Goal: Task Accomplishment & Management: Use online tool/utility

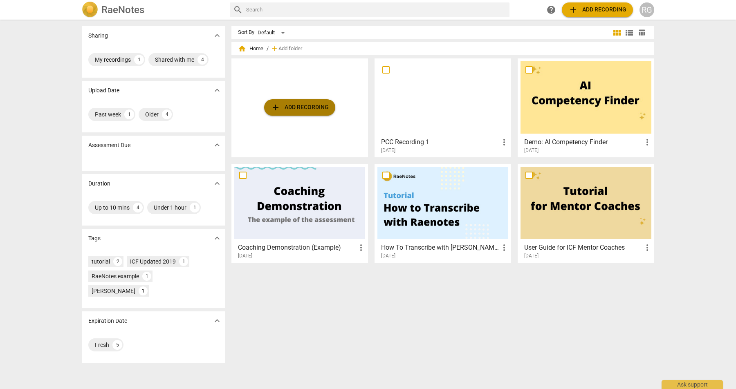
click at [303, 106] on span "add Add recording" at bounding box center [300, 108] width 58 height 10
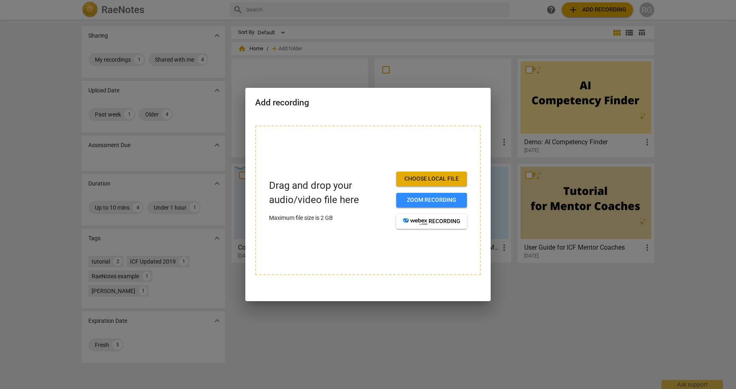
click at [430, 179] on span "Choose local file" at bounding box center [432, 179] width 58 height 8
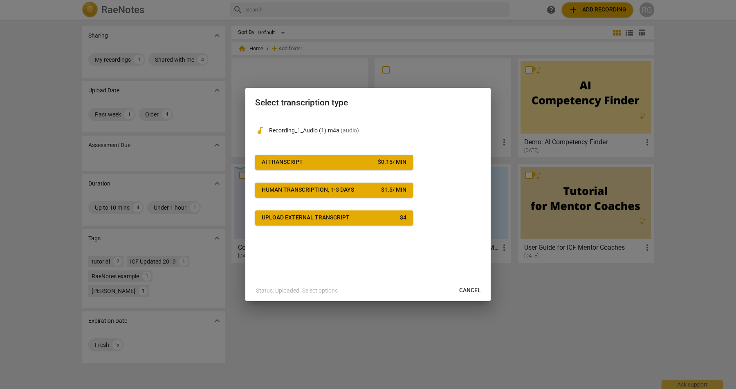
click at [360, 160] on span "AI Transcript $ 0.15 / min" at bounding box center [334, 162] width 145 height 8
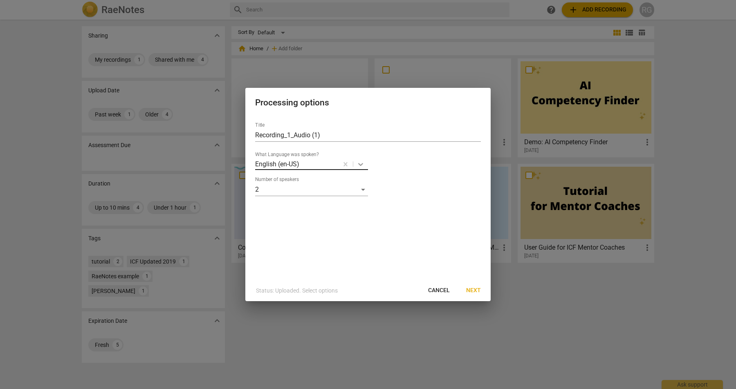
click at [359, 163] on icon at bounding box center [361, 164] width 8 height 8
click at [327, 139] on input "Recording_1_Audio (1)" at bounding box center [368, 135] width 226 height 13
click at [256, 135] on input "Recording_1_Audio" at bounding box center [368, 135] width 226 height 13
type input "PCC_Recording_1"
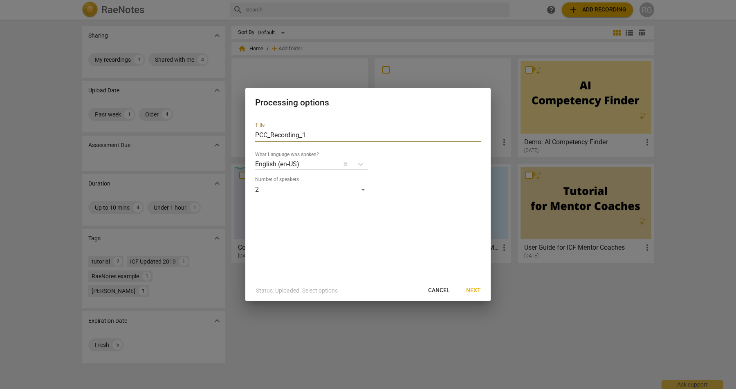
click at [470, 289] on span "Next" at bounding box center [473, 291] width 15 height 8
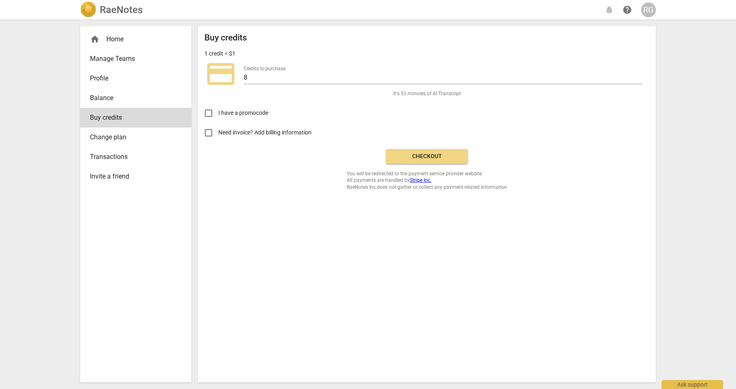
click at [269, 130] on span "Need invoice? Add billing information" at bounding box center [265, 132] width 94 height 9
click at [218, 130] on input "Need invoice? Add billing information" at bounding box center [209, 133] width 20 height 20
checkbox input "true"
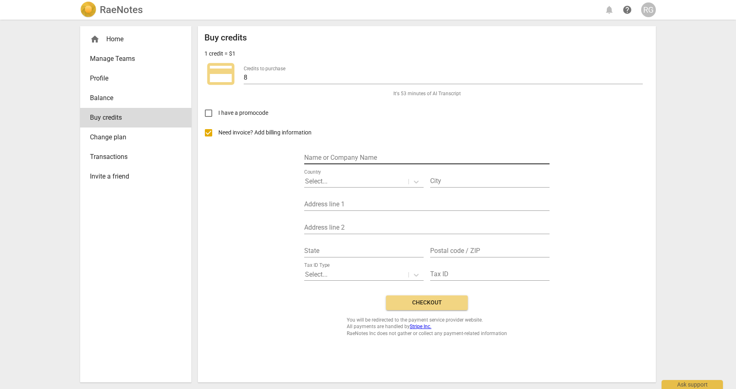
click at [345, 153] on input "text" at bounding box center [426, 159] width 245 height 12
type input "Rakbha Coaching"
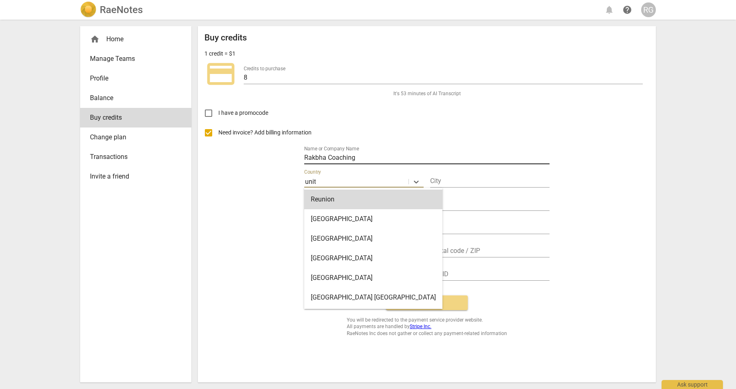
type input "unite"
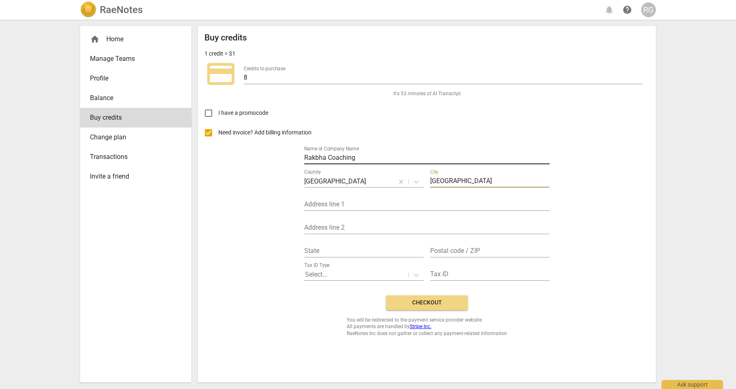
type input "Bedford"
type input "36 Dovehouse Close"
type input "Bromham"
type input "Bedfordshire"
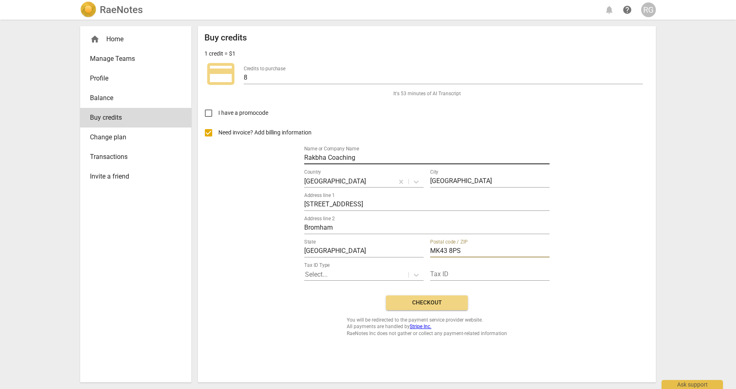
type input "MK43 8PS"
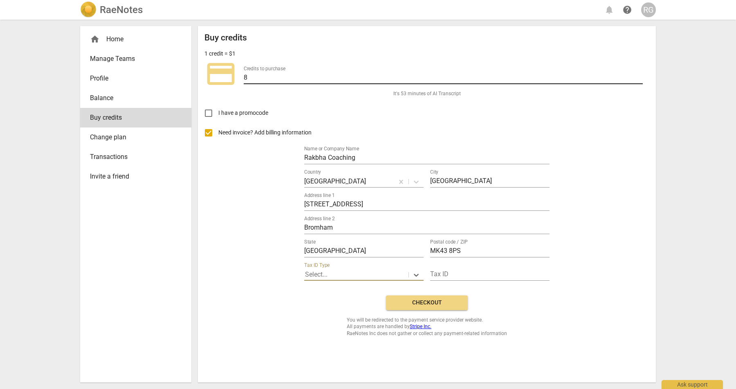
click at [255, 82] on input "8" at bounding box center [443, 78] width 399 height 12
drag, startPoint x: 256, startPoint y: 78, endPoint x: 238, endPoint y: 76, distance: 17.8
click at [238, 76] on div "credit_card Credits to purchase 8" at bounding box center [426, 74] width 445 height 33
drag, startPoint x: 258, startPoint y: 78, endPoint x: 244, endPoint y: 77, distance: 14.3
click at [244, 77] on input "20" at bounding box center [443, 78] width 399 height 12
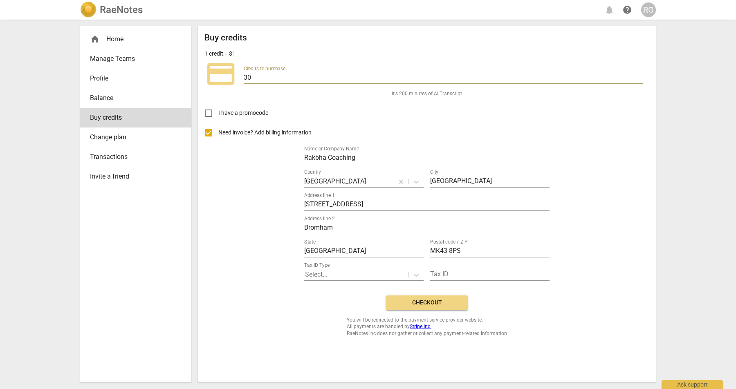
type input "30"
click at [412, 303] on span "Checkout" at bounding box center [427, 303] width 69 height 8
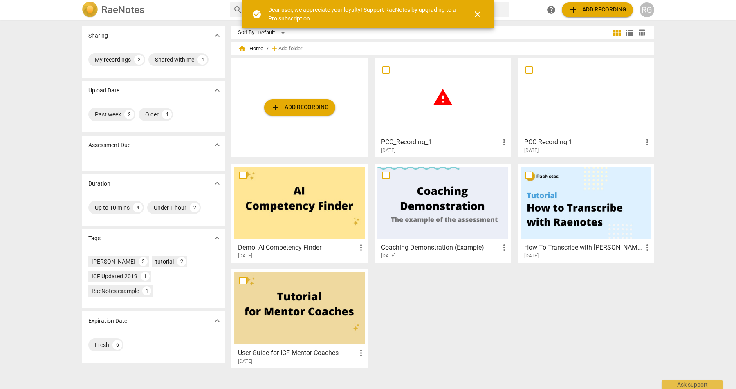
click at [287, 16] on link "Pro subscription" at bounding box center [289, 18] width 42 height 7
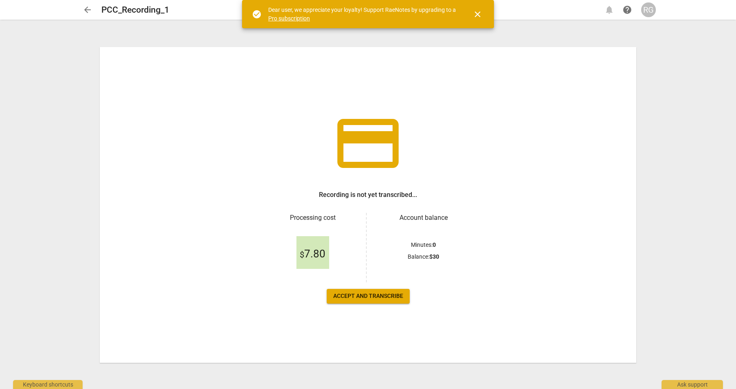
click at [386, 292] on span "Accept and transcribe" at bounding box center [368, 296] width 70 height 8
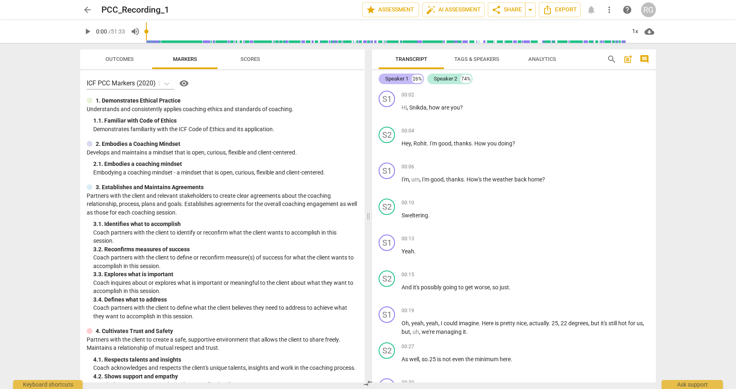
click at [391, 79] on div "Speaker 1" at bounding box center [396, 79] width 23 height 8
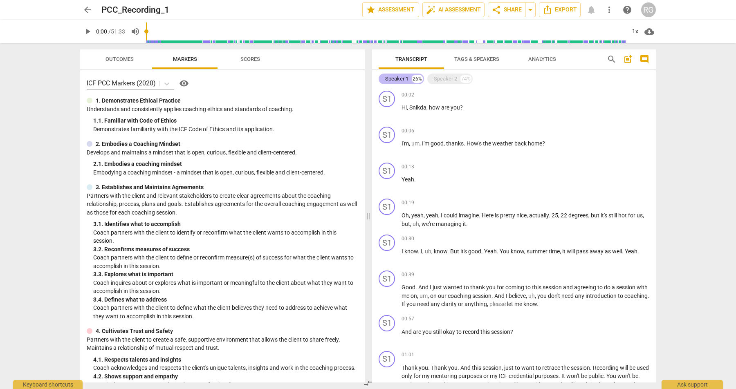
click at [394, 80] on div "Speaker 1" at bounding box center [396, 79] width 23 height 8
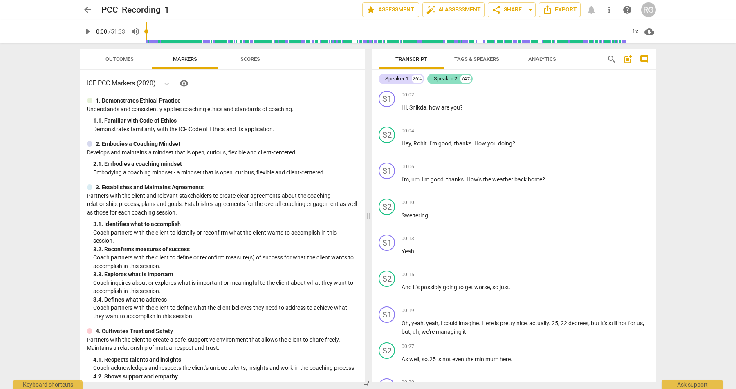
click at [441, 79] on div "Speaker 2" at bounding box center [445, 79] width 23 height 8
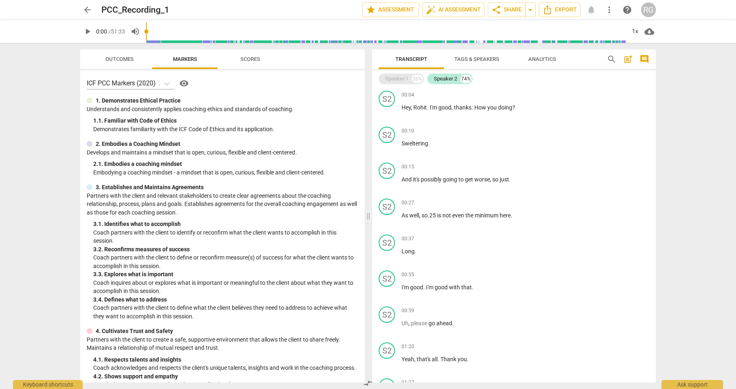
click at [390, 78] on div "Speaker 1" at bounding box center [396, 79] width 23 height 8
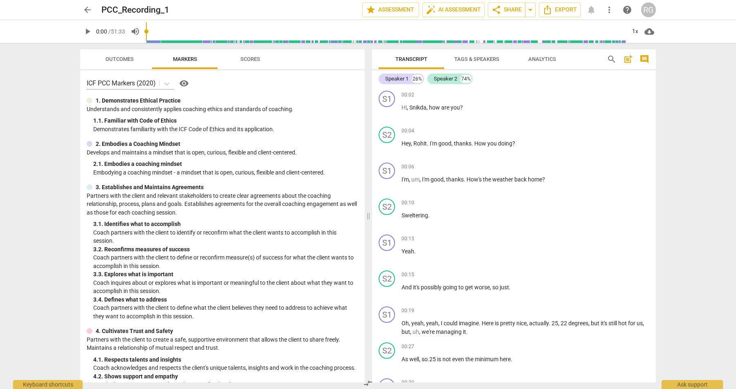
click at [476, 59] on span "Tags & Speakers" at bounding box center [476, 59] width 45 height 6
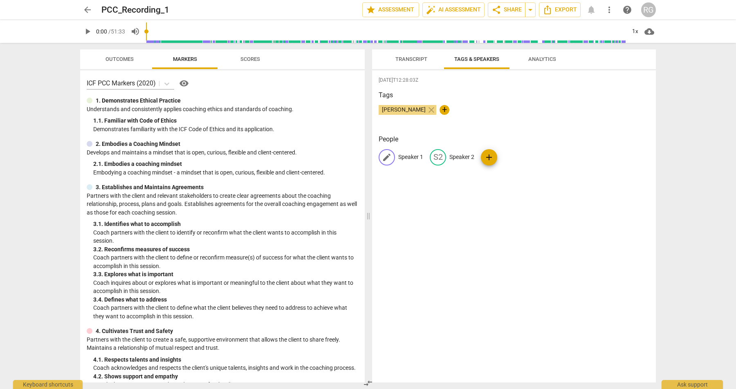
click at [408, 154] on p "Speaker 1" at bounding box center [410, 157] width 25 height 9
type input "Coach"
click at [516, 156] on p "Speaker 2" at bounding box center [515, 157] width 25 height 9
type input "Client"
click at [550, 212] on div "[DATE]T12:28:03Z Tags [PERSON_NAME] close + People CO Coach edit Client delete …" at bounding box center [514, 226] width 284 height 312
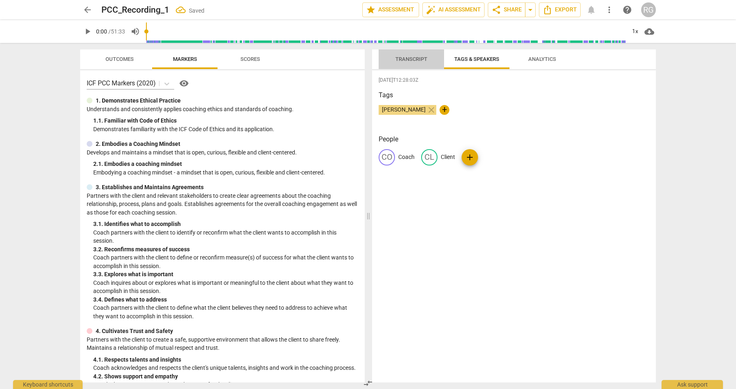
click at [416, 56] on span "Transcript" at bounding box center [411, 59] width 32 height 6
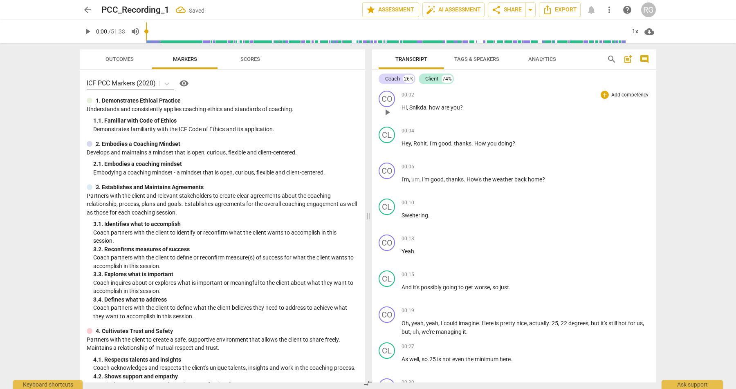
click at [415, 108] on span "Snikda" at bounding box center [417, 107] width 17 height 7
click at [419, 108] on span "Snikda" at bounding box center [417, 107] width 17 height 7
click at [384, 115] on span "pause" at bounding box center [387, 113] width 10 height 10
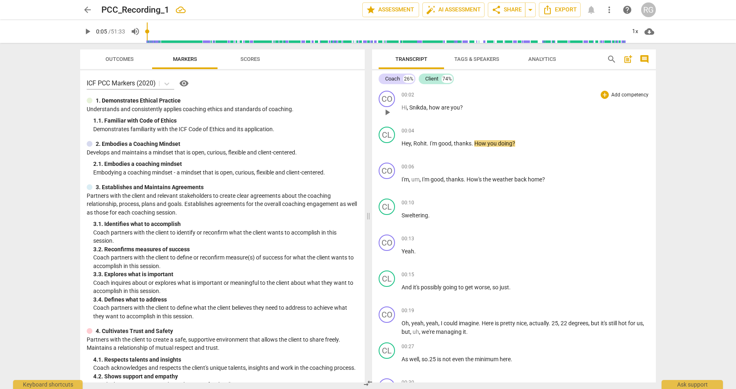
click at [416, 107] on span "Snikda" at bounding box center [417, 107] width 17 height 7
click at [418, 108] on span "Snikda" at bounding box center [417, 107] width 17 height 7
type input "3"
click at [415, 106] on span "Snikda" at bounding box center [417, 107] width 17 height 7
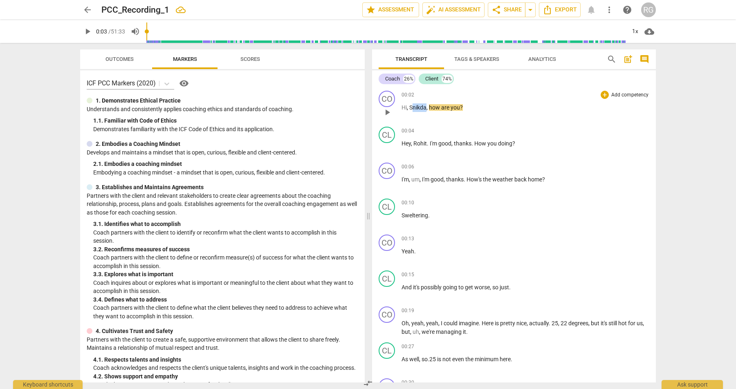
drag, startPoint x: 413, startPoint y: 108, endPoint x: 426, endPoint y: 108, distance: 12.7
click at [426, 108] on span "Snikda" at bounding box center [417, 107] width 17 height 7
click at [688, 172] on div "arrow_back PCC_Recording_1 edit star Assessment auto_fix_high AI Assessment sha…" at bounding box center [368, 194] width 736 height 389
click at [388, 108] on span "play_arrow" at bounding box center [387, 113] width 10 height 10
click at [388, 108] on span "pause" at bounding box center [387, 113] width 10 height 10
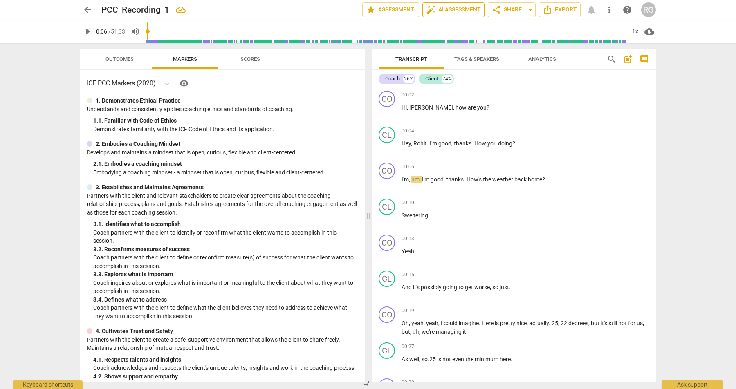
click at [457, 6] on span "auto_fix_high AI Assessment" at bounding box center [453, 10] width 55 height 10
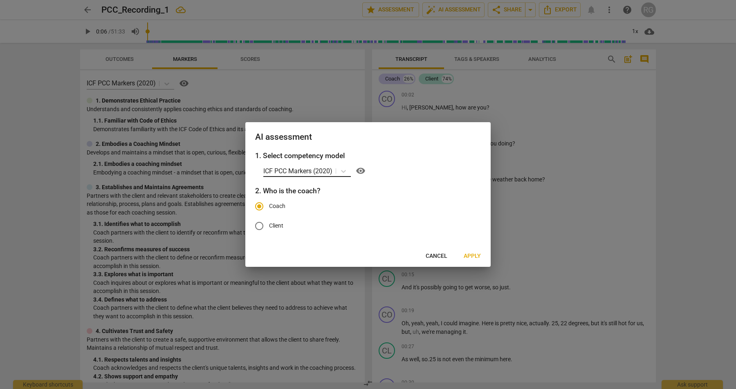
click at [319, 169] on p "ICF PCC Markers (2020)" at bounding box center [297, 170] width 69 height 9
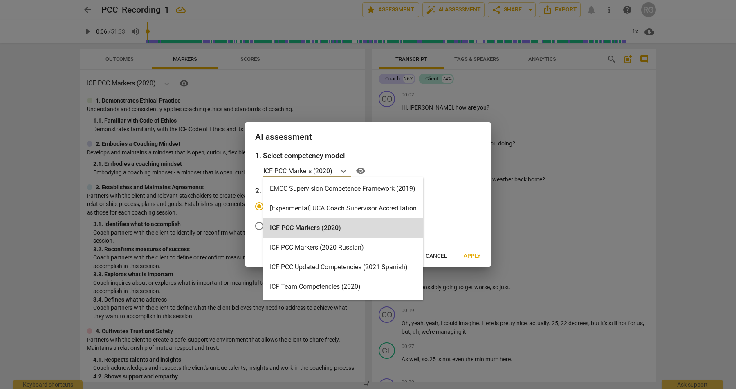
click at [329, 231] on div "ICF PCC Markers (2020)" at bounding box center [343, 228] width 160 height 20
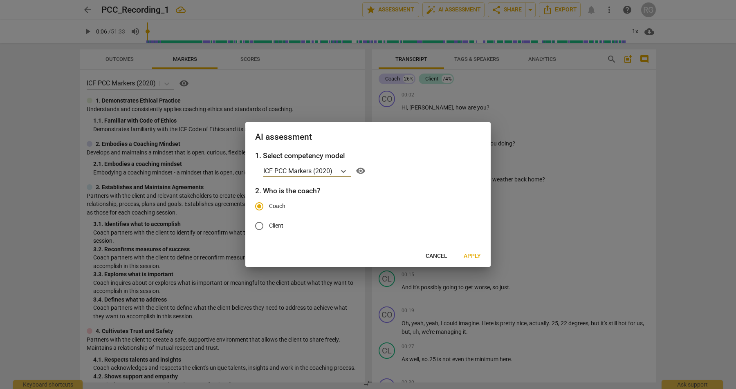
click at [474, 254] on span "Apply" at bounding box center [472, 256] width 17 height 8
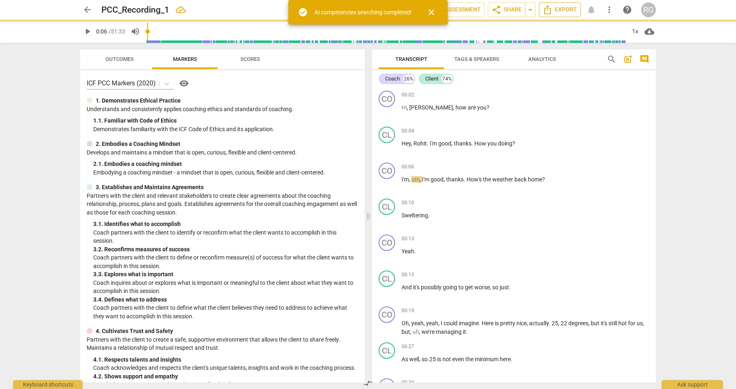
type input "7"
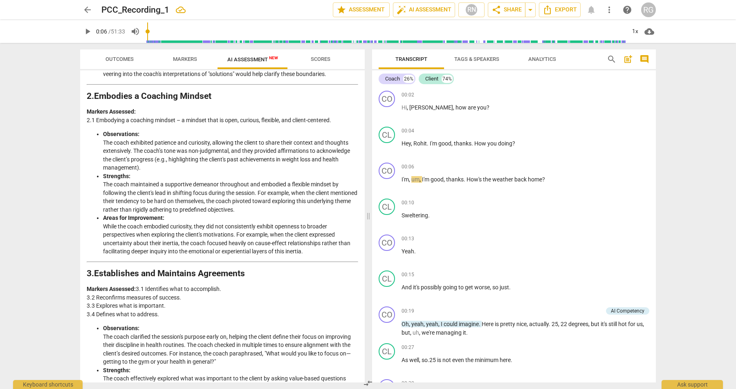
scroll to position [388, 0]
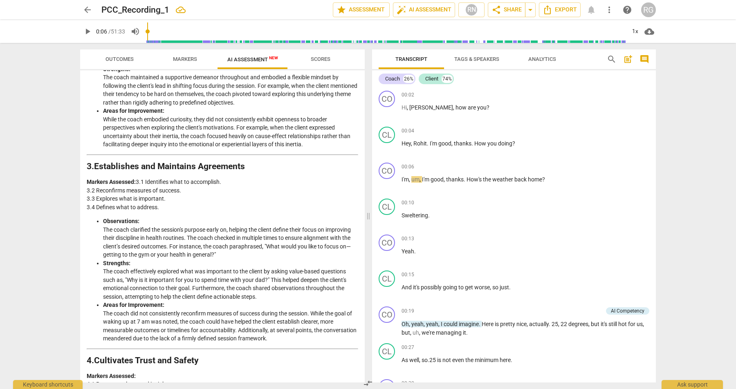
click at [333, 58] on span "Scores" at bounding box center [320, 59] width 39 height 11
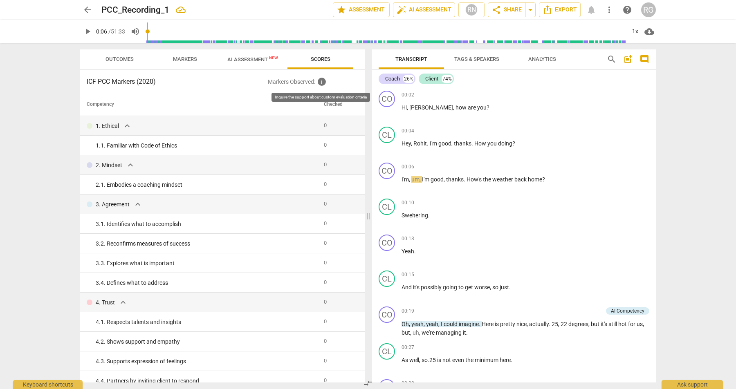
click at [321, 83] on span "info" at bounding box center [322, 82] width 10 height 10
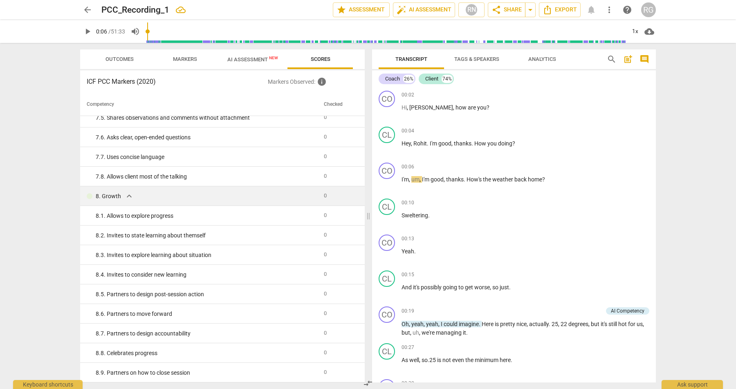
scroll to position [0, 0]
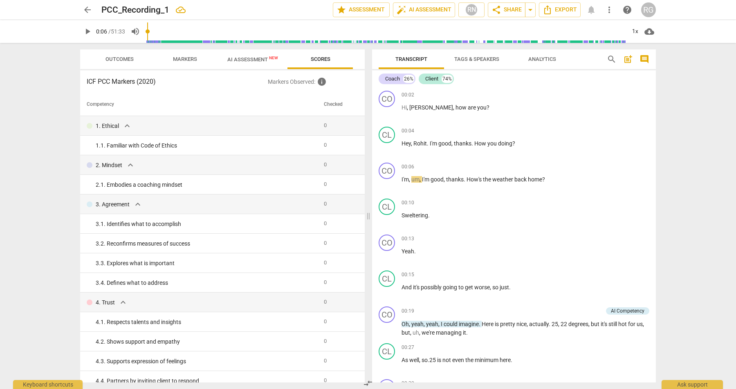
click at [247, 62] on span "AI Assessment New" at bounding box center [252, 59] width 51 height 6
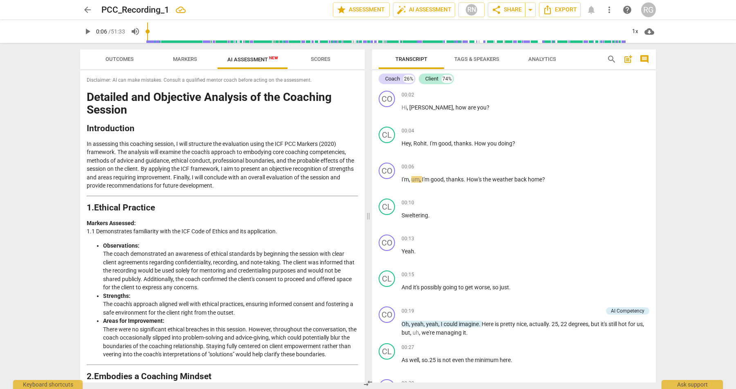
click at [226, 286] on li "Observations: The coach demonstrated an awareness of ethical standards by begin…" at bounding box center [230, 267] width 255 height 50
click at [82, 5] on span "arrow_back" at bounding box center [87, 10] width 15 height 10
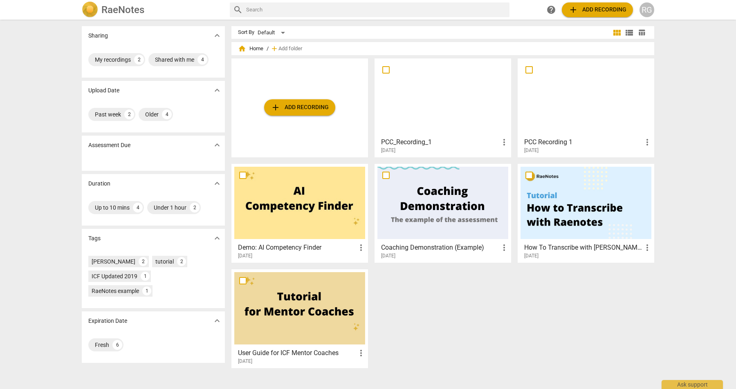
click at [280, 107] on span "add Add recording" at bounding box center [300, 108] width 58 height 10
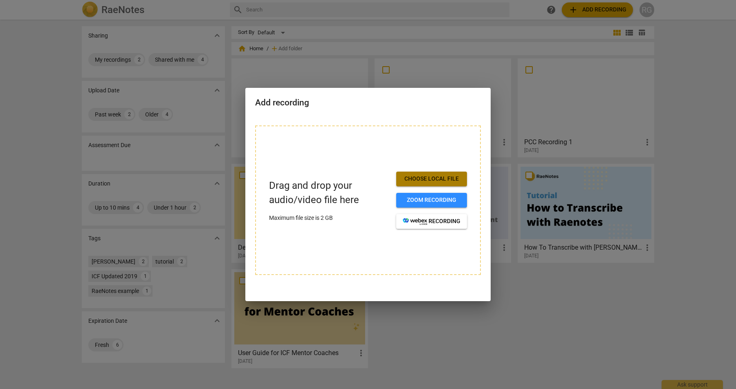
click at [402, 178] on button "Choose local file" at bounding box center [431, 179] width 71 height 15
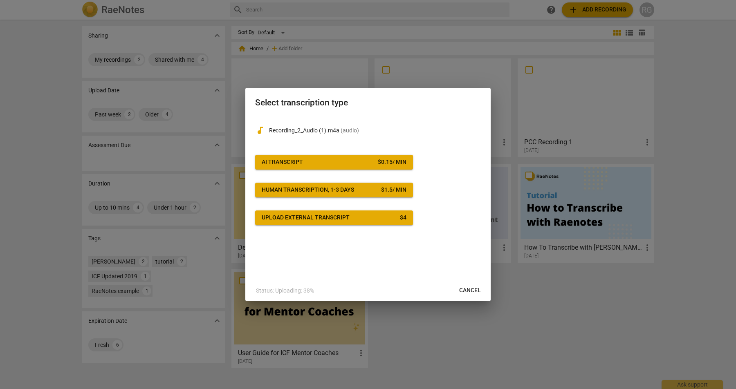
click at [339, 162] on span "AI Transcript $ 0.15 / min" at bounding box center [334, 162] width 145 height 8
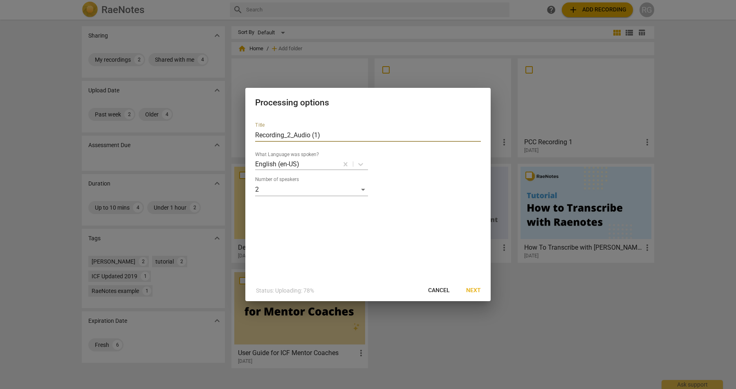
drag, startPoint x: 323, startPoint y: 135, endPoint x: 238, endPoint y: 135, distance: 84.6
click at [238, 135] on div "Processing options Title Recording_2_Audio (1) What Language was spoken? Englis…" at bounding box center [368, 194] width 736 height 389
type input "PCC_Recording_2"
click at [475, 287] on span "Next" at bounding box center [473, 291] width 15 height 8
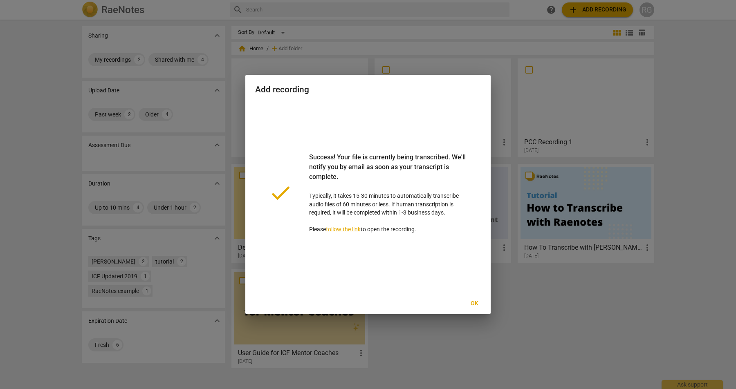
click at [478, 301] on span "Ok" at bounding box center [474, 304] width 13 height 8
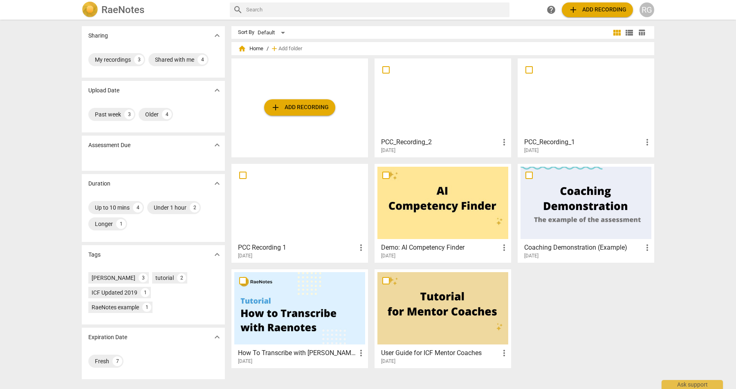
click at [426, 86] on div at bounding box center [442, 97] width 131 height 72
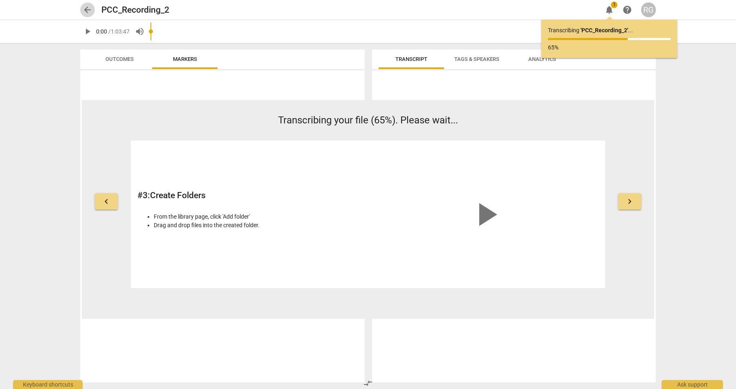
click at [87, 10] on span "arrow_back" at bounding box center [88, 10] width 10 height 10
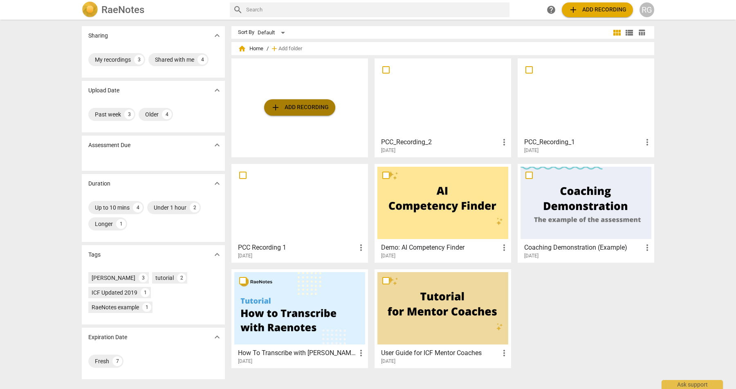
click at [307, 104] on span "add Add recording" at bounding box center [300, 108] width 58 height 10
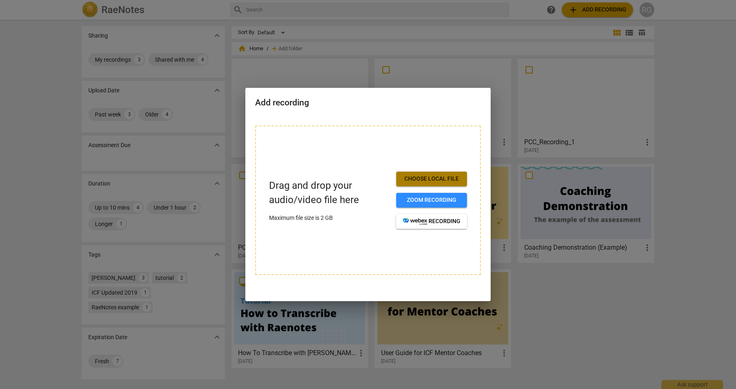
click at [440, 178] on span "Choose local file" at bounding box center [432, 179] width 58 height 8
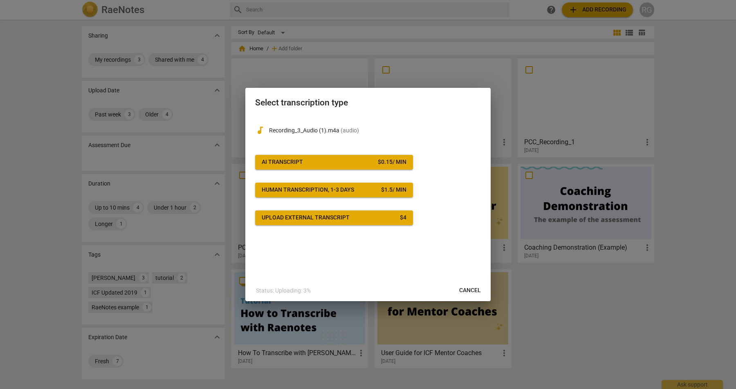
click at [368, 159] on span "AI Transcript $ 0.15 / min" at bounding box center [334, 162] width 145 height 8
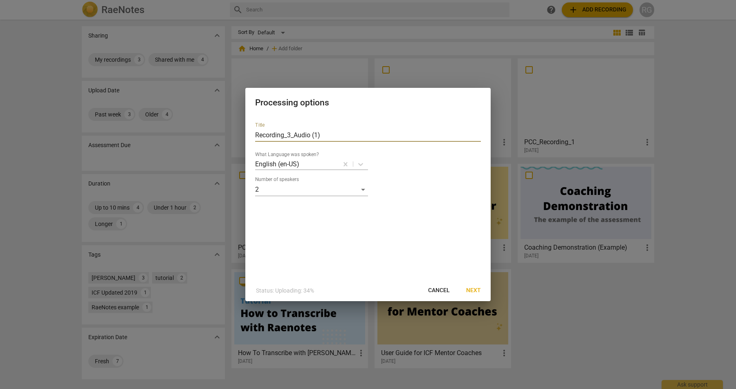
drag, startPoint x: 329, startPoint y: 136, endPoint x: 224, endPoint y: 129, distance: 104.9
click at [224, 129] on div "Processing options Title Recording_3_Audio (1) What Language was spoken? Englis…" at bounding box center [368, 194] width 736 height 389
type input "PCC_Recording_3"
click at [477, 292] on span "Next" at bounding box center [473, 291] width 15 height 8
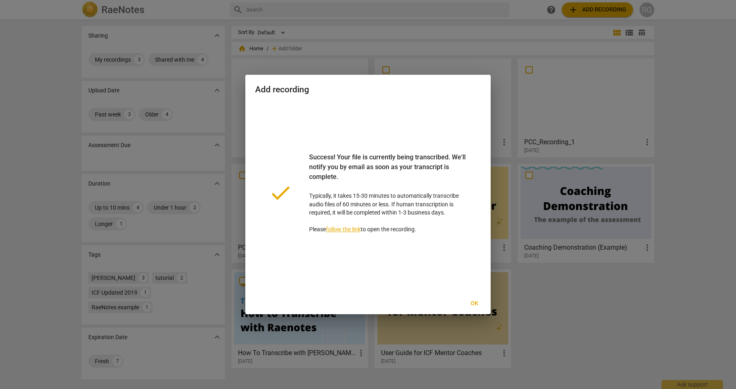
click at [475, 302] on span "Ok" at bounding box center [474, 304] width 13 height 8
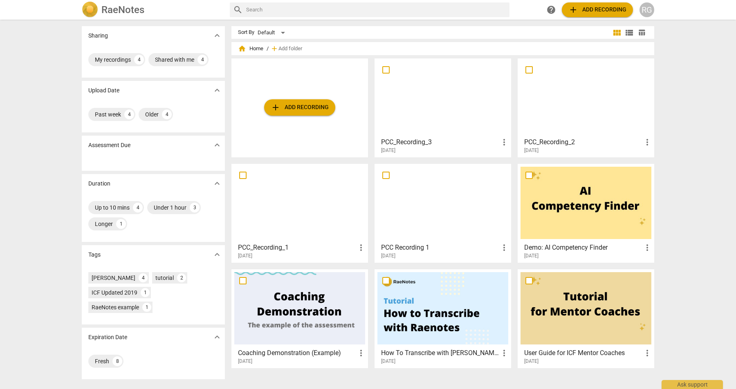
click at [625, 30] on span "view_list" at bounding box center [629, 33] width 10 height 10
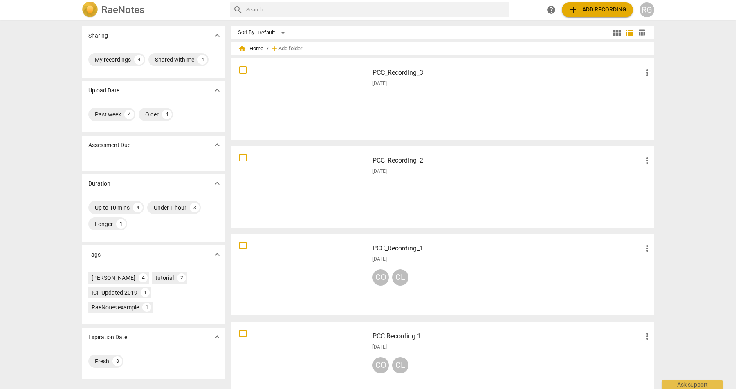
click at [616, 33] on span "view_module" at bounding box center [617, 33] width 10 height 10
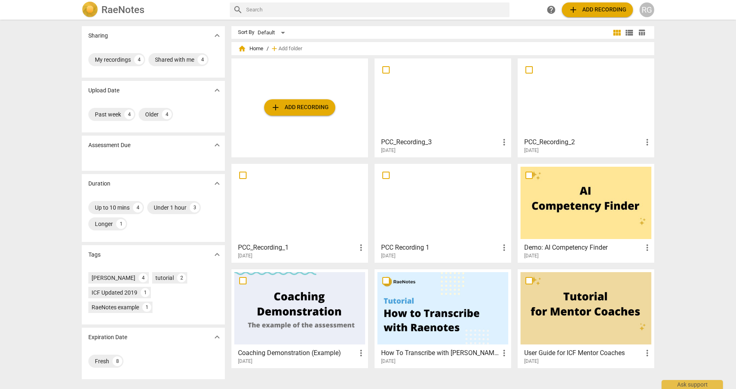
click at [560, 109] on div at bounding box center [585, 97] width 131 height 72
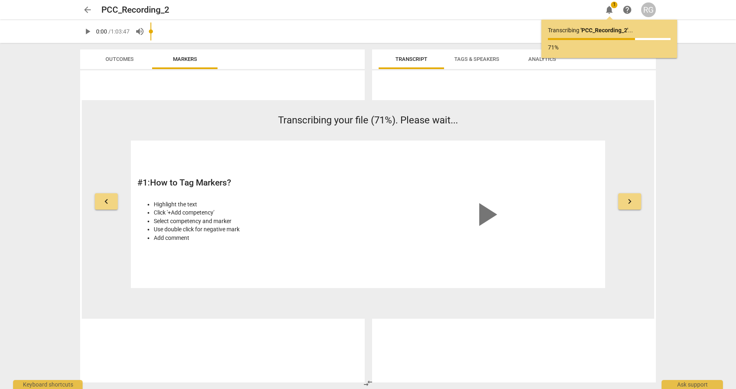
click at [89, 9] on span "arrow_back" at bounding box center [88, 10] width 10 height 10
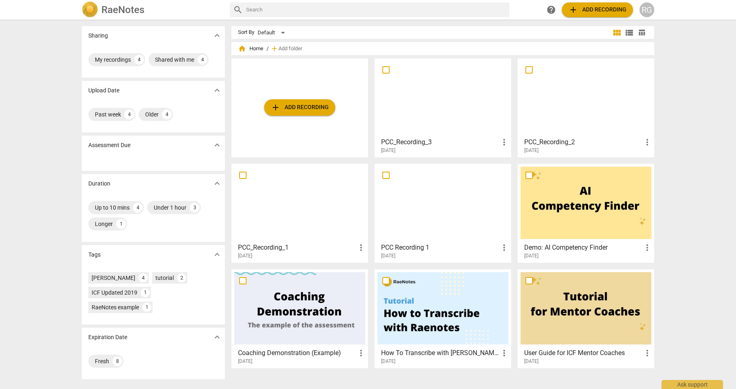
click at [439, 126] on div at bounding box center [442, 97] width 131 height 72
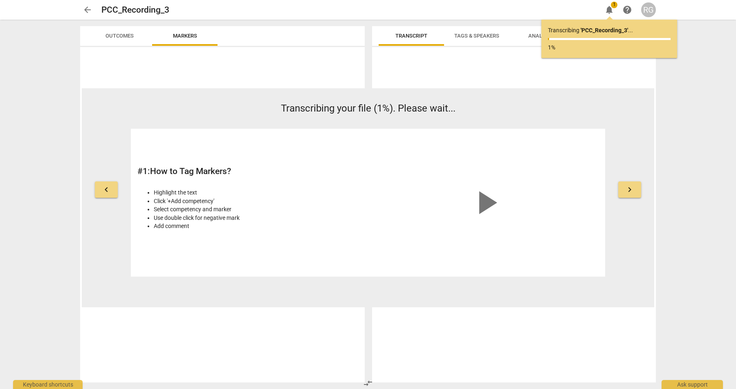
click at [84, 10] on span "arrow_back" at bounding box center [88, 10] width 10 height 10
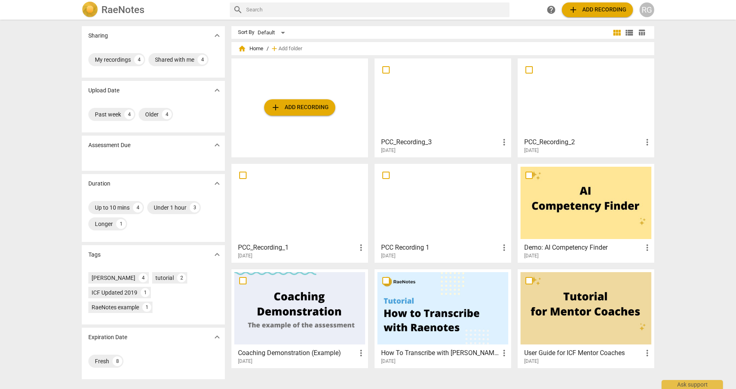
click at [437, 110] on div at bounding box center [442, 97] width 131 height 72
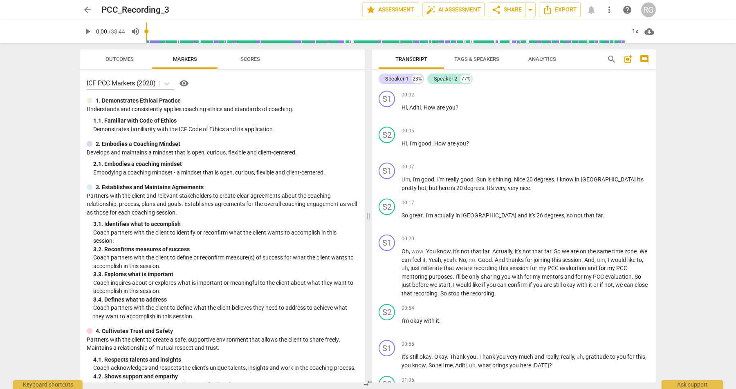
click at [590, 10] on div "arrow_back PCC_Recording_3 edit star Assessment auto_fix_high AI Assessment sha…" at bounding box center [368, 9] width 576 height 15
click at [462, 12] on span "auto_fix_high AI Assessment" at bounding box center [453, 10] width 55 height 10
click at [471, 60] on span "Tags & Speakers" at bounding box center [476, 59] width 45 height 6
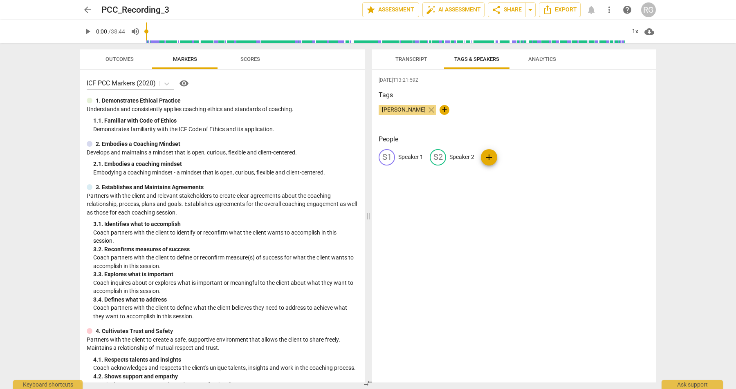
click at [406, 159] on p "Speaker 1" at bounding box center [410, 157] width 25 height 9
type input "Coach"
click at [508, 157] on p "Speaker 2" at bounding box center [515, 157] width 25 height 9
type input "Client"
click at [533, 204] on div "[DATE]T13:21:59Z Tags [PERSON_NAME] close + People CO Coach edit Client delete …" at bounding box center [514, 226] width 284 height 312
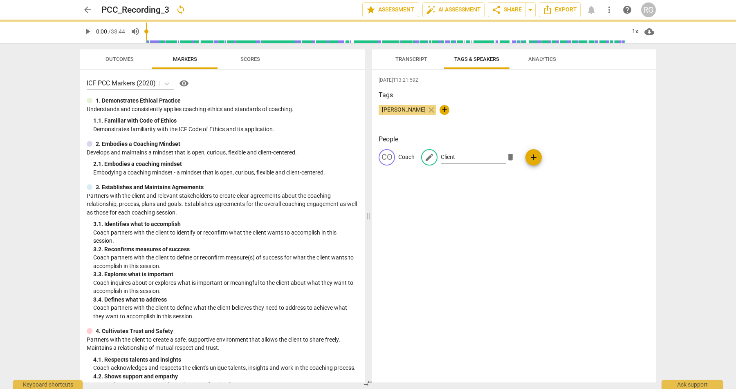
click at [403, 64] on span "Transcript" at bounding box center [412, 59] width 52 height 11
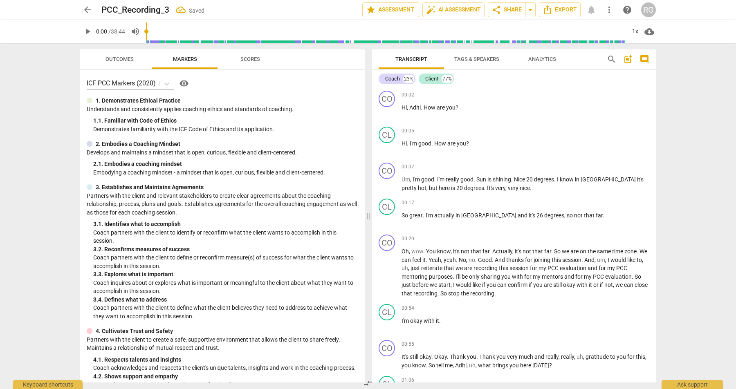
click at [403, 63] on span "Transcript" at bounding box center [412, 59] width 52 height 11
click at [392, 9] on span "star Assessment" at bounding box center [390, 10] width 49 height 10
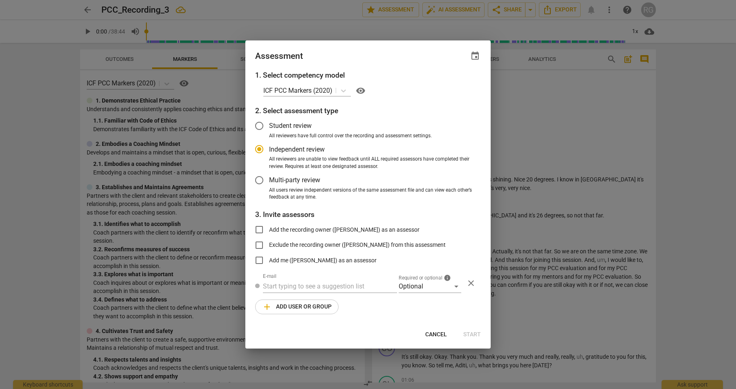
click at [548, 107] on div at bounding box center [368, 194] width 736 height 389
radio input "false"
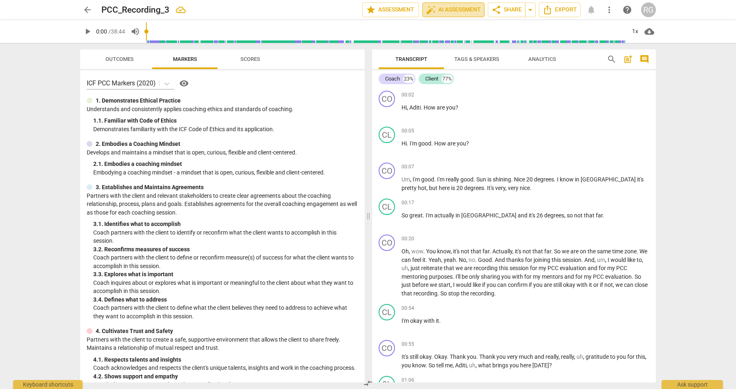
click at [453, 8] on span "auto_fix_high AI Assessment" at bounding box center [453, 10] width 55 height 10
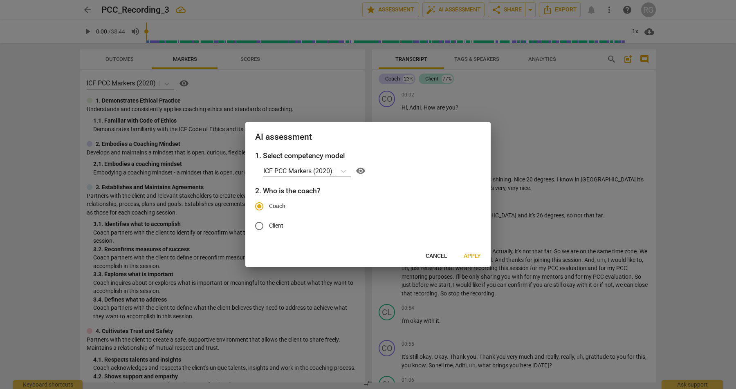
click at [471, 253] on span "Apply" at bounding box center [472, 256] width 17 height 8
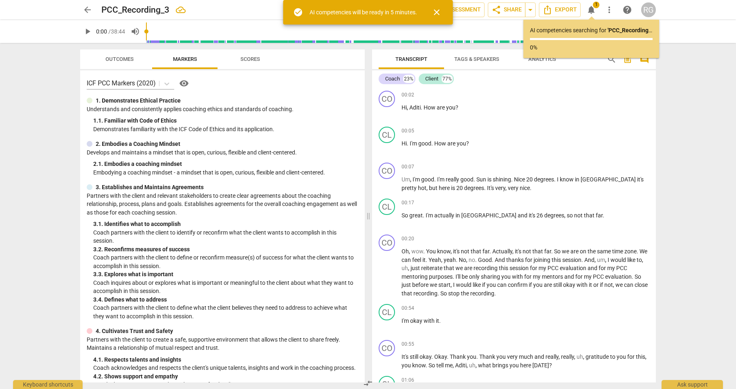
click at [85, 13] on span "arrow_back" at bounding box center [88, 10] width 10 height 10
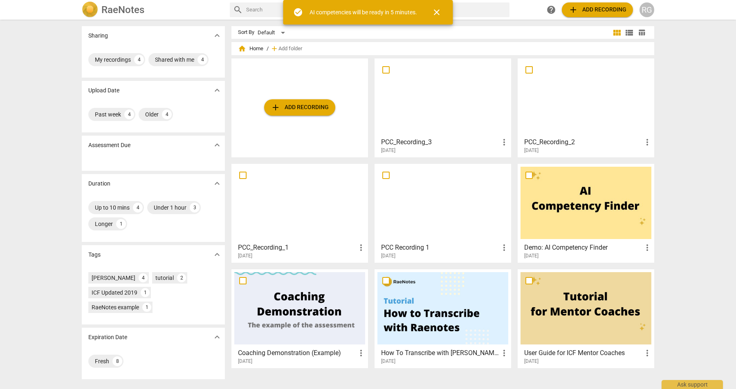
click at [549, 111] on div at bounding box center [585, 97] width 131 height 72
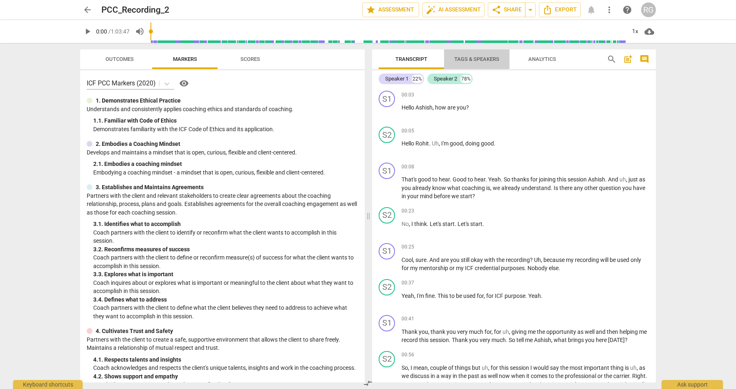
click at [469, 58] on span "Tags & Speakers" at bounding box center [476, 59] width 45 height 6
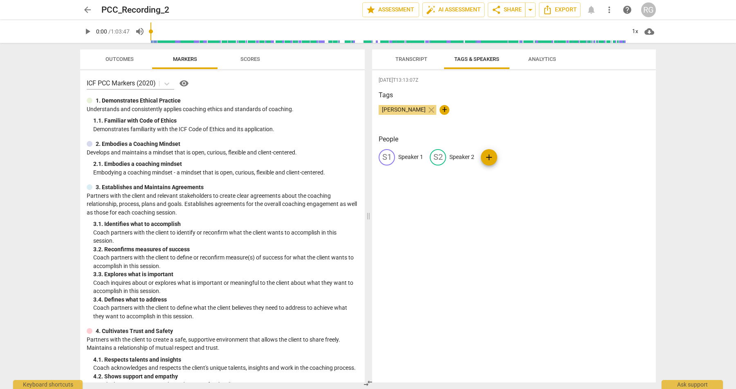
click at [402, 157] on p "Speaker 1" at bounding box center [410, 157] width 25 height 9
type input "Coach"
click at [512, 155] on p "Speaker 2" at bounding box center [515, 157] width 25 height 9
type input "Client"
click at [421, 63] on span "Transcript" at bounding box center [412, 59] width 52 height 11
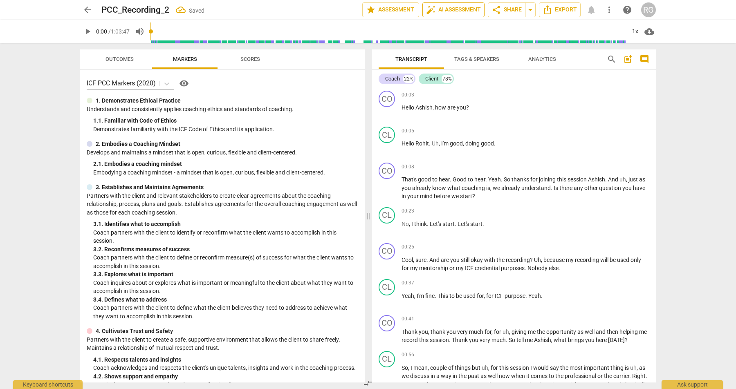
click at [444, 11] on span "auto_fix_high AI Assessment" at bounding box center [453, 10] width 55 height 10
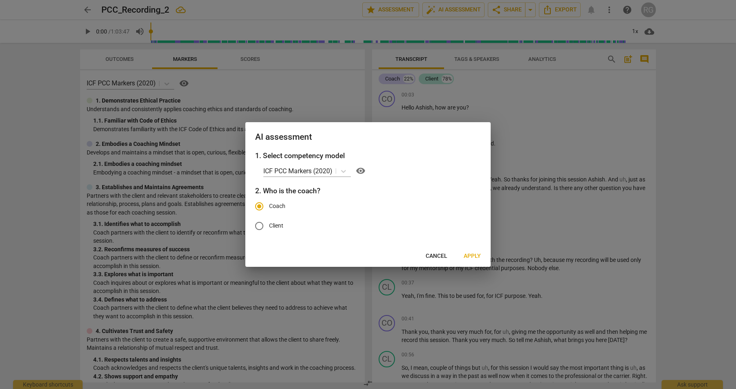
click at [468, 257] on span "Apply" at bounding box center [472, 256] width 17 height 8
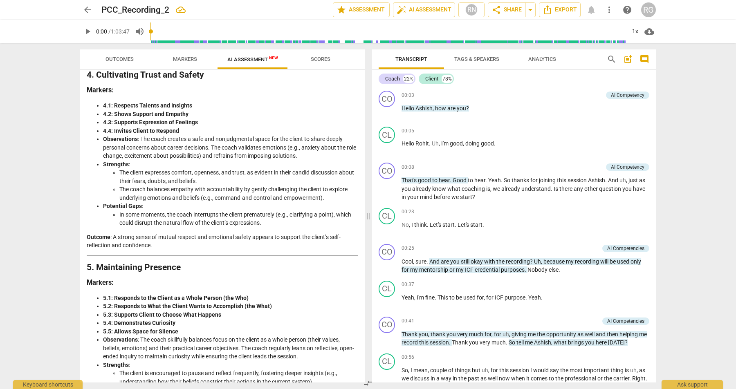
scroll to position [235, 0]
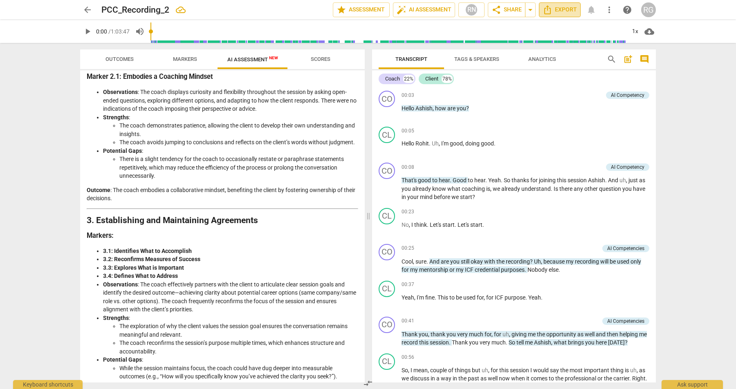
click at [561, 12] on span "Export" at bounding box center [560, 10] width 34 height 10
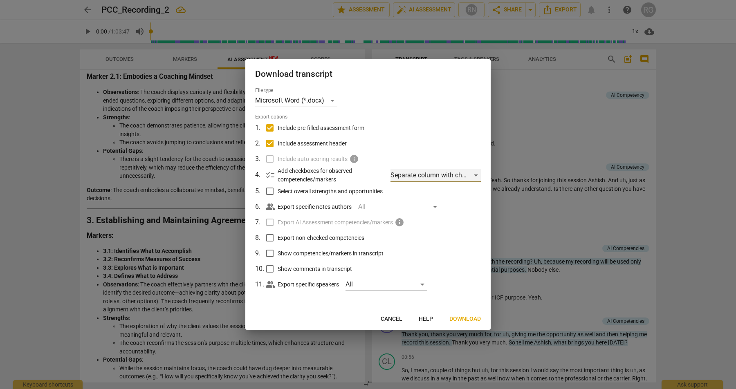
click at [413, 176] on div "Separate column with check marks" at bounding box center [435, 175] width 90 height 13
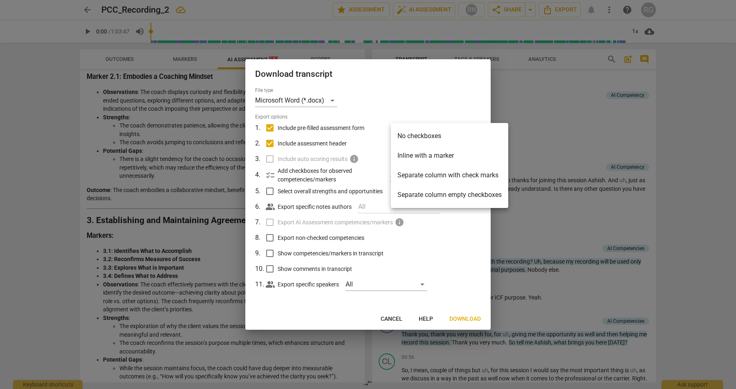
click at [416, 179] on li "Separate column with check marks" at bounding box center [449, 176] width 117 height 20
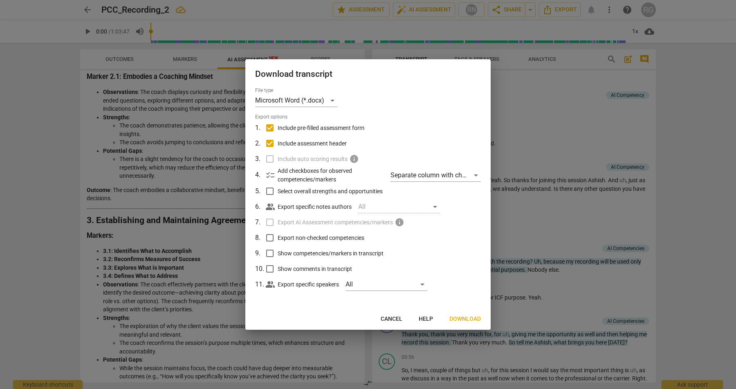
click at [293, 191] on span "Select overall strengths and opportunities" at bounding box center [330, 191] width 105 height 9
click at [278, 191] on input "Select overall strengths and opportunities" at bounding box center [270, 192] width 16 height 16
checkbox input "true"
click at [271, 239] on input "Export non-checked competencies" at bounding box center [270, 238] width 16 height 16
checkbox input "true"
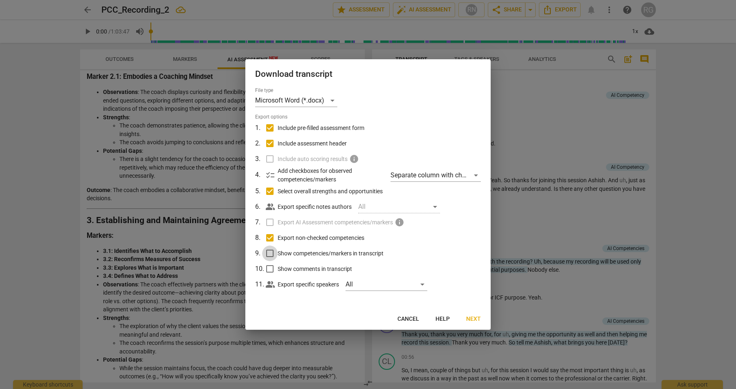
click at [270, 256] on input "Show competencies/markers in transcript" at bounding box center [270, 254] width 16 height 16
checkbox input "true"
click at [269, 271] on input "Show comments in transcript" at bounding box center [270, 269] width 16 height 16
click at [267, 269] on input "Show comments in transcript" at bounding box center [270, 269] width 16 height 16
click at [270, 270] on input "Show comments in transcript" at bounding box center [270, 269] width 16 height 16
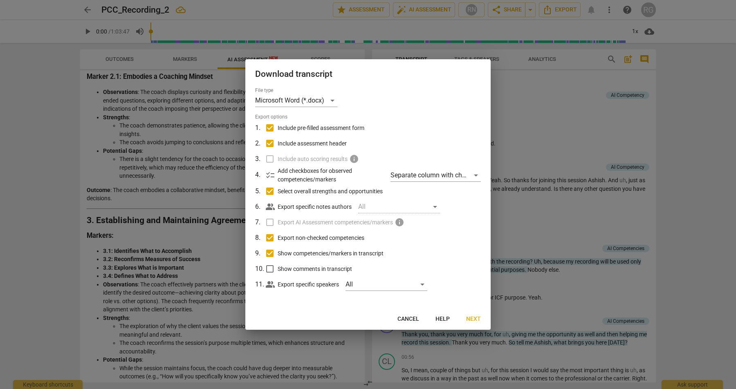
checkbox input "true"
click at [470, 319] on span "Next" at bounding box center [473, 319] width 15 height 8
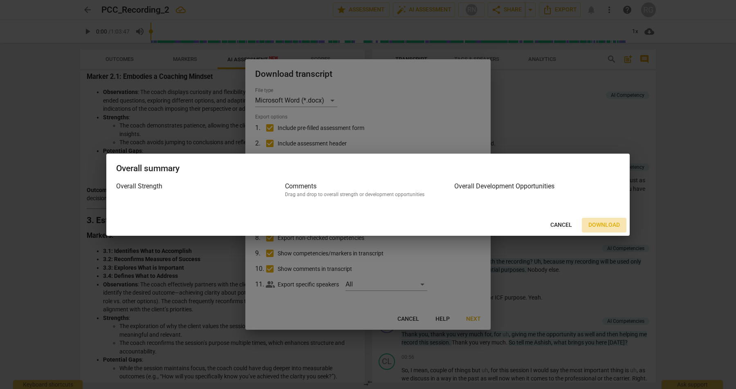
click at [603, 225] on span "Download" at bounding box center [603, 225] width 31 height 8
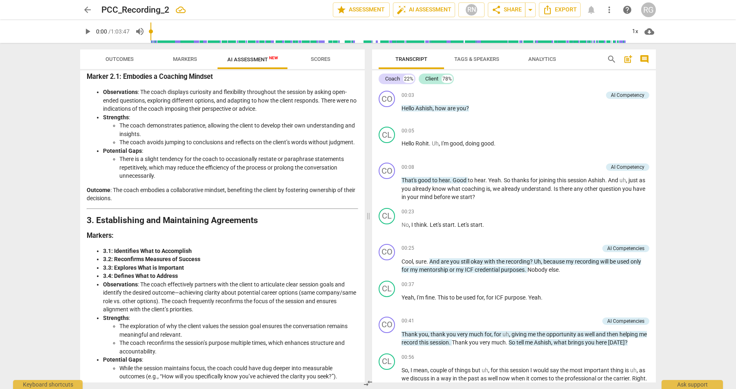
click at [90, 10] on span "arrow_back" at bounding box center [88, 10] width 10 height 10
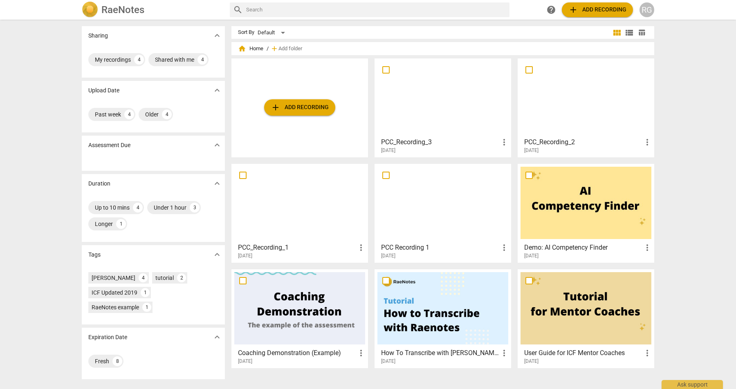
click at [421, 102] on div at bounding box center [442, 97] width 131 height 72
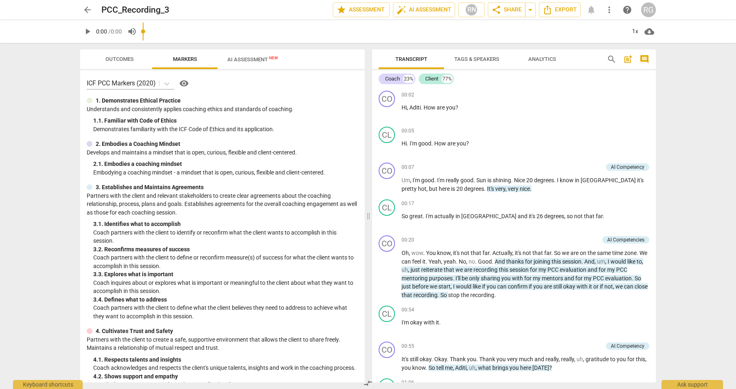
click at [247, 61] on span "AI Assessment New" at bounding box center [252, 59] width 51 height 6
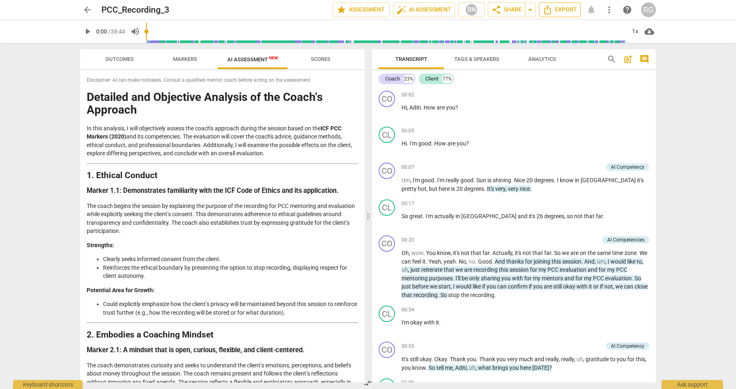
click at [564, 10] on span "Export" at bounding box center [560, 10] width 34 height 10
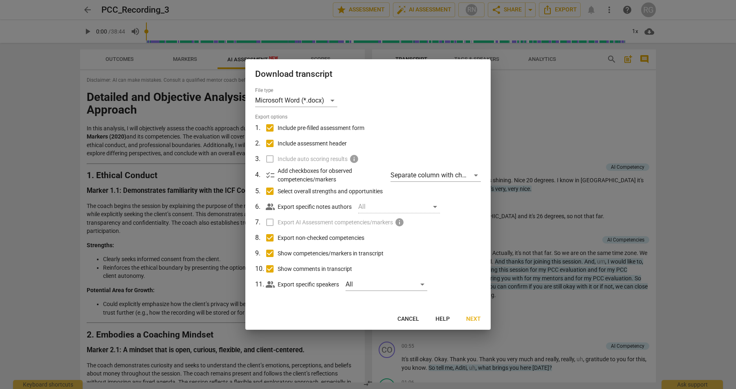
click at [383, 208] on div "All" at bounding box center [399, 206] width 82 height 13
click at [450, 177] on div "Separate column with check marks" at bounding box center [435, 175] width 90 height 13
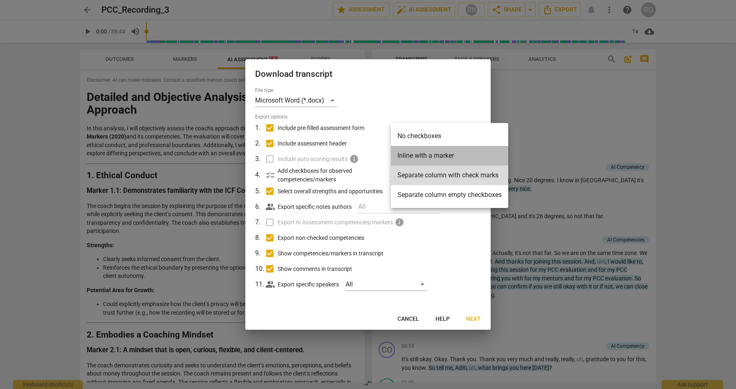
click at [453, 152] on li "Inline with a marker" at bounding box center [449, 156] width 117 height 20
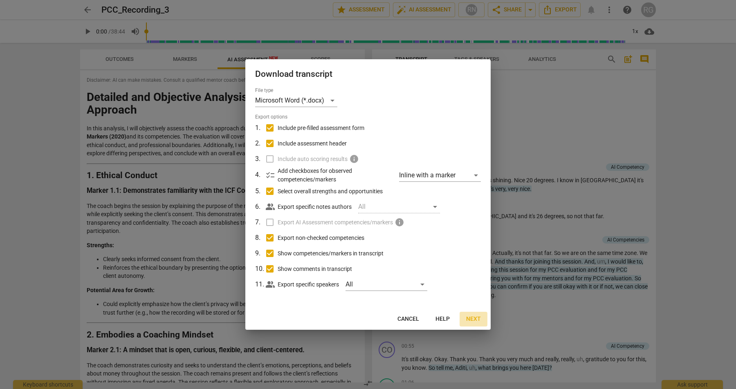
click at [474, 319] on span "Next" at bounding box center [473, 319] width 15 height 8
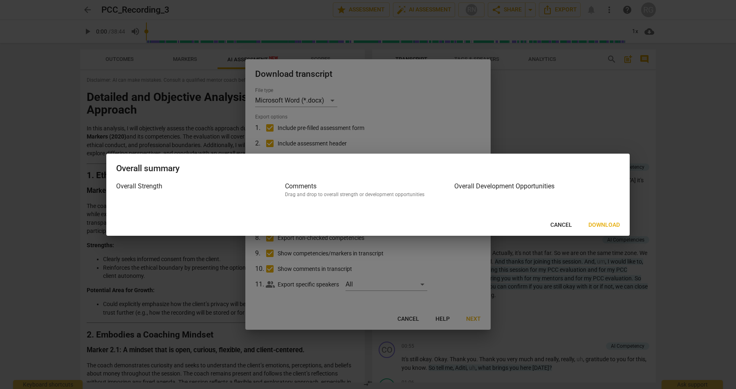
click at [597, 221] on span "Download" at bounding box center [603, 225] width 31 height 8
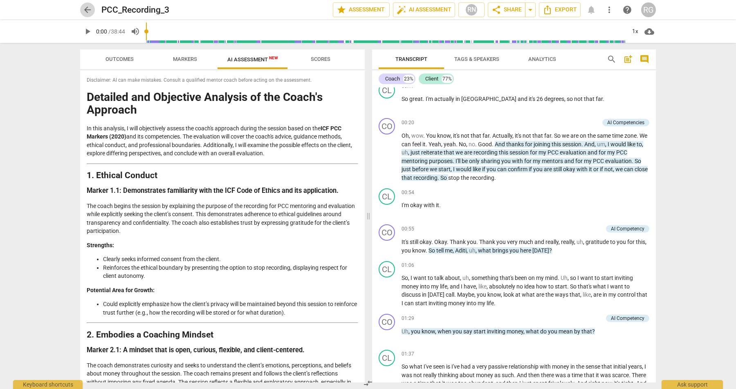
click at [87, 9] on span "arrow_back" at bounding box center [88, 10] width 10 height 10
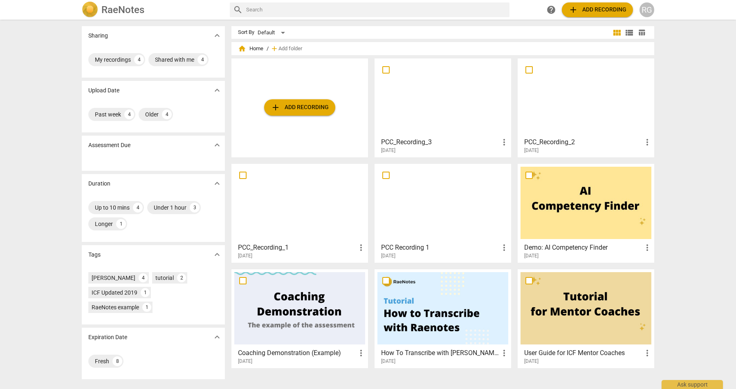
click at [575, 119] on div at bounding box center [585, 97] width 131 height 72
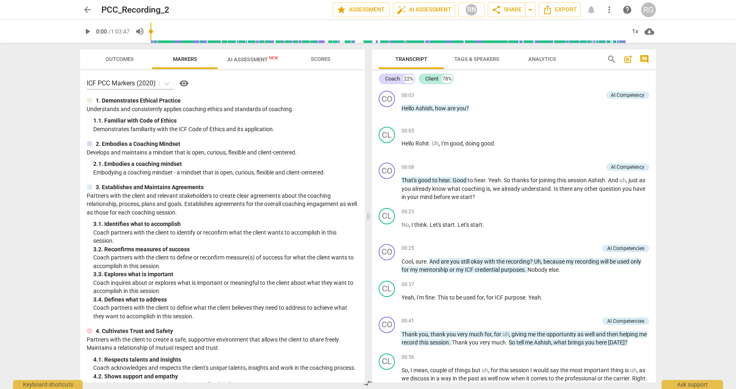
click at [243, 60] on span "AI Assessment New" at bounding box center [252, 59] width 51 height 6
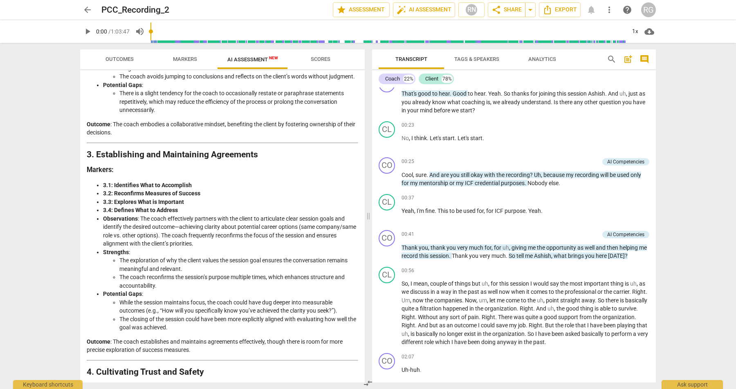
scroll to position [119, 0]
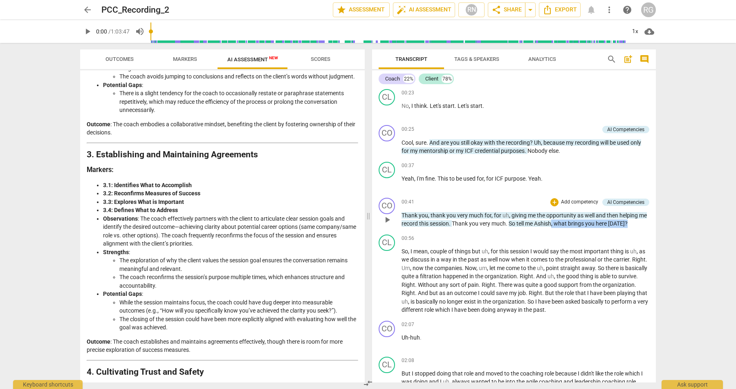
drag, startPoint x: 637, startPoint y: 224, endPoint x: 563, endPoint y: 224, distance: 74.0
click at [563, 224] on p "Thank you , thank you very much for , for uh , giving me the opportunity as wel…" at bounding box center [526, 219] width 248 height 17
copy p ", what brings you here [DATE] ?"
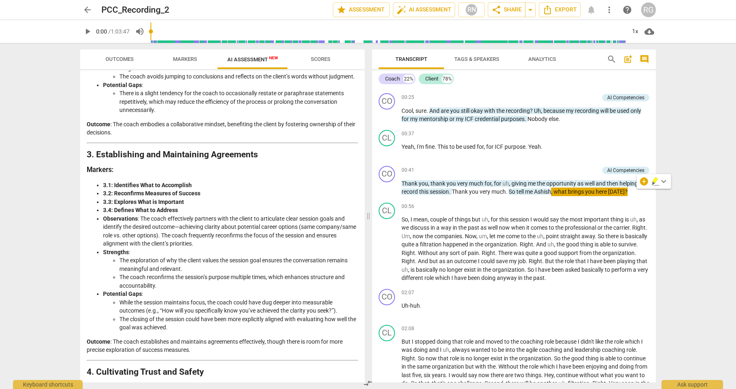
scroll to position [0, 0]
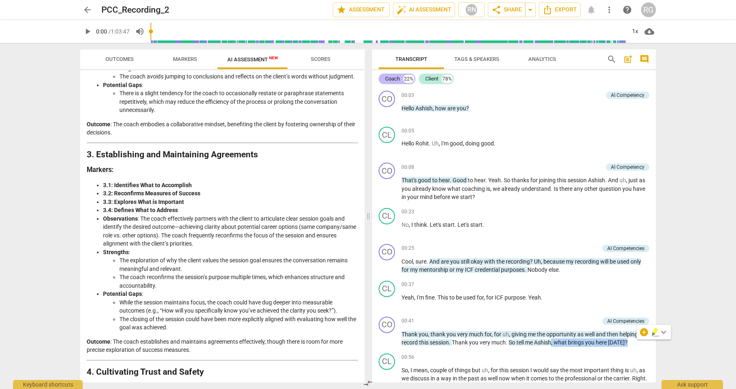
click at [394, 78] on div "Coach" at bounding box center [392, 79] width 15 height 8
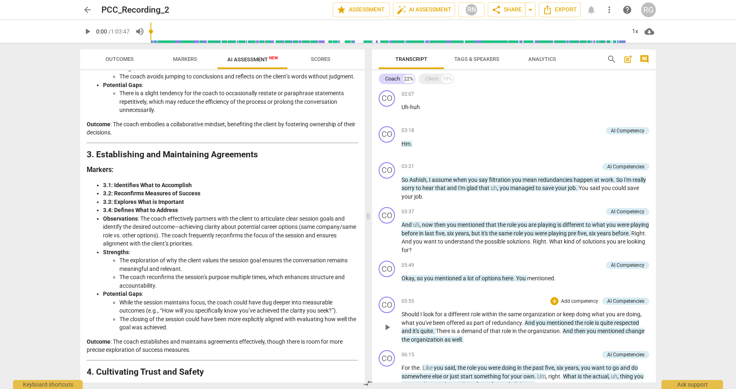
scroll to position [226, 0]
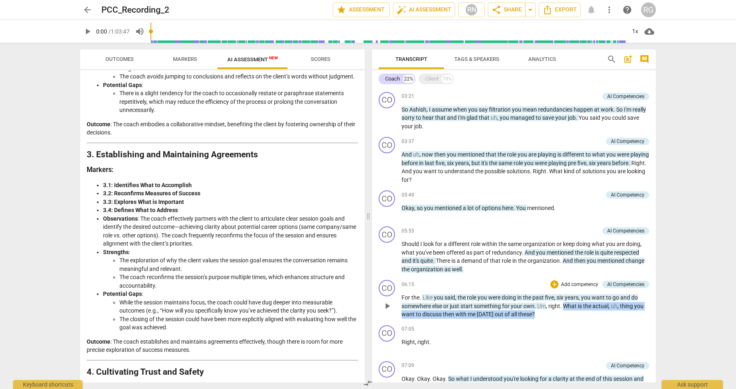
drag, startPoint x: 566, startPoint y: 307, endPoint x: 564, endPoint y: 314, distance: 6.7
click at [564, 314] on p "For the . Like you said , the role you were doing in the past five , six years …" at bounding box center [526, 306] width 248 height 25
copy p "What is the actual , uh , thing you want to discuss then with me [DATE] out of …"
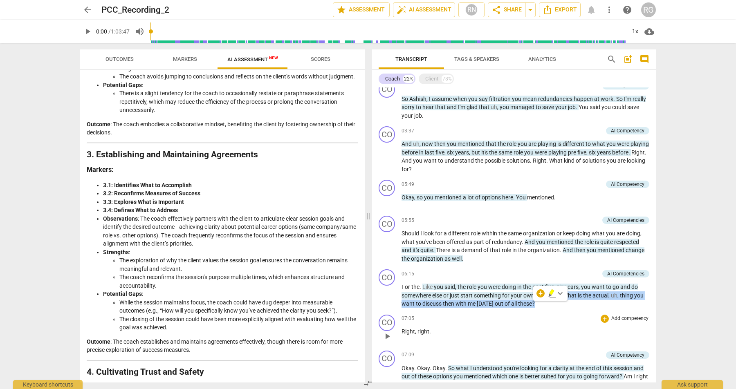
scroll to position [372, 0]
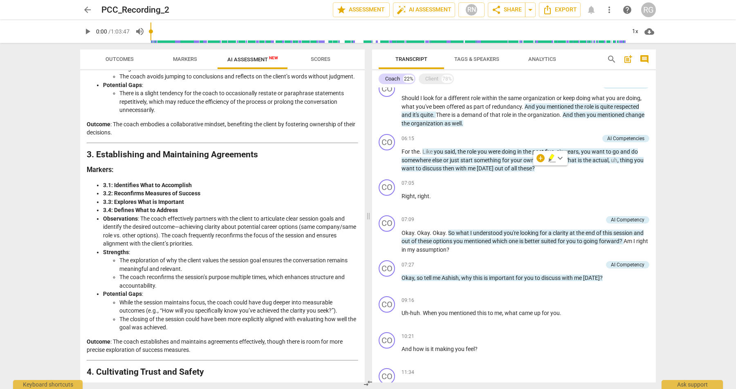
click at [684, 282] on div "arrow_back PCC_Recording_2 edit star Assessment auto_fix_high AI Assessment RN …" at bounding box center [368, 194] width 736 height 389
drag, startPoint x: 603, startPoint y: 280, endPoint x: 463, endPoint y: 279, distance: 140.2
click at [462, 280] on p "Okay , so tell me Ashish , why this is important for you to discuss with me [DA…" at bounding box center [526, 278] width 248 height 9
copy p "why this is important for you to discuss with me [DATE] ?"
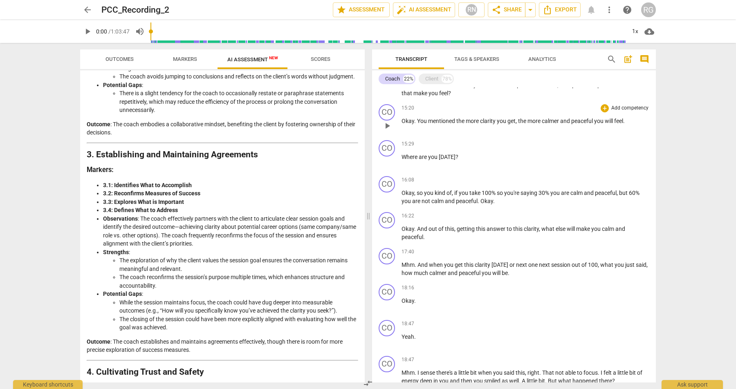
scroll to position [822, 0]
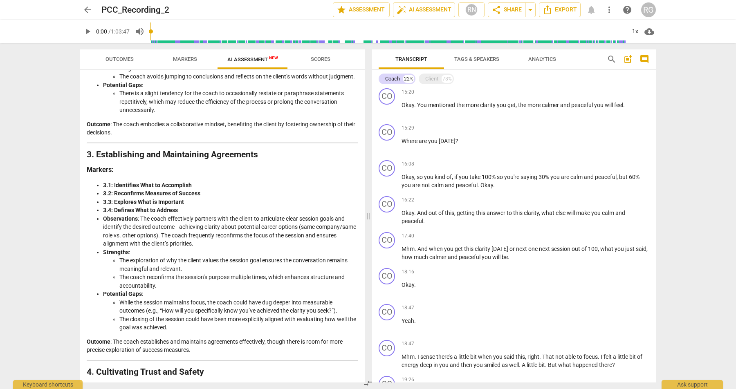
click at [43, 265] on div "arrow_back PCC_Recording_2 edit star Assessment auto_fix_high AI Assessment RN …" at bounding box center [368, 194] width 736 height 389
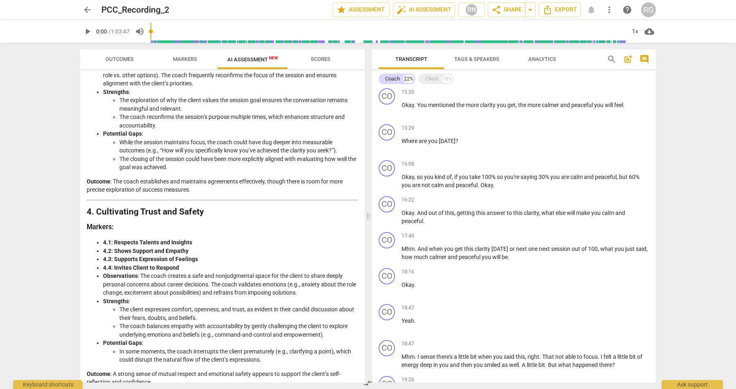
scroll to position [507, 0]
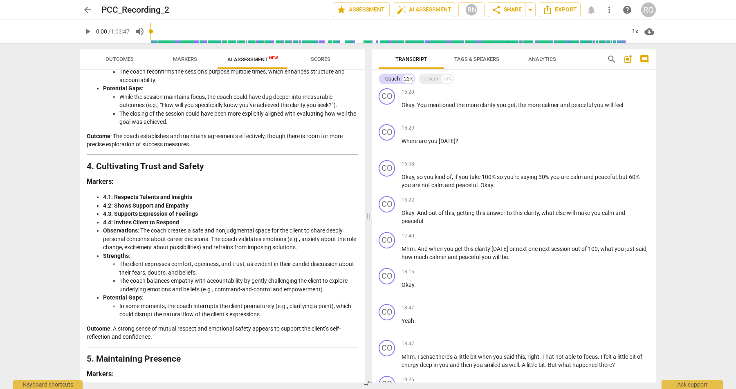
click at [666, 206] on div "arrow_back PCC_Recording_2 edit star Assessment auto_fix_high AI Assessment RN …" at bounding box center [368, 194] width 736 height 389
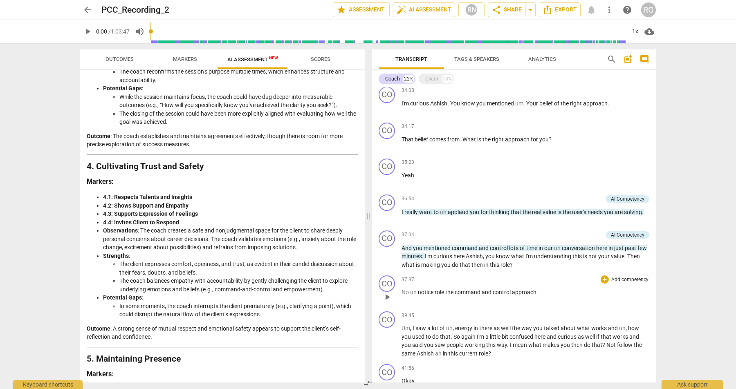
scroll to position [1911, 0]
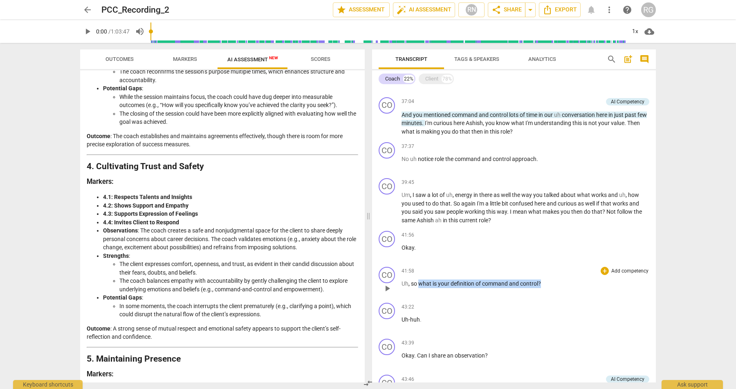
drag, startPoint x: 545, startPoint y: 285, endPoint x: 419, endPoint y: 284, distance: 126.8
click at [419, 284] on p "Uh , so what is your definition of command and control ?" at bounding box center [526, 284] width 248 height 9
copy p "what is your definition of command and control ?"
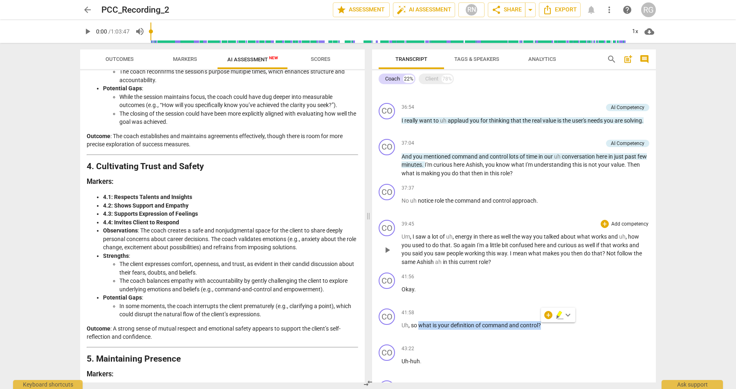
scroll to position [1864, 0]
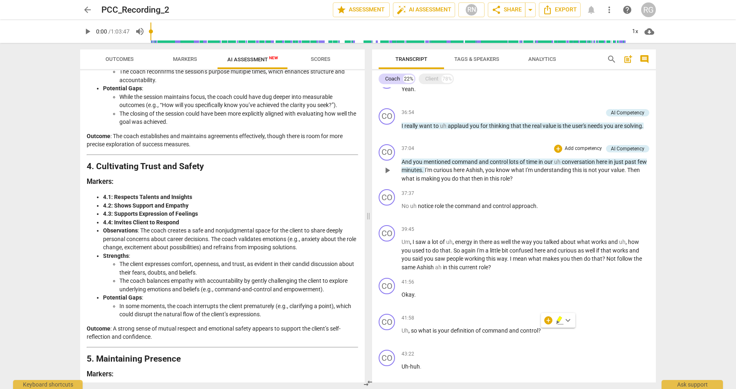
click at [485, 170] on span "," at bounding box center [484, 170] width 2 height 7
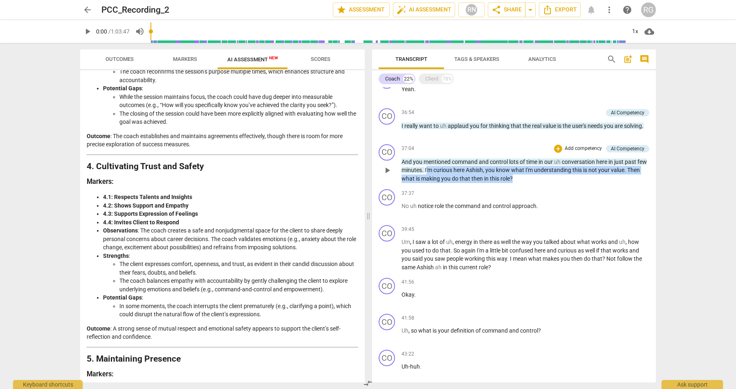
drag, startPoint x: 437, startPoint y: 169, endPoint x: 538, endPoint y: 182, distance: 102.2
click at [538, 182] on p "And you mentioned command and control lots of time in our uh conversation here …" at bounding box center [526, 170] width 248 height 25
copy p "'m curious here [PERSON_NAME] , you know what I'm understanding this is not you…"
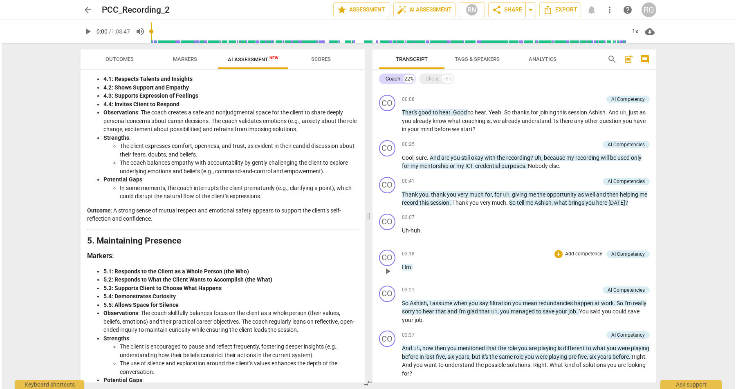
scroll to position [123, 0]
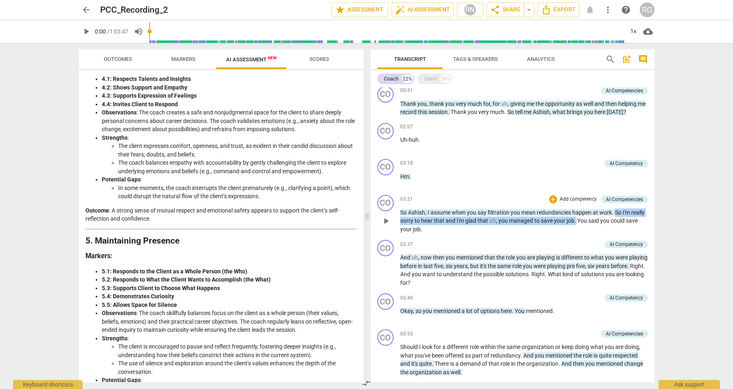
drag, startPoint x: 617, startPoint y: 212, endPoint x: 589, endPoint y: 222, distance: 29.4
click at [589, 222] on p "So Ashish , I assume when you say filtration you mean redundancies happen at wo…" at bounding box center [524, 221] width 248 height 25
copy p "So I'm really sorry to hear that and I'm glad that uh , you managed to save you…"
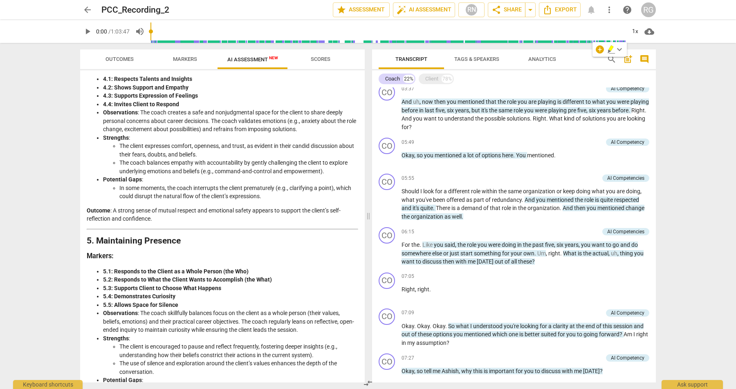
scroll to position [329, 0]
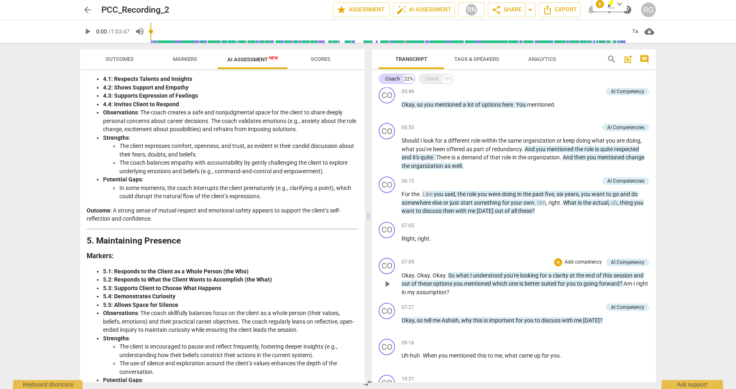
drag, startPoint x: 401, startPoint y: 283, endPoint x: 589, endPoint y: 284, distance: 188.5
click at [589, 284] on div "CO play_arrow pause 07:09 + Add competency AI Competency keyboard_arrow_right O…" at bounding box center [514, 277] width 284 height 45
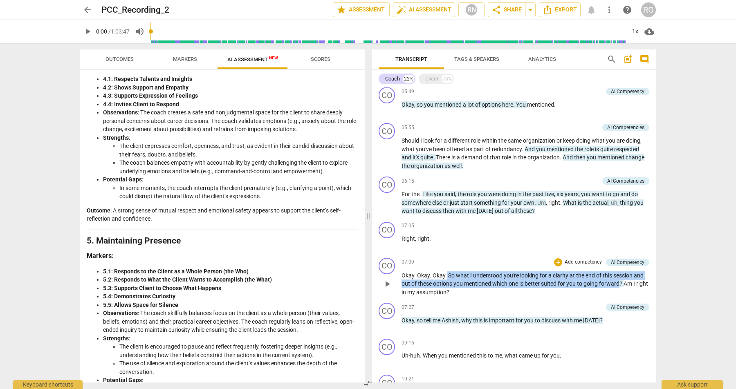
drag, startPoint x: 446, startPoint y: 274, endPoint x: 622, endPoint y: 283, distance: 176.1
click at [622, 283] on p "Okay . Okay . Okay . So what I understood you're looking for a clarity at the e…" at bounding box center [526, 283] width 248 height 25
copy p "So what I understood you're looking for a clarity at the end of this session an…"
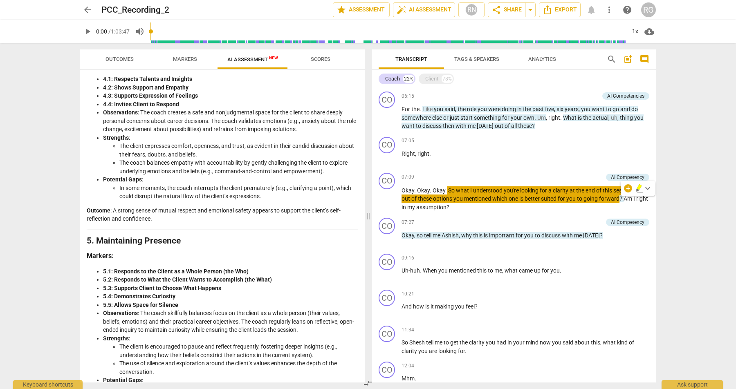
scroll to position [425, 0]
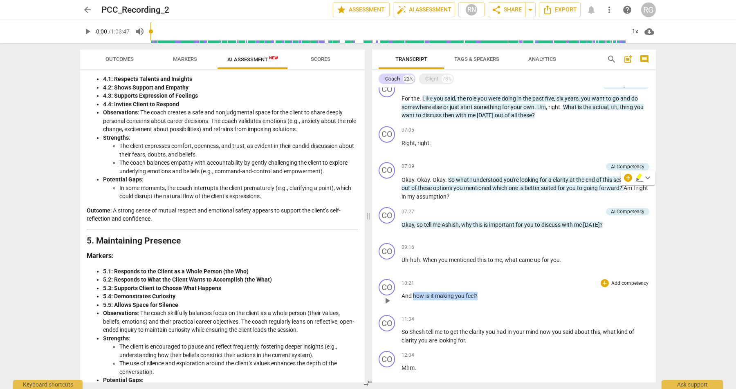
drag, startPoint x: 413, startPoint y: 297, endPoint x: 482, endPoint y: 297, distance: 68.3
click at [482, 297] on p "And how is it making you feel ?" at bounding box center [526, 296] width 248 height 9
copy p "how is it making you feel ?"
click at [678, 293] on div "arrow_back PCC_Recording_2 edit star Assessment auto_fix_high AI Assessment RN …" at bounding box center [368, 194] width 736 height 389
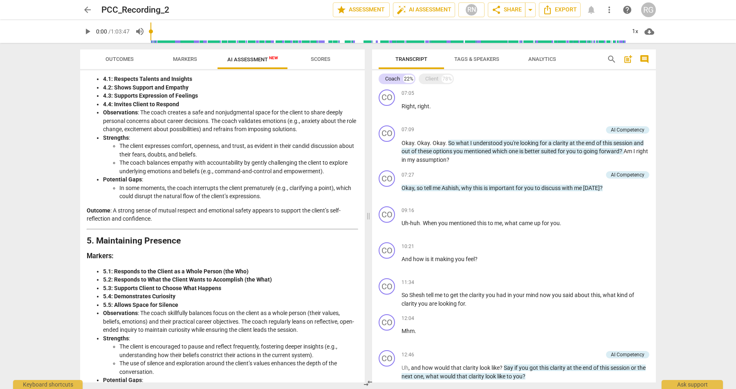
scroll to position [472, 0]
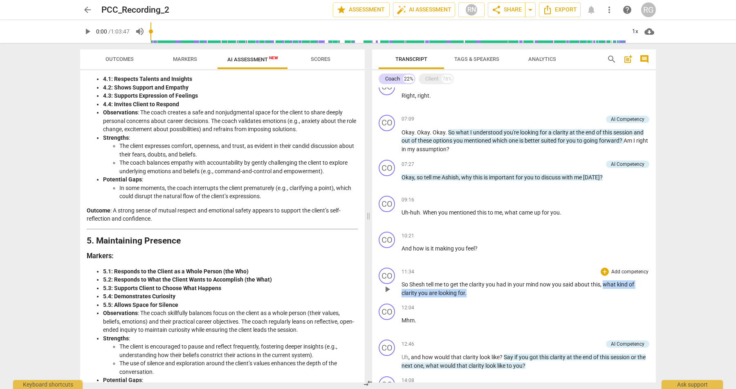
drag, startPoint x: 467, startPoint y: 294, endPoint x: 606, endPoint y: 284, distance: 139.4
click at [606, 284] on p "So Shesh tell me to get the clarity you had in your mind now you said about thi…" at bounding box center [526, 288] width 248 height 17
copy p "what kind of clarity you are looking for ."
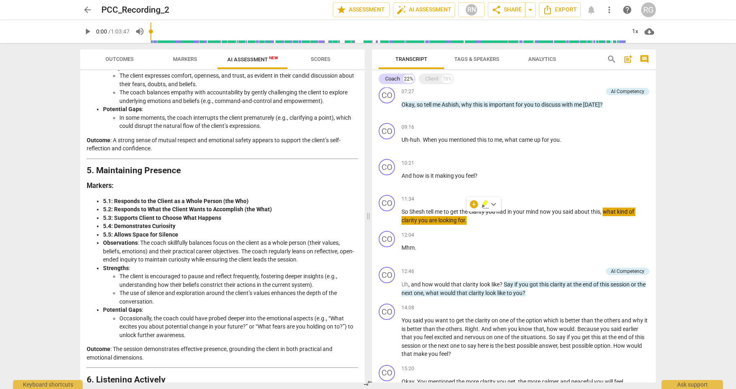
scroll to position [579, 0]
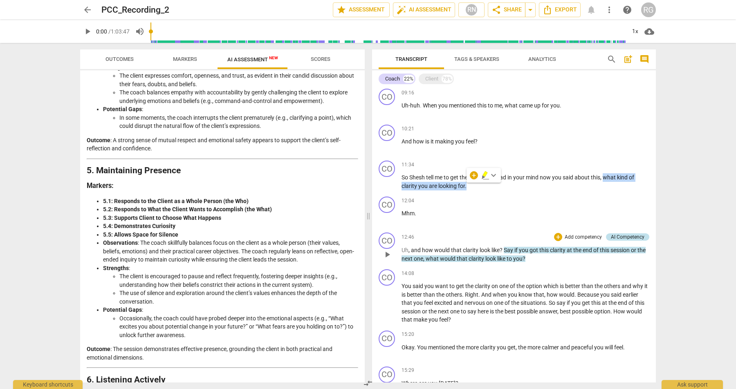
click at [620, 236] on div "AI Competency" at bounding box center [628, 236] width 34 height 7
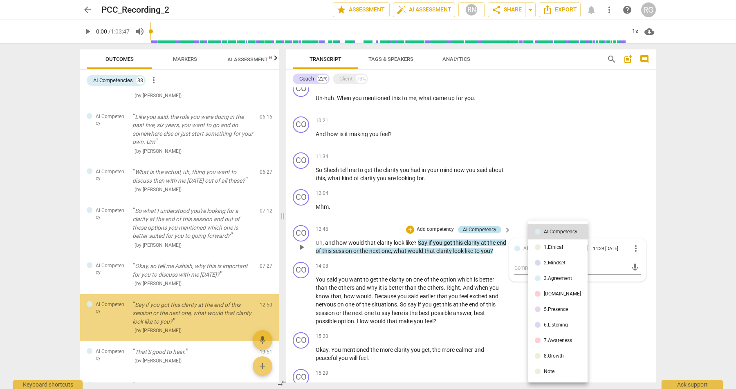
scroll to position [508, 0]
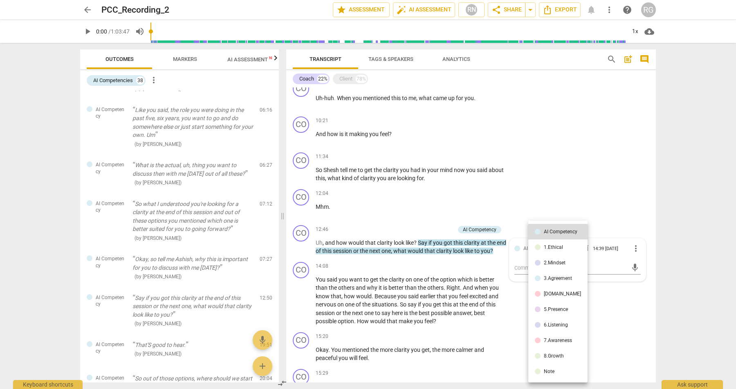
click at [698, 235] on div at bounding box center [368, 194] width 736 height 389
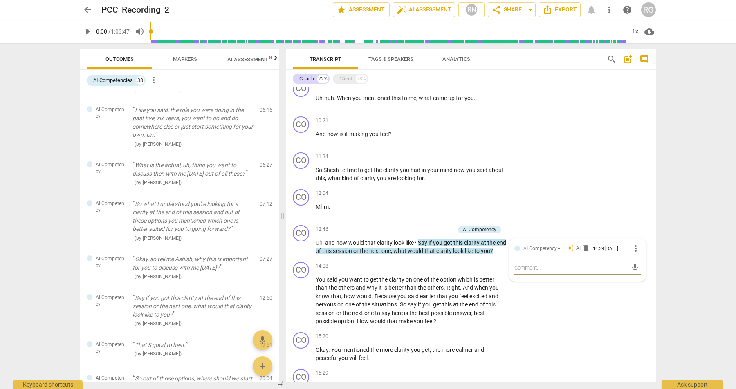
click at [698, 235] on div "arrow_back PCC_Recording_2 edit star Assessment auto_fix_high AI Assessment RN …" at bounding box center [368, 194] width 736 height 389
click at [697, 234] on div "arrow_back PCC_Recording_2 edit star Assessment auto_fix_high AI Assessment RN …" at bounding box center [368, 194] width 736 height 389
click at [694, 241] on div "arrow_back PCC_Recording_2 edit star Assessment auto_fix_high AI Assessment RN …" at bounding box center [368, 194] width 736 height 389
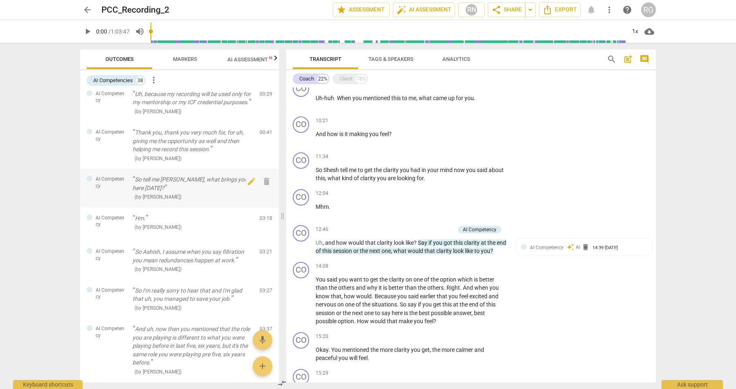
scroll to position [0, 0]
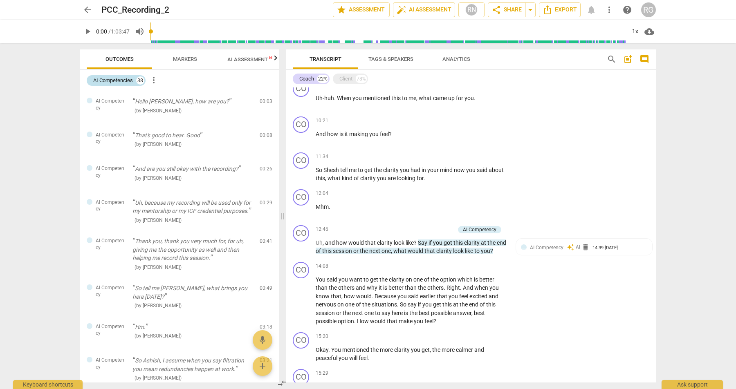
click at [113, 78] on div "AI Competencies" at bounding box center [113, 80] width 40 height 8
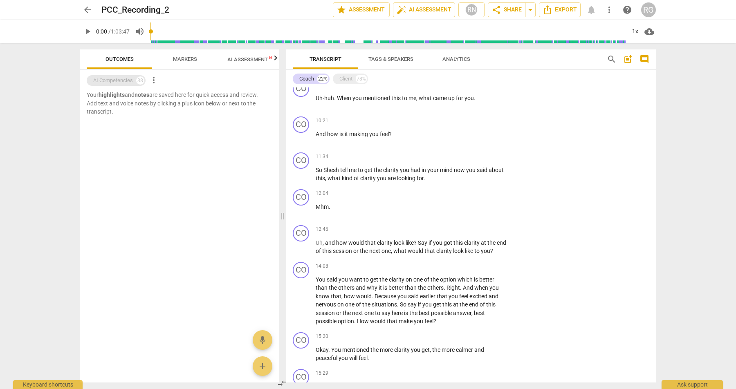
click at [113, 78] on div "AI Competencies" at bounding box center [113, 80] width 40 height 8
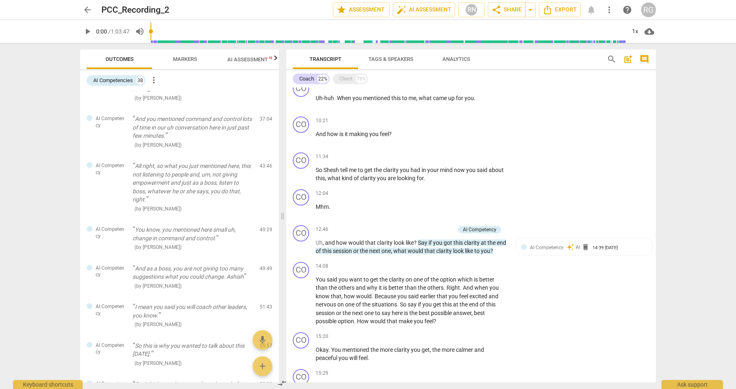
scroll to position [1327, 0]
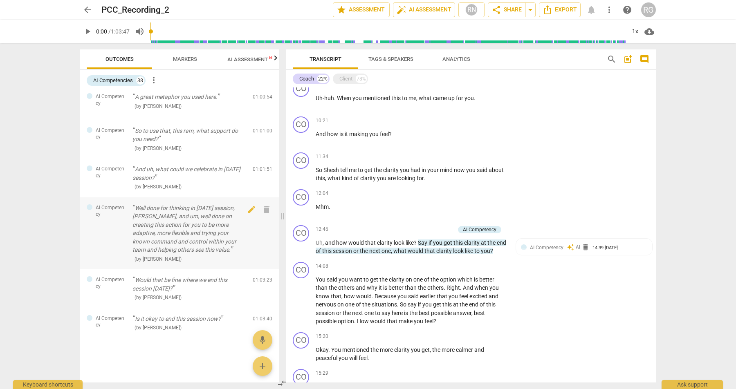
click at [168, 227] on p "Well done for thinking in [DATE] session, [PERSON_NAME], and um, well done on c…" at bounding box center [189, 229] width 114 height 50
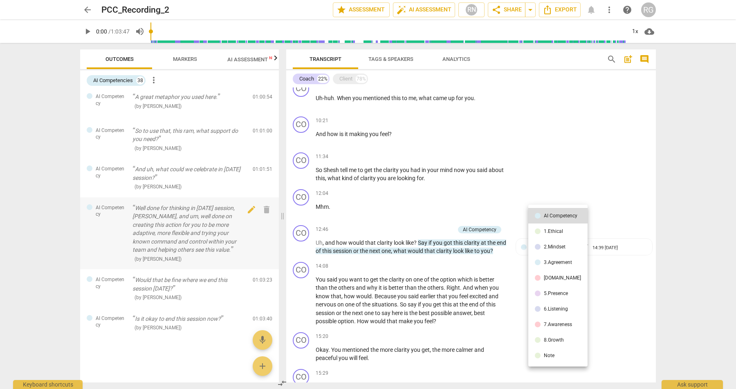
scroll to position [3178, 0]
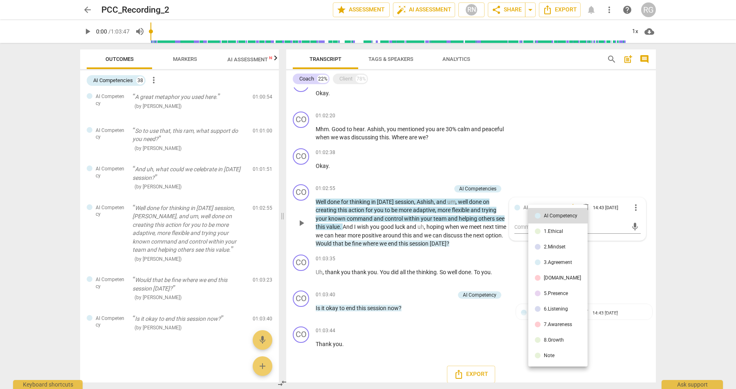
click at [679, 208] on div at bounding box center [368, 194] width 736 height 389
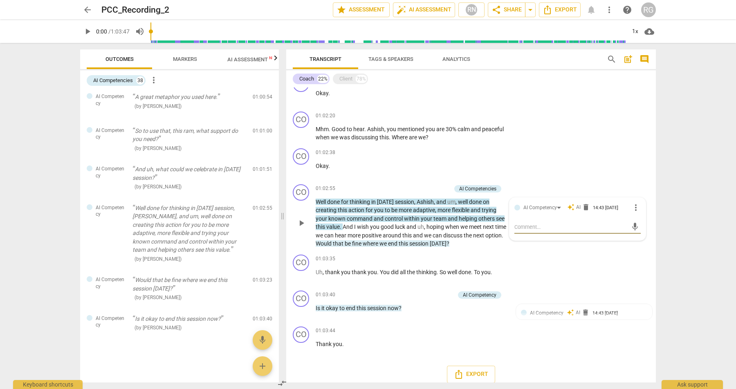
click at [679, 208] on div "arrow_back PCC_Recording_2 edit star Assessment auto_fix_high AI Assessment RN …" at bounding box center [368, 194] width 736 height 389
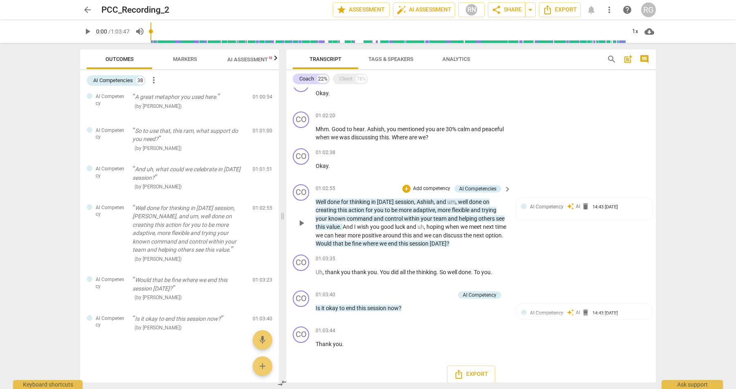
drag, startPoint x: 315, startPoint y: 207, endPoint x: 347, endPoint y: 231, distance: 39.2
click at [347, 231] on div "CO play_arrow pause 01:02:55 + Add competency AI Competencies keyboard_arrow_ri…" at bounding box center [471, 216] width 370 height 70
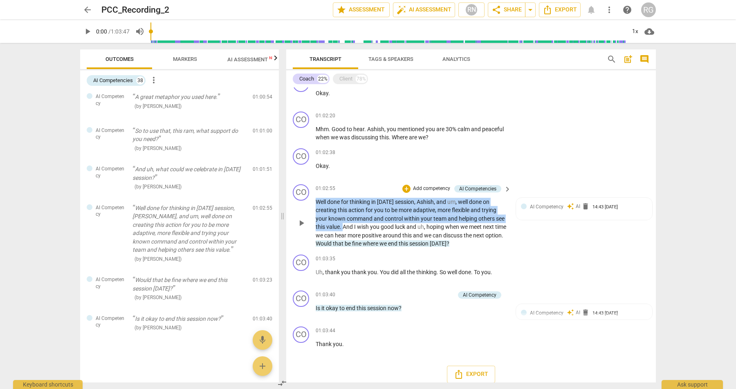
drag, startPoint x: 343, startPoint y: 234, endPoint x: 316, endPoint y: 211, distance: 35.7
click at [316, 211] on p "Well done for thinking in [DATE] session , [PERSON_NAME] , and um , well done o…" at bounding box center [411, 223] width 191 height 50
copy p "Well done for thinking in [DATE] session , [PERSON_NAME] , and um , well done o…"
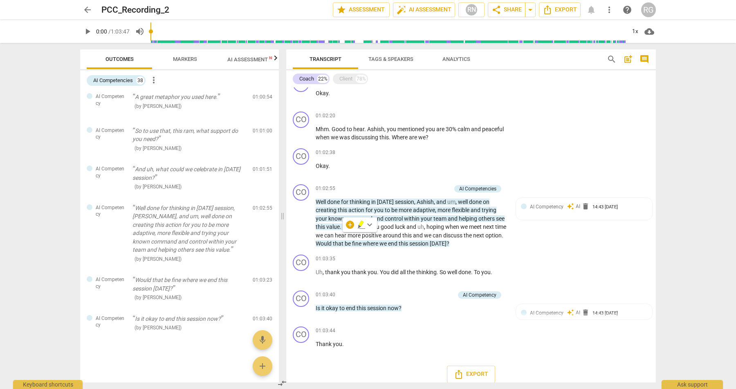
click at [696, 223] on div "arrow_back PCC_Recording_2 edit star Assessment auto_fix_high AI Assessment RN …" at bounding box center [368, 194] width 736 height 389
click at [695, 224] on div "arrow_back PCC_Recording_2 edit star Assessment auto_fix_high AI Assessment RN …" at bounding box center [368, 194] width 736 height 389
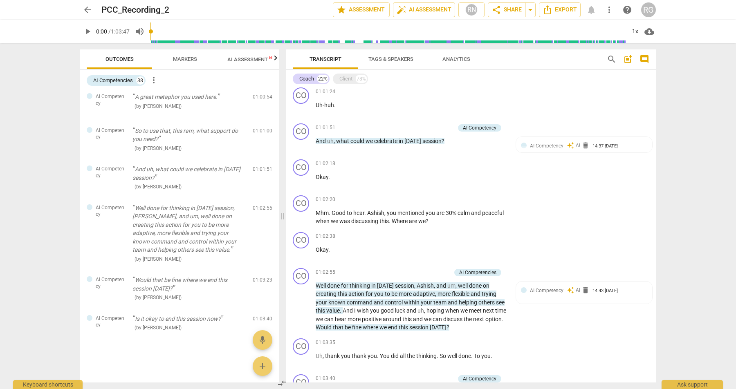
scroll to position [3049, 0]
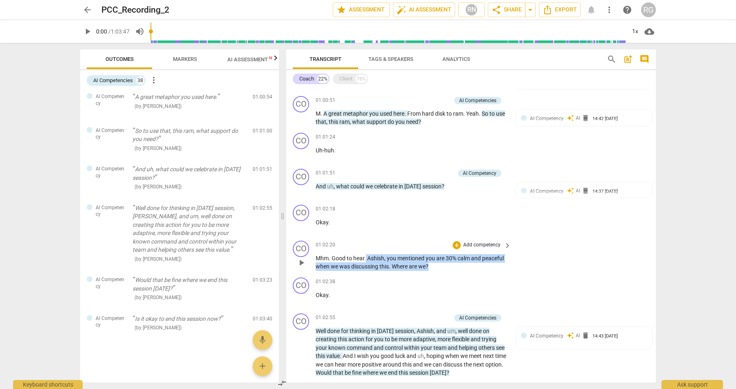
drag, startPoint x: 433, startPoint y: 274, endPoint x: 365, endPoint y: 268, distance: 67.8
click at [365, 268] on p "Mhm . Good to hear . [PERSON_NAME] , you mentioned you are 30 % calm and peacef…" at bounding box center [411, 262] width 191 height 17
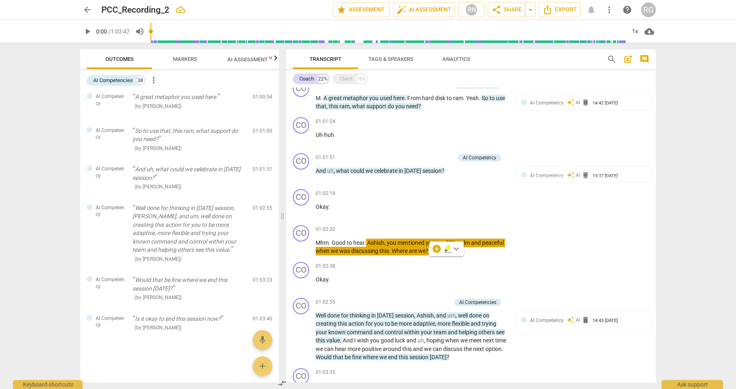
scroll to position [3112, 0]
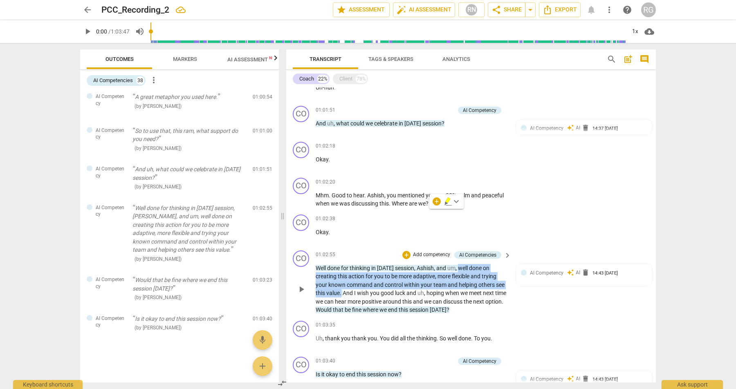
drag, startPoint x: 462, startPoint y: 276, endPoint x: 341, endPoint y: 303, distance: 124.8
click at [341, 303] on p "Well done for thinking in [DATE] session , [PERSON_NAME] , and um , well done o…" at bounding box center [411, 289] width 191 height 50
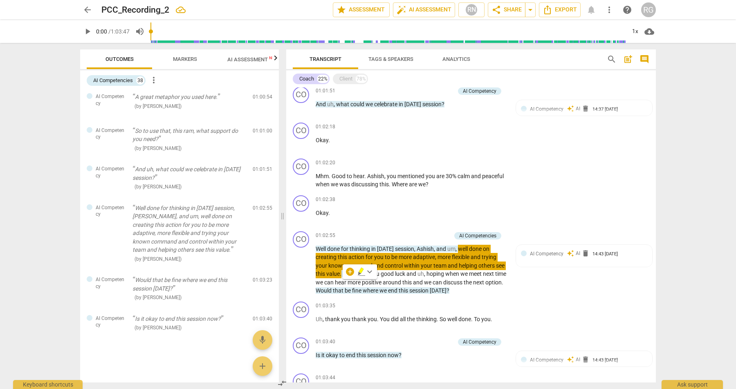
scroll to position [3047, 0]
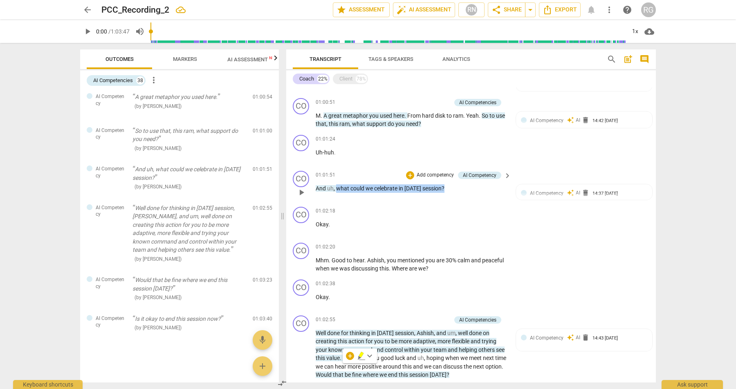
drag, startPoint x: 448, startPoint y: 196, endPoint x: 337, endPoint y: 196, distance: 110.8
click at [337, 193] on p "And uh , what could we celebrate in [DATE] session ?" at bounding box center [411, 188] width 191 height 9
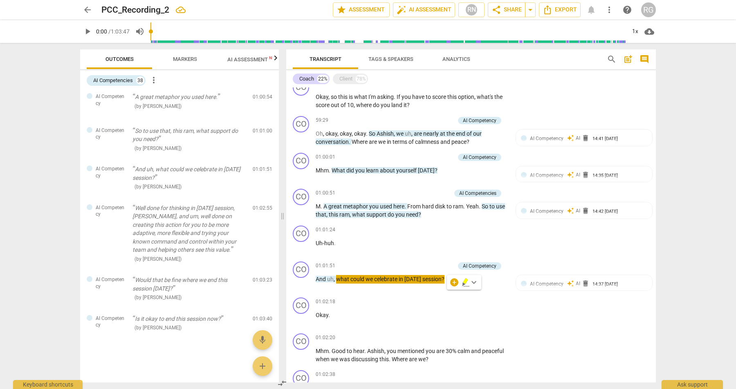
scroll to position [2951, 0]
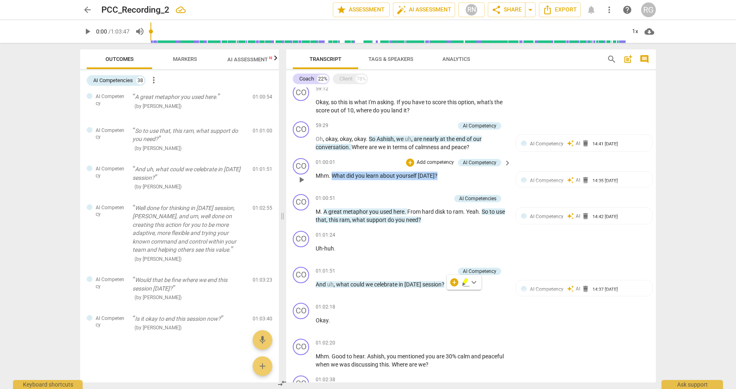
drag, startPoint x: 438, startPoint y: 182, endPoint x: 332, endPoint y: 183, distance: 106.3
click at [332, 180] on p "Mhm . What did you learn about yourself [DATE] ?" at bounding box center [411, 176] width 191 height 9
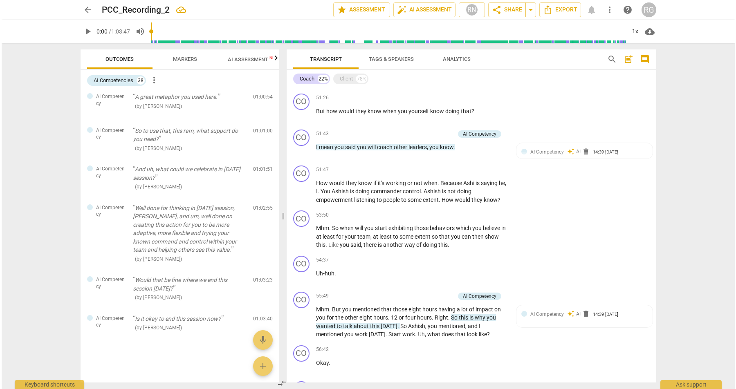
scroll to position [2503, 0]
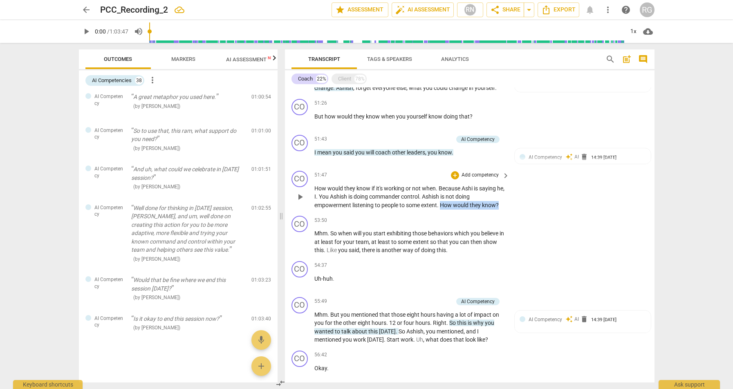
drag, startPoint x: 442, startPoint y: 213, endPoint x: 509, endPoint y: 210, distance: 66.3
click at [509, 210] on div "CO play_arrow pause 51:47 + Add competency keyboard_arrow_right How would they …" at bounding box center [470, 190] width 370 height 45
click at [238, 62] on span "AI Assessment New" at bounding box center [252, 59] width 51 height 6
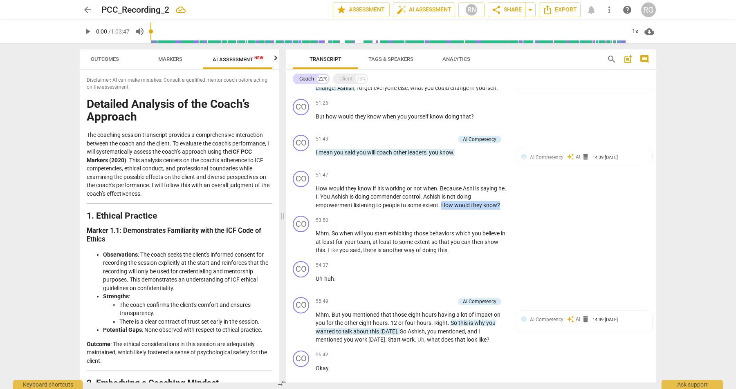
scroll to position [0, 15]
click at [111, 56] on span "Outcomes" at bounding box center [104, 59] width 28 height 6
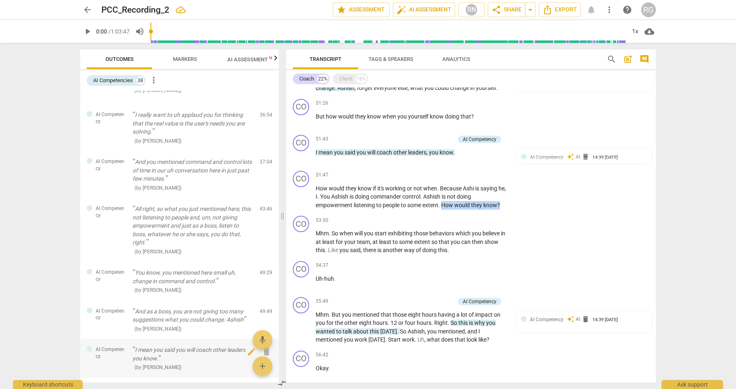
scroll to position [911, 0]
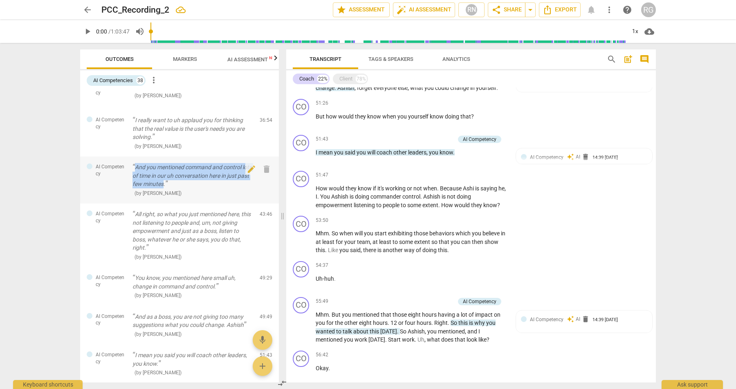
drag, startPoint x: 147, startPoint y: 179, endPoint x: 177, endPoint y: 192, distance: 32.6
click at [177, 188] on p "And you mentioned command and control lots of time in our uh conversation here …" at bounding box center [192, 175] width 121 height 25
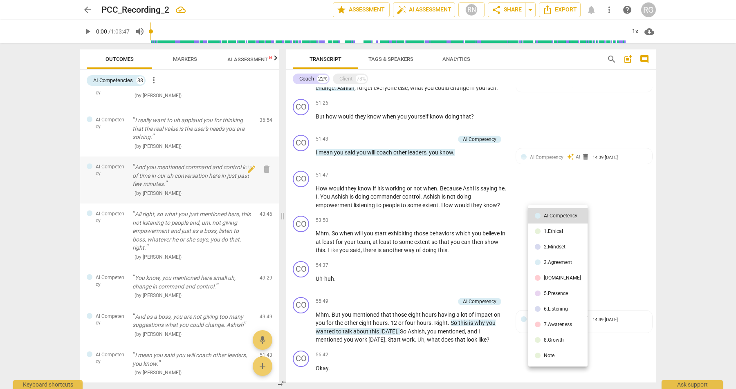
scroll to position [1926, 0]
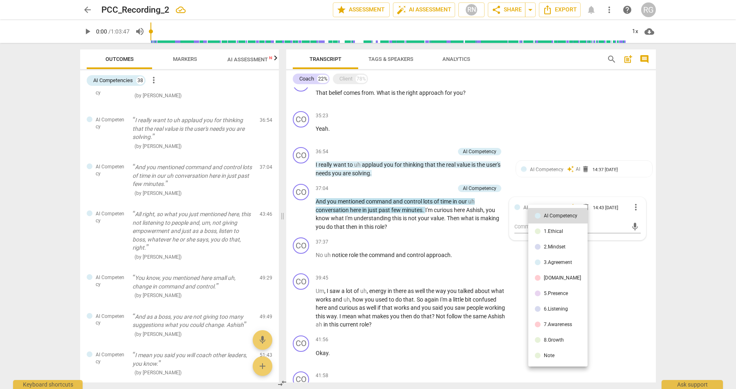
drag, startPoint x: 140, startPoint y: 175, endPoint x: 166, endPoint y: 184, distance: 27.4
click at [167, 185] on div at bounding box center [368, 194] width 736 height 389
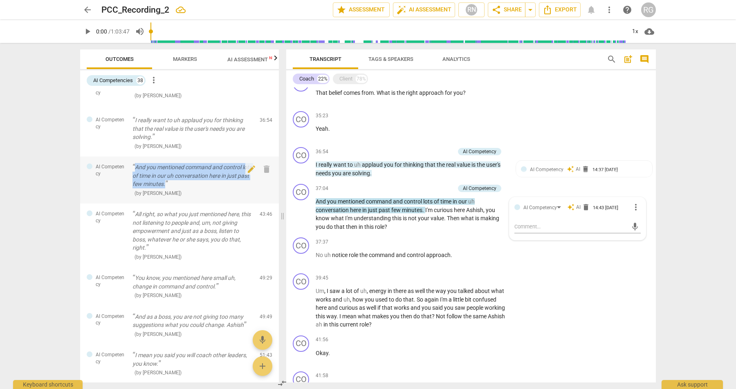
drag, startPoint x: 135, startPoint y: 174, endPoint x: 177, endPoint y: 194, distance: 46.4
click at [177, 188] on p "And you mentioned command and control lots of time in our uh conversation here …" at bounding box center [192, 175] width 121 height 25
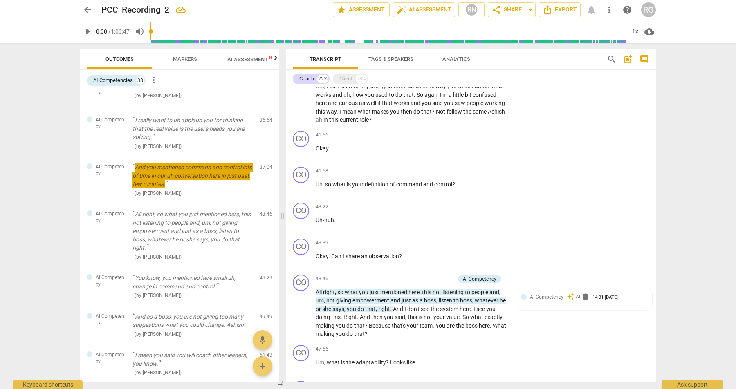
scroll to position [2141, 0]
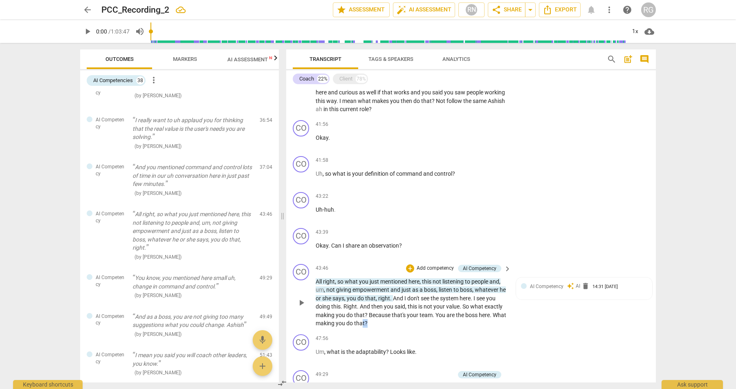
drag, startPoint x: 385, startPoint y: 332, endPoint x: 376, endPoint y: 330, distance: 9.2
click at [376, 328] on p "All right , so what you just mentioned here , this not listening to people and …" at bounding box center [411, 303] width 191 height 50
click at [365, 319] on span "?" at bounding box center [367, 315] width 4 height 7
drag, startPoint x: 366, startPoint y: 323, endPoint x: 360, endPoint y: 317, distance: 9.0
click at [360, 317] on p "All right , so what you just mentioned here , this not listening to people and …" at bounding box center [411, 303] width 191 height 50
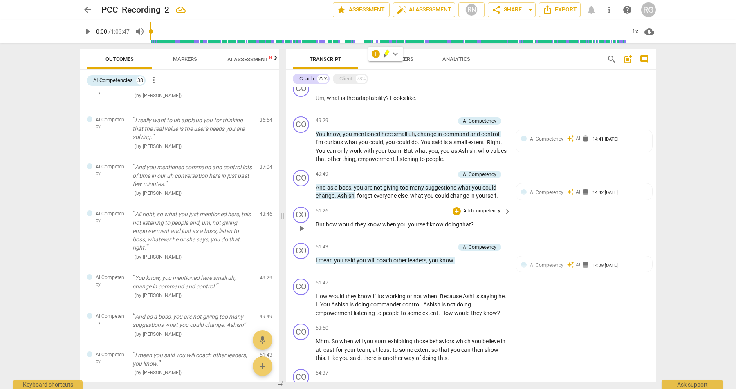
scroll to position [2411, 0]
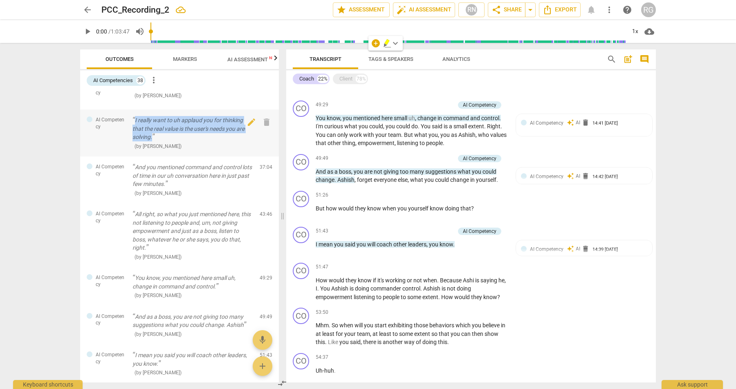
drag, startPoint x: 154, startPoint y: 146, endPoint x: 135, endPoint y: 130, distance: 24.1
click at [135, 130] on p "I really want to uh applaud you for thinking that the real value is the user's …" at bounding box center [192, 128] width 121 height 25
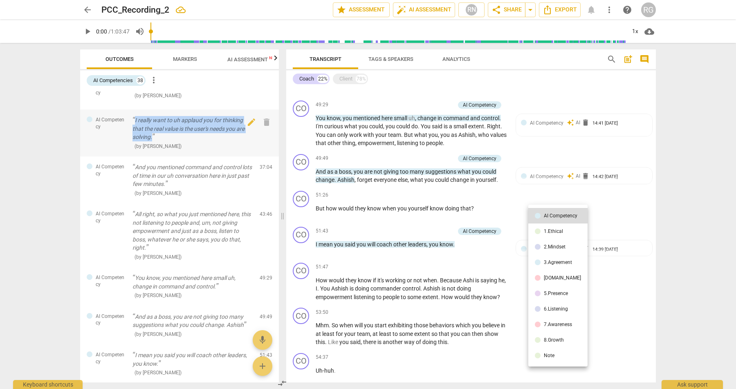
scroll to position [1889, 0]
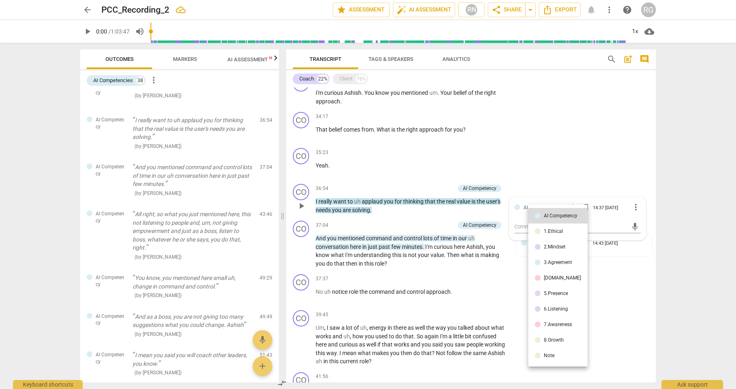
click at [163, 172] on div at bounding box center [368, 194] width 736 height 389
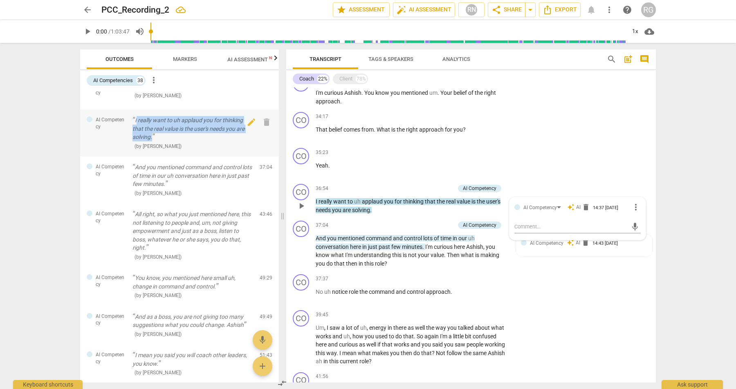
drag, startPoint x: 137, startPoint y: 127, endPoint x: 154, endPoint y: 144, distance: 24.0
click at [154, 141] on p "I really want to uh applaud you for thinking that the real value is the user's …" at bounding box center [192, 128] width 121 height 25
click at [153, 141] on p "I really want to uh applaud you for thinking that the real value is the user's …" at bounding box center [192, 128] width 121 height 25
drag, startPoint x: 154, startPoint y: 146, endPoint x: 135, endPoint y: 128, distance: 26.3
click at [135, 128] on p "I really want to uh applaud you for thinking that the real value is the user's …" at bounding box center [192, 128] width 121 height 25
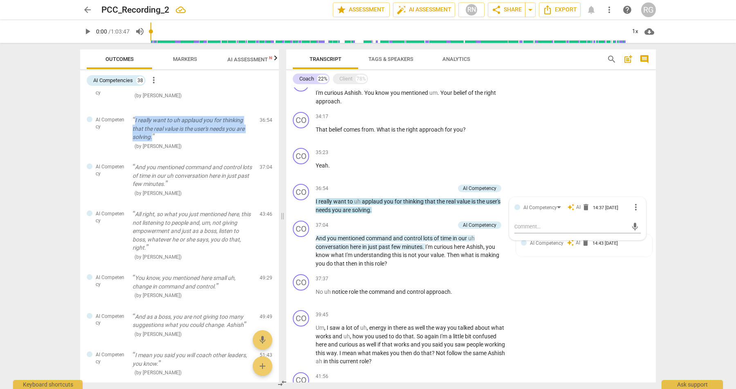
click at [237, 58] on span "AI Assessment New" at bounding box center [252, 59] width 51 height 6
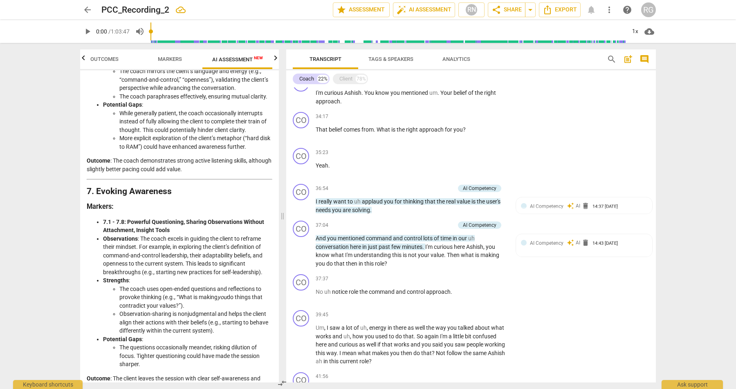
scroll to position [1442, 0]
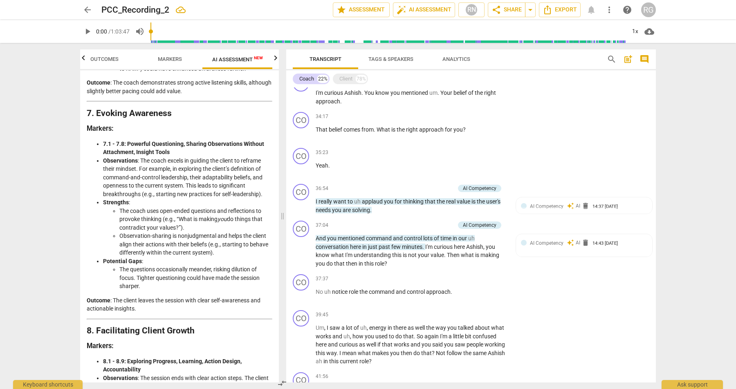
click at [231, 229] on li "The coach uses open-ended questions and reflections to provoke thinking (e.g., …" at bounding box center [195, 219] width 153 height 25
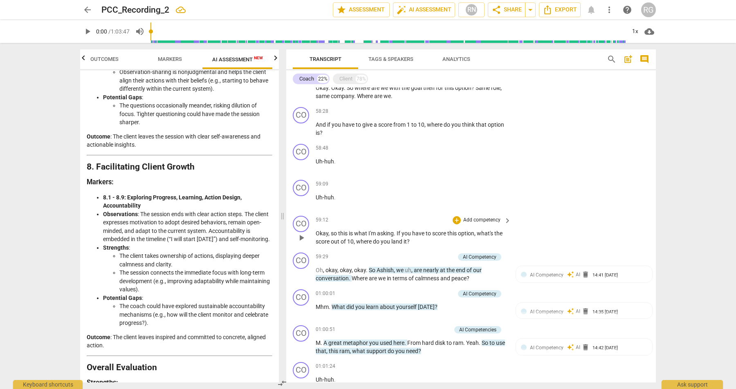
scroll to position [2865, 0]
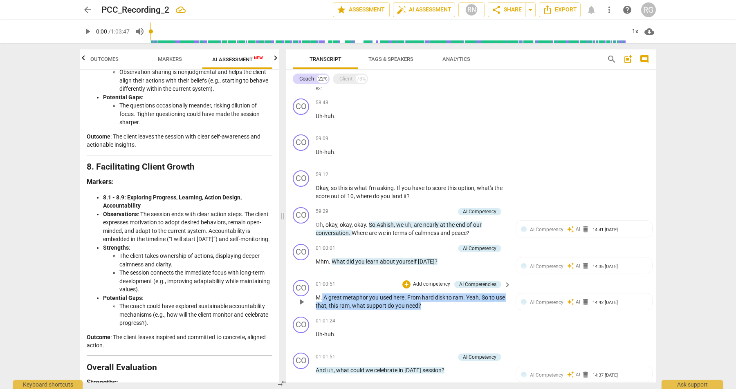
drag, startPoint x: 441, startPoint y: 313, endPoint x: 322, endPoint y: 307, distance: 119.1
click at [322, 307] on p "M . A great metaphor you used here . From hard disk to ram . Yeah . So to use t…" at bounding box center [411, 302] width 191 height 17
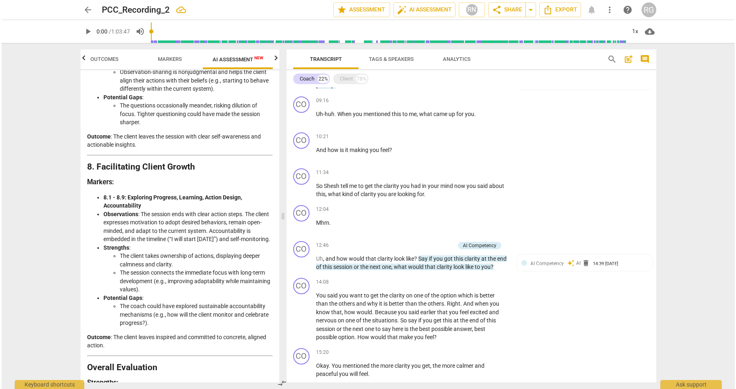
scroll to position [609, 0]
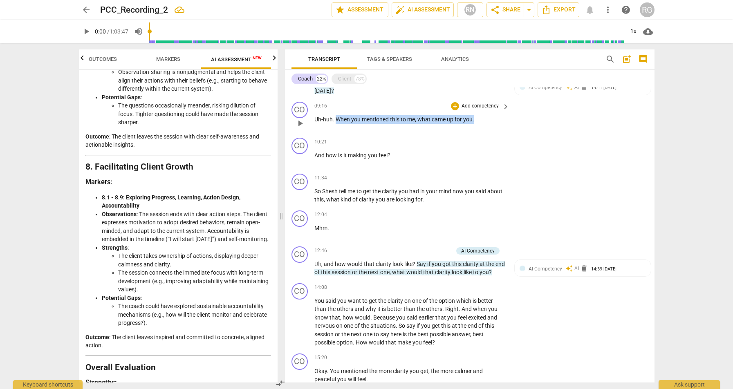
drag, startPoint x: 336, startPoint y: 127, endPoint x: 475, endPoint y: 129, distance: 139.4
click at [475, 124] on p "Uh-huh . When you mentioned this to me , what came up for you ." at bounding box center [409, 119] width 191 height 9
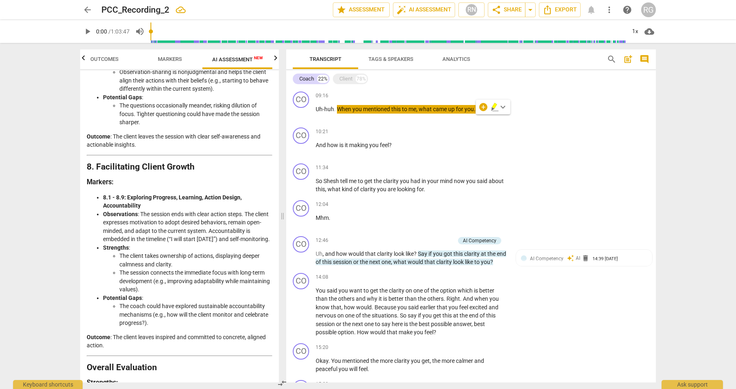
scroll to position [625, 0]
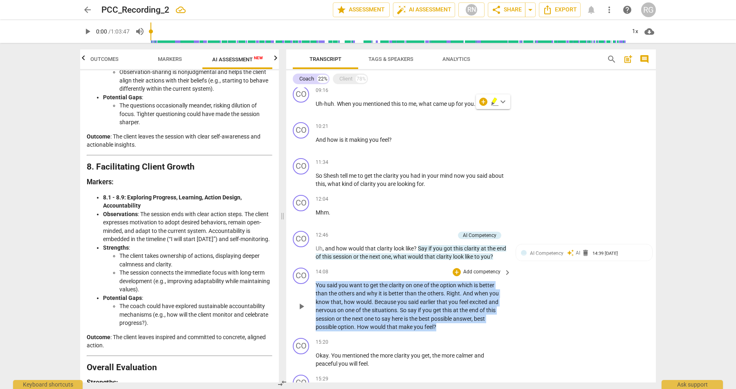
drag, startPoint x: 440, startPoint y: 337, endPoint x: 316, endPoint y: 294, distance: 130.1
click at [316, 294] on p "You said you want to get the clarity on one of the option which is better than …" at bounding box center [411, 306] width 191 height 50
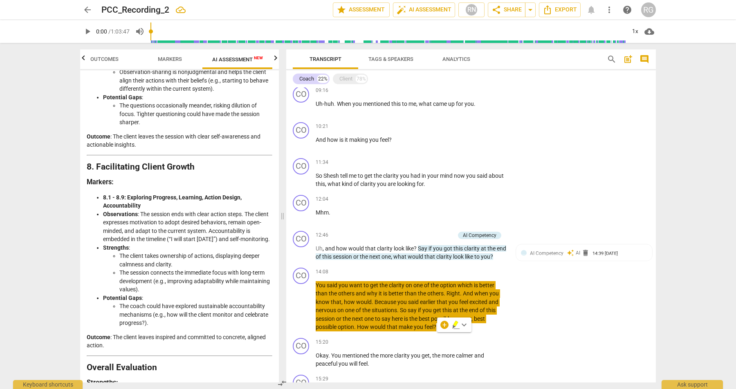
scroll to position [810, 0]
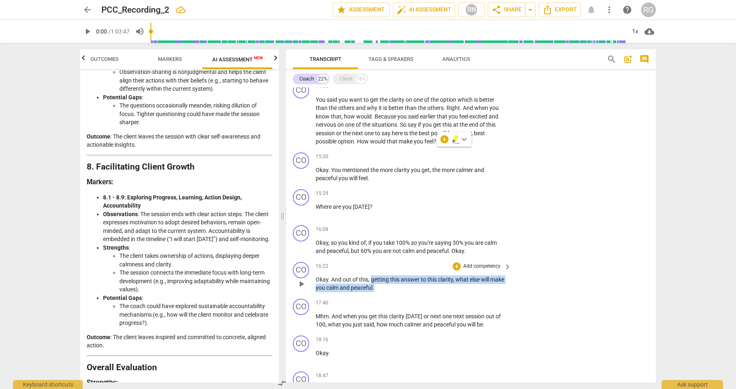
drag, startPoint x: 364, startPoint y: 295, endPoint x: 371, endPoint y: 286, distance: 10.8
click at [371, 286] on p "Okay . And out of this , getting this answer to this clarity , what else will m…" at bounding box center [411, 284] width 191 height 17
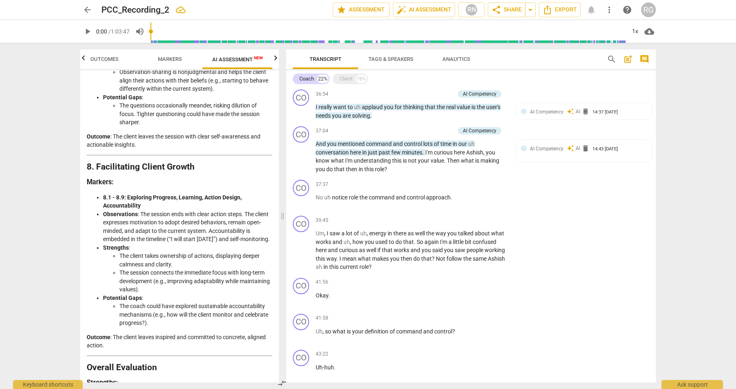
scroll to position [2074, 0]
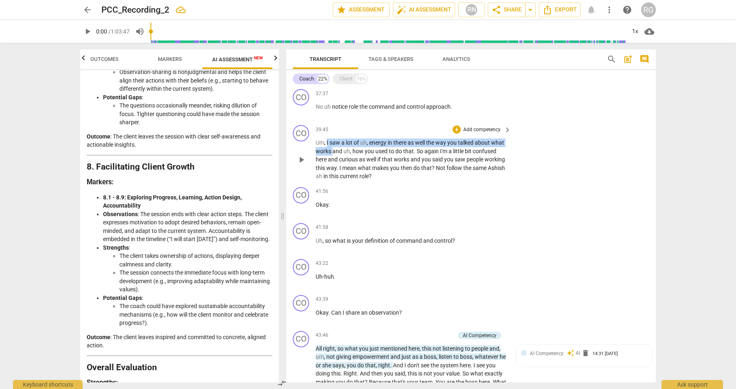
drag, startPoint x: 327, startPoint y: 152, endPoint x: 333, endPoint y: 158, distance: 8.4
click at [333, 158] on p "Um , I saw a lot of uh , energy in there as well the way you talked about what …" at bounding box center [411, 160] width 191 height 42
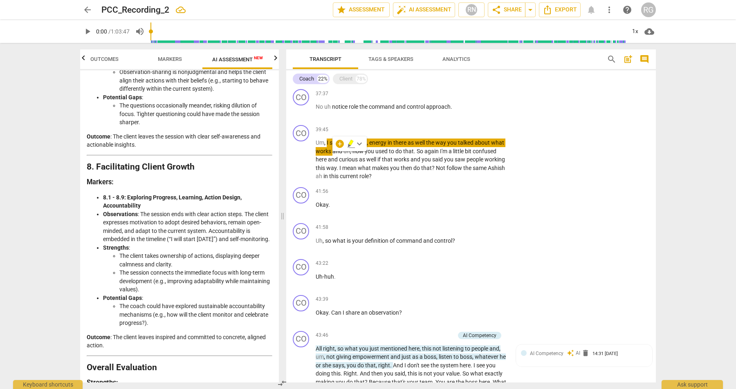
scroll to position [2175, 0]
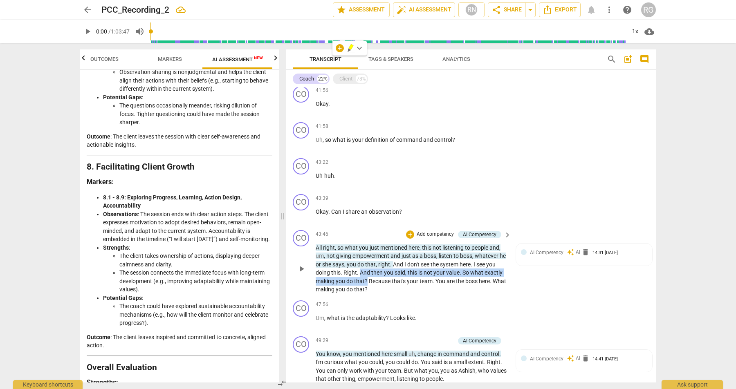
drag, startPoint x: 367, startPoint y: 289, endPoint x: 360, endPoint y: 281, distance: 10.5
click at [360, 281] on p "All right , so what you just mentioned here , this not listening to people and …" at bounding box center [411, 269] width 191 height 50
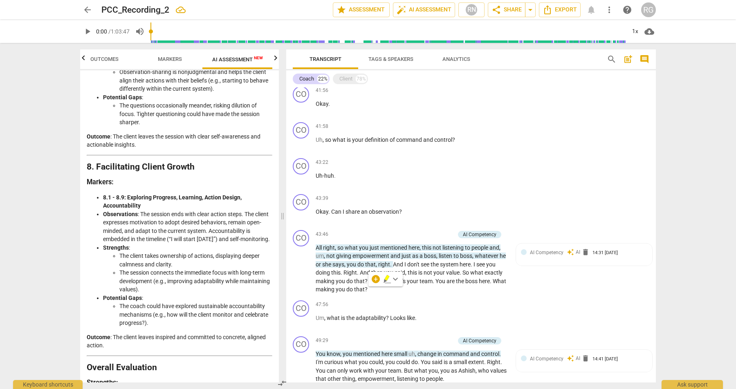
click at [680, 247] on div "arrow_back PCC_Recording_2 edit star Assessment auto_fix_high AI Assessment RN …" at bounding box center [368, 194] width 736 height 389
drag, startPoint x: 314, startPoint y: 256, endPoint x: 388, endPoint y: 297, distance: 85.3
click at [389, 297] on div "CO play_arrow pause 43:46 + Add competency AI Competency keyboard_arrow_right A…" at bounding box center [471, 262] width 370 height 70
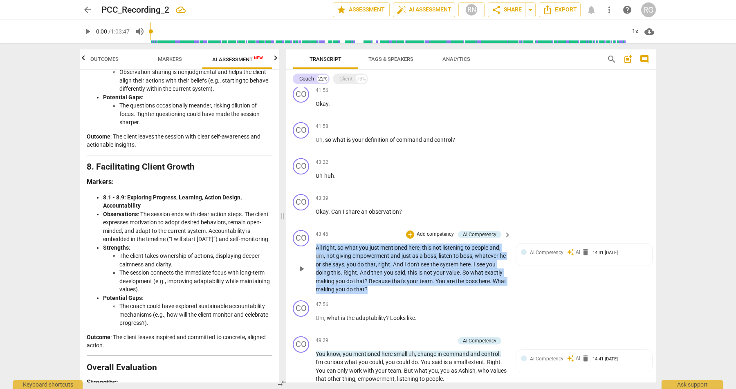
drag, startPoint x: 387, startPoint y: 298, endPoint x: 311, endPoint y: 256, distance: 86.8
click at [311, 256] on div "CO play_arrow pause 43:46 + Add competency AI Competency keyboard_arrow_right A…" at bounding box center [471, 262] width 370 height 70
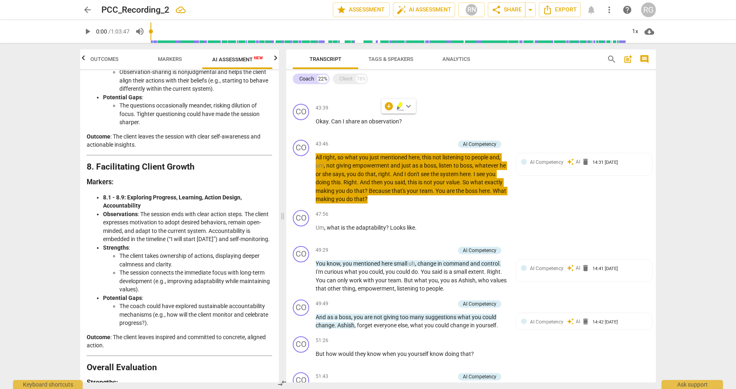
scroll to position [2356, 0]
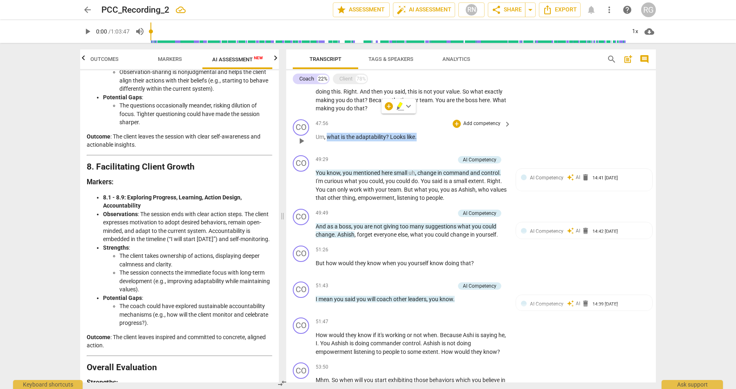
drag, startPoint x: 327, startPoint y: 144, endPoint x: 431, endPoint y: 146, distance: 104.3
click at [431, 141] on p "Um , what is the adaptability ? Looks like ." at bounding box center [411, 137] width 191 height 9
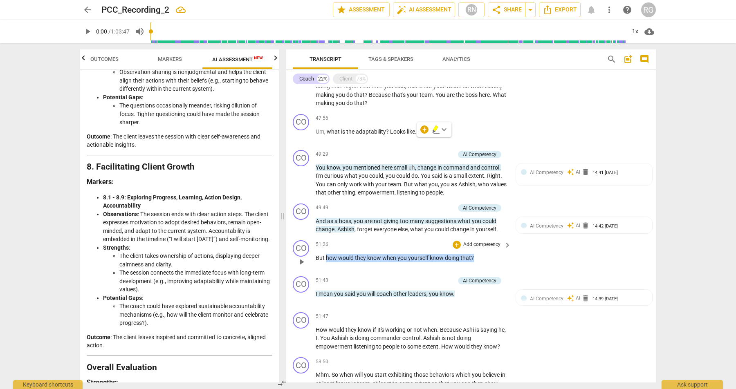
drag, startPoint x: 479, startPoint y: 265, endPoint x: 326, endPoint y: 265, distance: 152.9
click at [326, 262] on p "But how would they know when you yourself know doing that ?" at bounding box center [411, 258] width 191 height 9
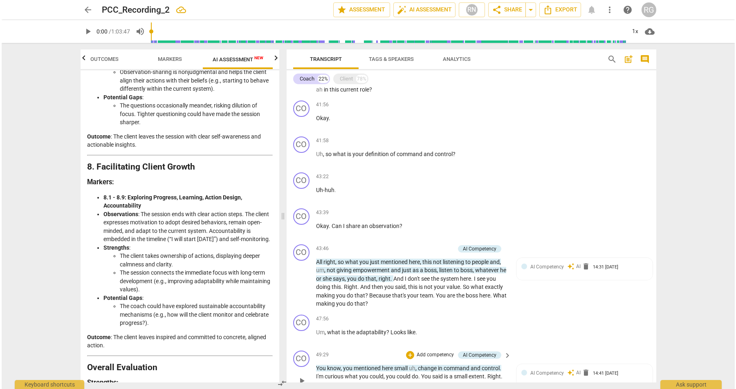
scroll to position [2116, 0]
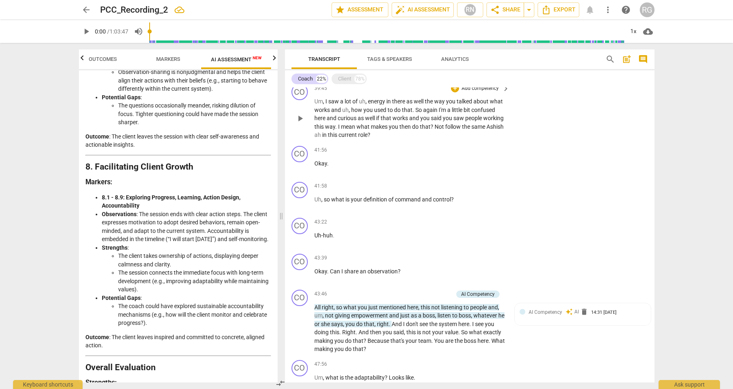
click at [324, 105] on span "," at bounding box center [324, 101] width 2 height 7
click at [93, 9] on span "arrow_back" at bounding box center [87, 10] width 15 height 10
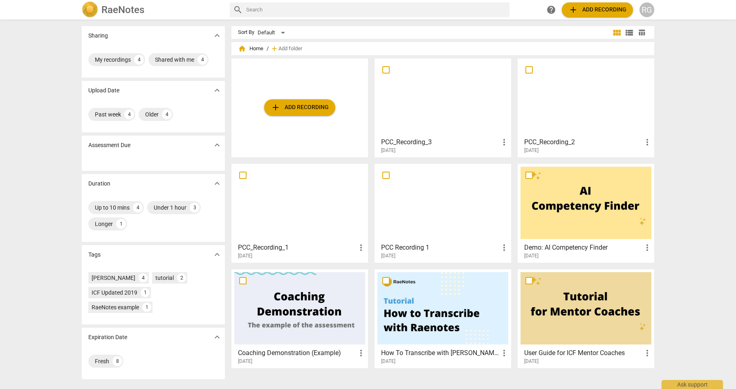
click at [415, 116] on div at bounding box center [442, 97] width 131 height 72
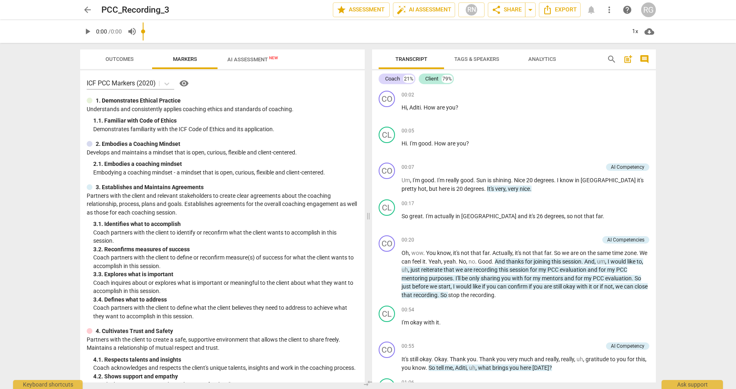
click at [243, 34] on div "arrow_back PCC_Recording_3 edit star Assessment auto_fix_high AI Assessment RN …" at bounding box center [368, 194] width 736 height 389
click at [252, 58] on span "AI Assessment New" at bounding box center [252, 59] width 51 height 6
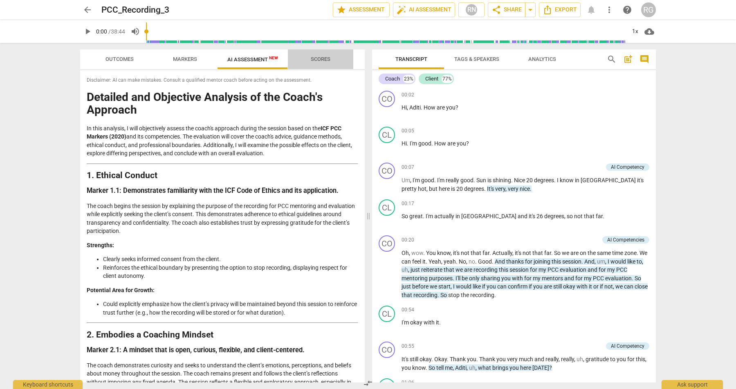
click at [319, 58] on span "Scores" at bounding box center [321, 59] width 20 height 6
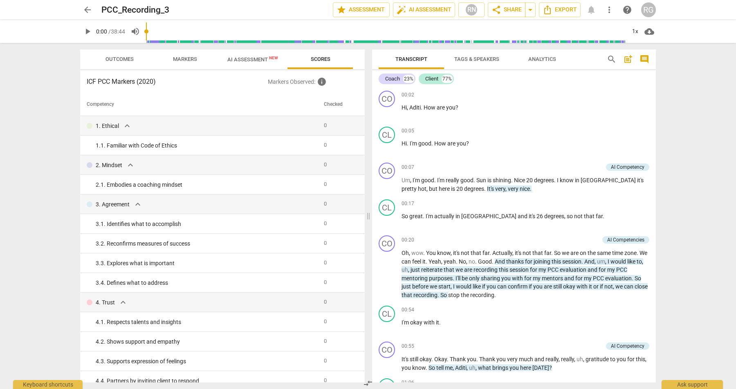
click at [260, 61] on span "AI Assessment New" at bounding box center [252, 59] width 51 height 6
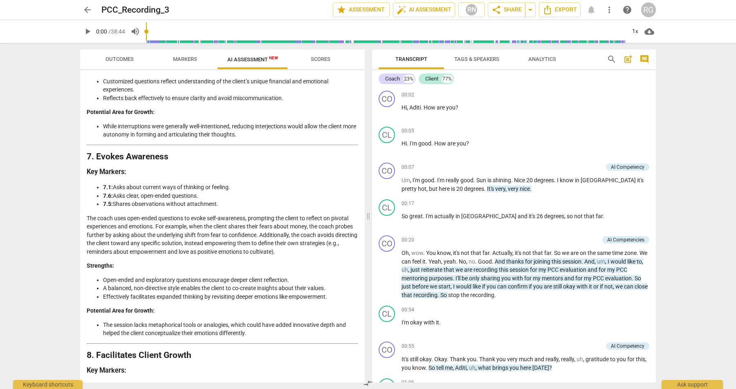
scroll to position [1511, 0]
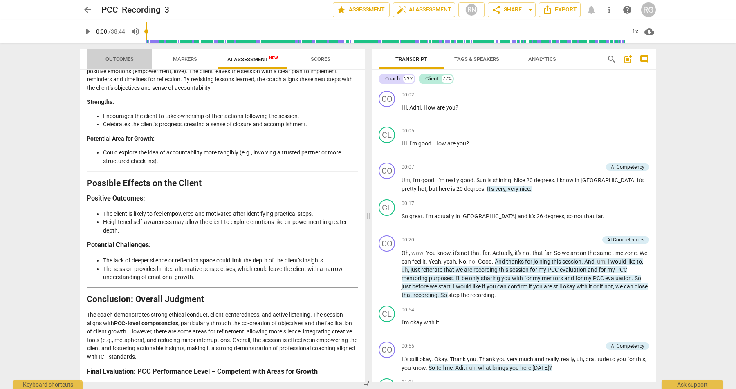
click at [114, 56] on span "Outcomes" at bounding box center [119, 59] width 28 height 6
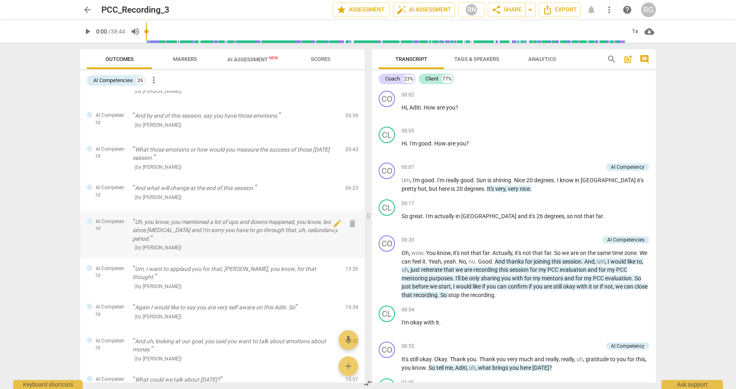
scroll to position [651, 0]
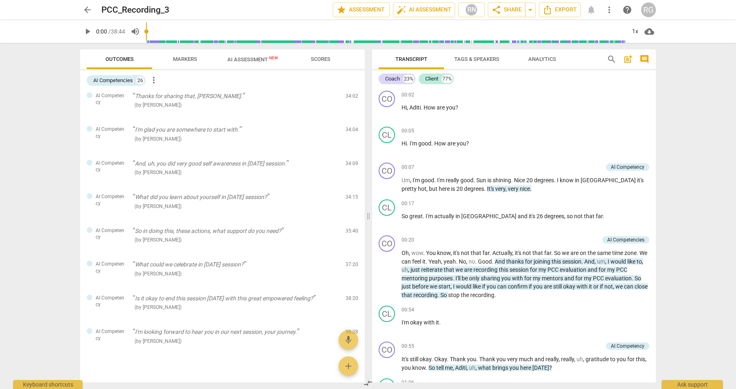
click at [188, 59] on span "Markers" at bounding box center [185, 59] width 24 height 6
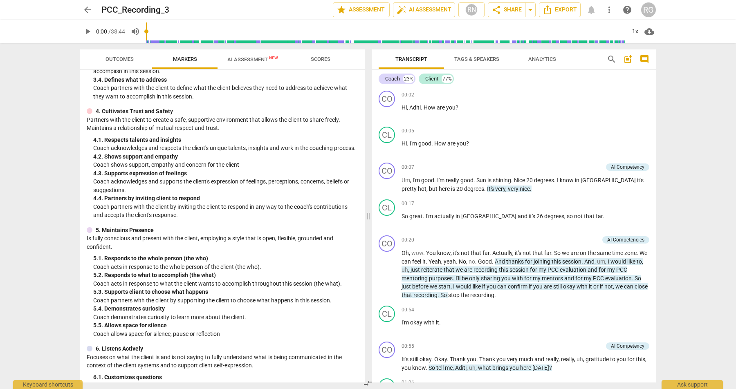
scroll to position [0, 0]
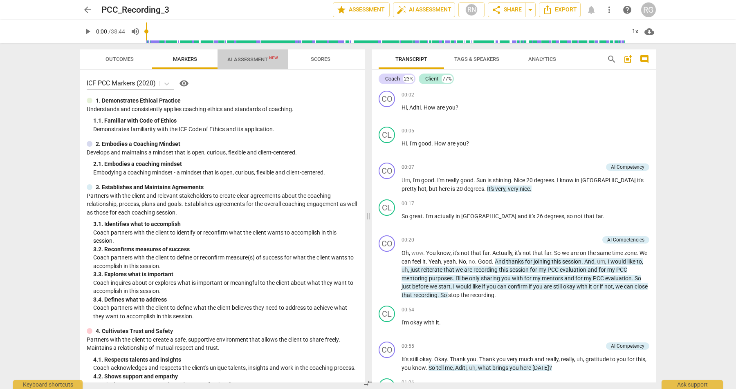
click at [248, 61] on span "AI Assessment New" at bounding box center [252, 59] width 51 height 6
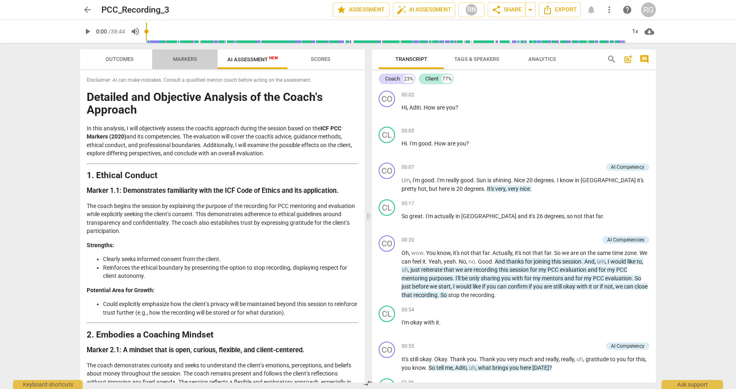
click at [174, 57] on span "Markers" at bounding box center [185, 59] width 24 height 6
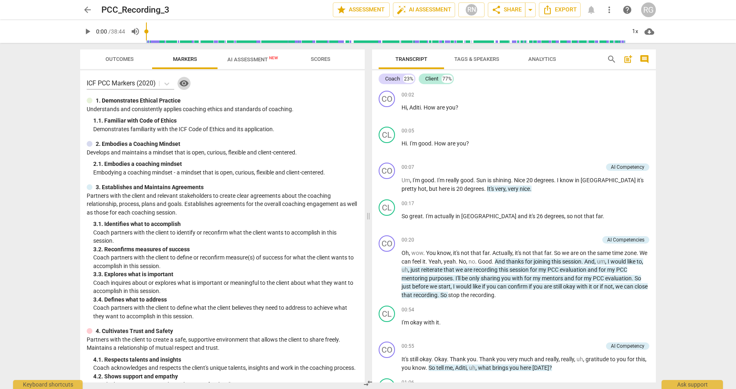
click at [182, 83] on span "visibility" at bounding box center [184, 84] width 10 height 10
click at [263, 56] on span "AI Assessment New" at bounding box center [253, 59] width 70 height 12
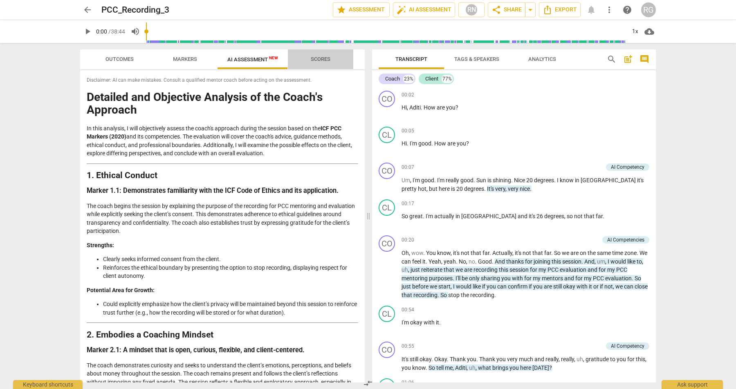
click at [323, 56] on span "Scores" at bounding box center [321, 59] width 20 height 6
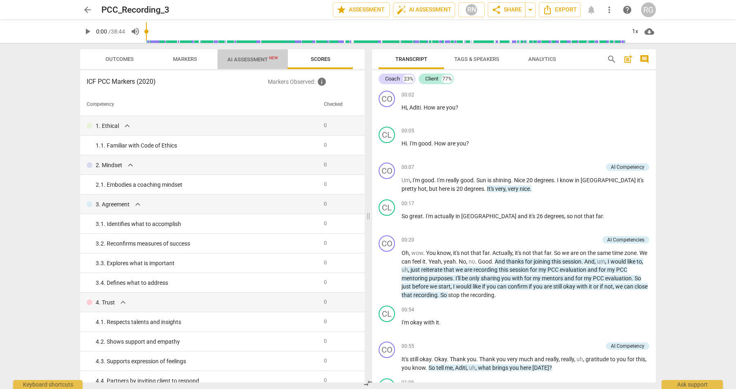
click at [265, 59] on span "AI Assessment New" at bounding box center [252, 59] width 51 height 6
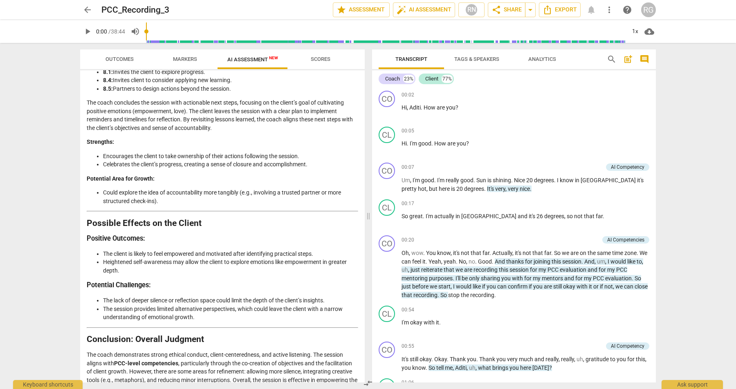
scroll to position [1511, 0]
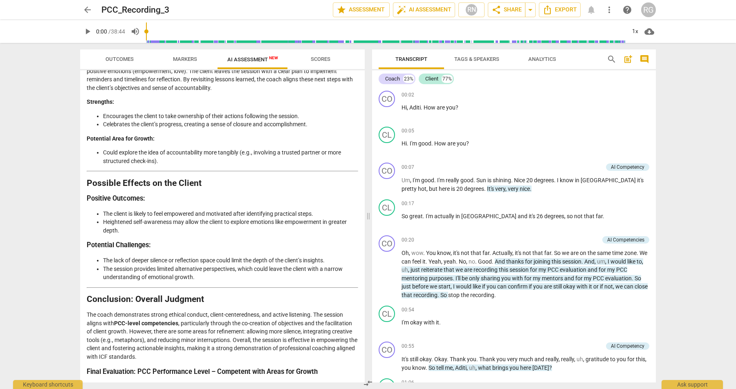
click at [87, 9] on span "arrow_back" at bounding box center [88, 10] width 10 height 10
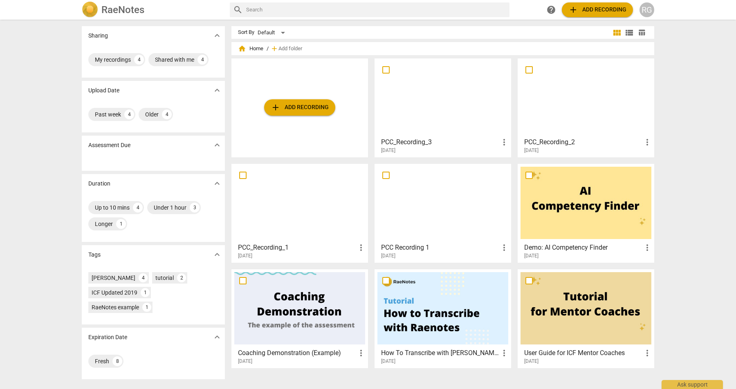
click at [442, 214] on div at bounding box center [442, 203] width 131 height 72
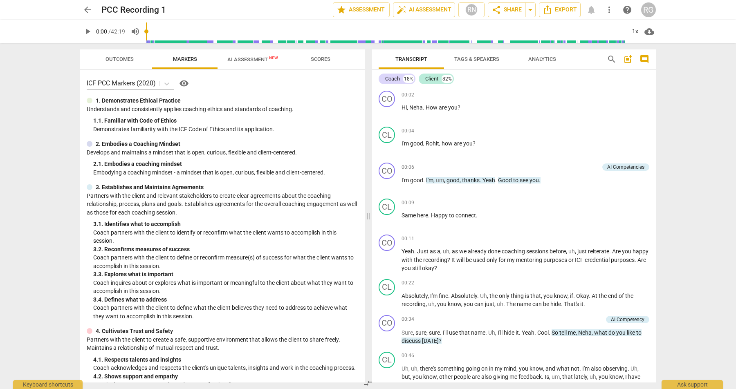
scroll to position [11, 0]
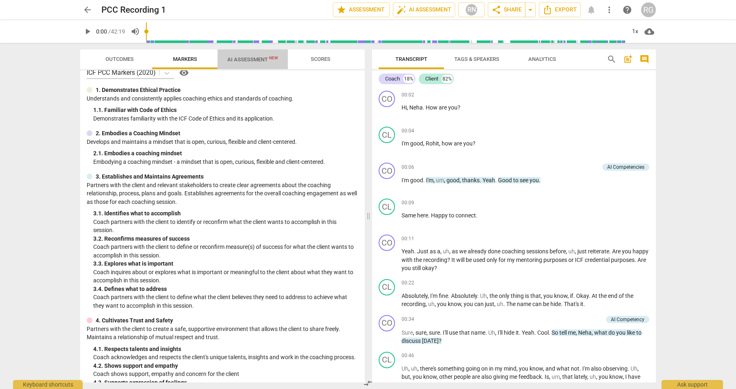
click at [251, 65] on button "AI Assessment New" at bounding box center [253, 59] width 70 height 20
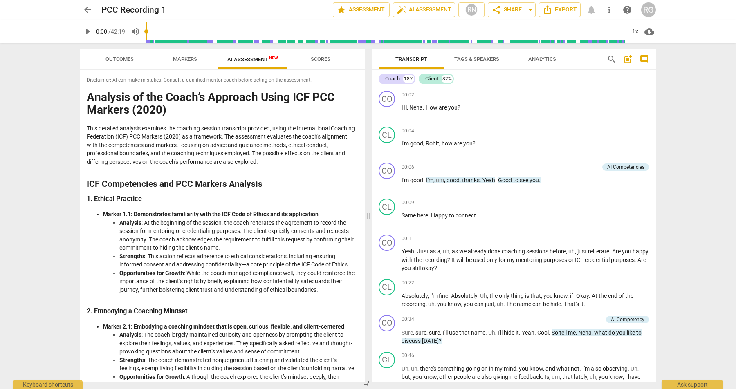
scroll to position [108, 0]
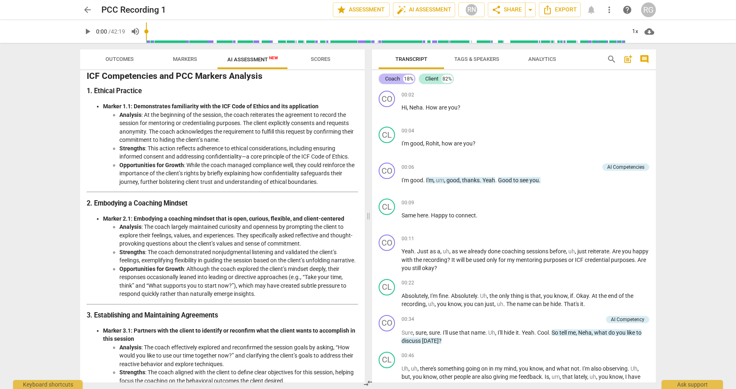
click at [402, 79] on div "Coach 18%" at bounding box center [397, 79] width 37 height 11
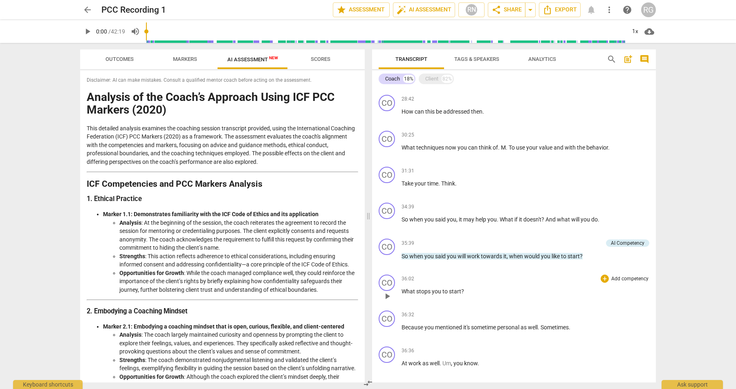
scroll to position [167, 0]
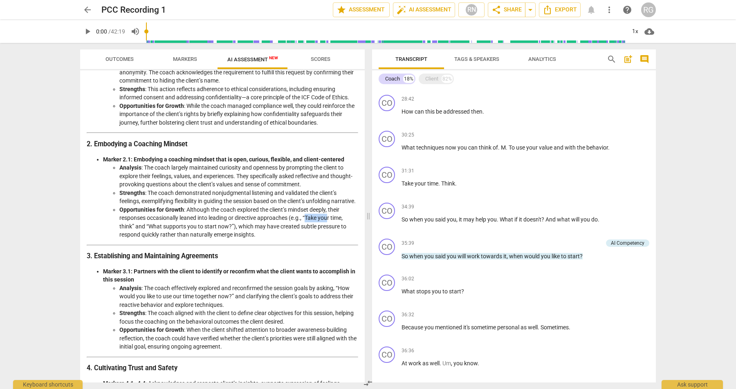
click at [83, 11] on span "arrow_back" at bounding box center [88, 10] width 10 height 10
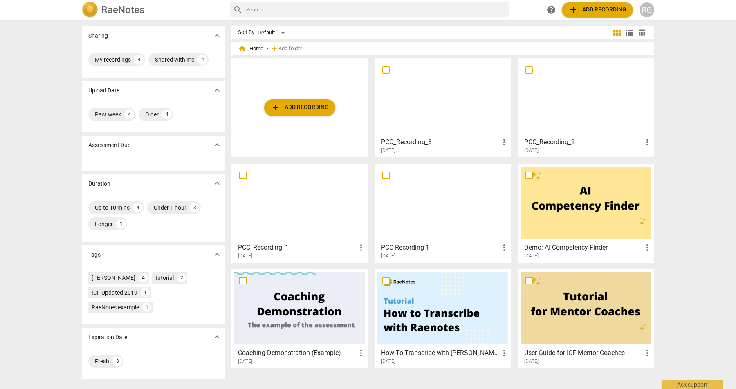
click at [462, 101] on div at bounding box center [442, 97] width 131 height 72
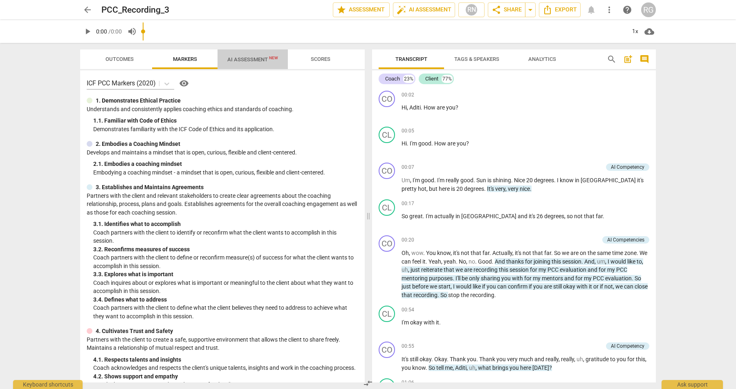
click at [247, 59] on span "AI Assessment New" at bounding box center [252, 59] width 51 height 6
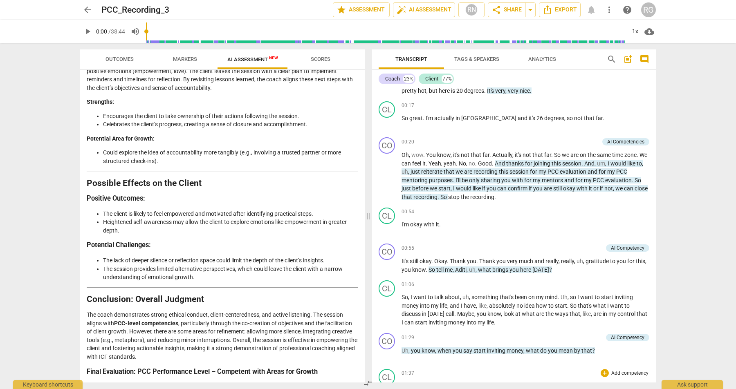
scroll to position [134, 0]
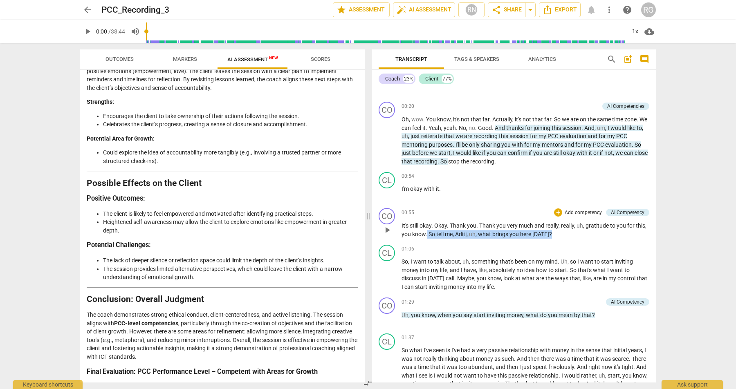
drag, startPoint x: 549, startPoint y: 235, endPoint x: 427, endPoint y: 233, distance: 121.9
click at [427, 233] on p "It's still okay . Okay . Thank you . Thank you very much and really , really , …" at bounding box center [526, 230] width 248 height 17
click at [399, 80] on div "Coach" at bounding box center [392, 79] width 15 height 8
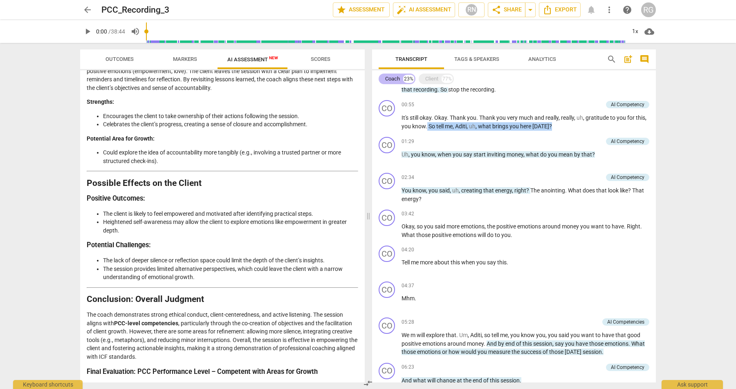
scroll to position [62, 0]
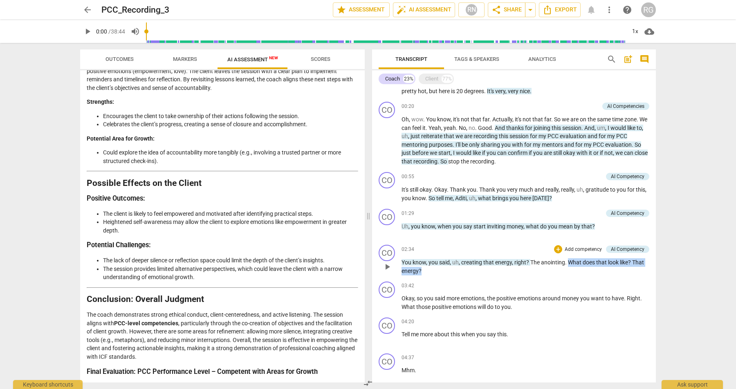
drag, startPoint x: 568, startPoint y: 262, endPoint x: 574, endPoint y: 272, distance: 11.6
click at [574, 272] on p "You know , you said , uh , creating that energy , right ? The anointing . What …" at bounding box center [526, 266] width 248 height 17
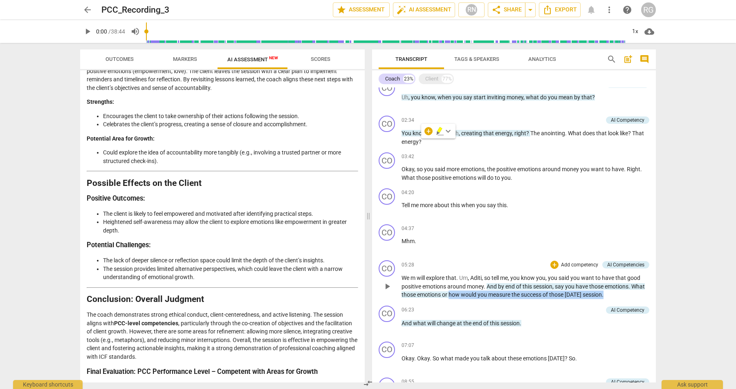
drag, startPoint x: 626, startPoint y: 295, endPoint x: 463, endPoint y: 296, distance: 163.1
click at [463, 296] on p "We m will explore that . Um , [PERSON_NAME] , so tell me , you know you , you s…" at bounding box center [526, 286] width 248 height 25
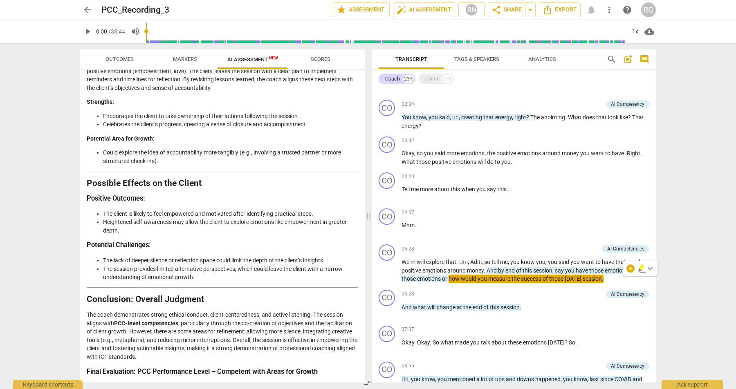
scroll to position [217, 0]
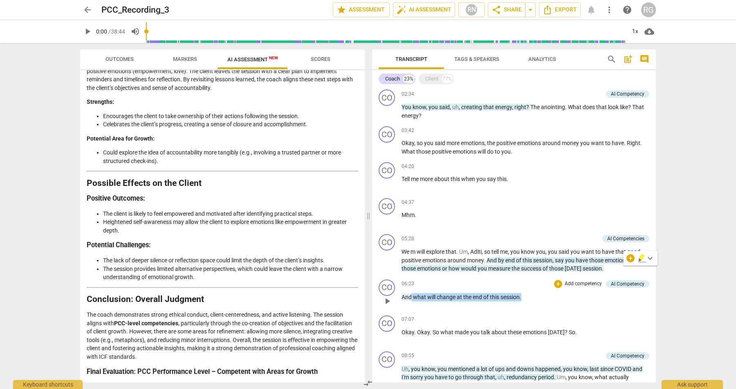
drag, startPoint x: 527, startPoint y: 296, endPoint x: 412, endPoint y: 296, distance: 115.7
click at [412, 296] on p "And what will change at the end of this session ." at bounding box center [526, 297] width 248 height 9
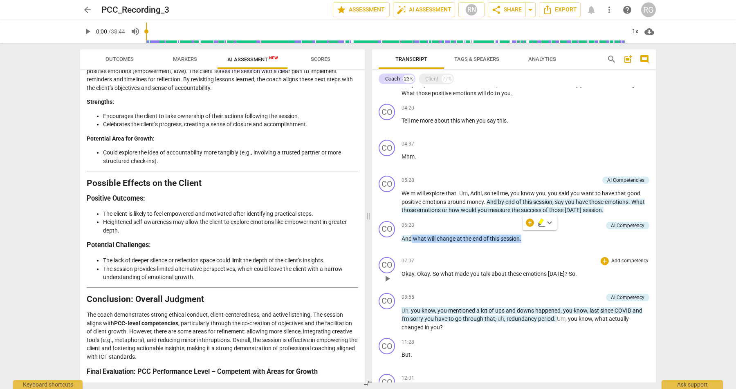
scroll to position [311, 0]
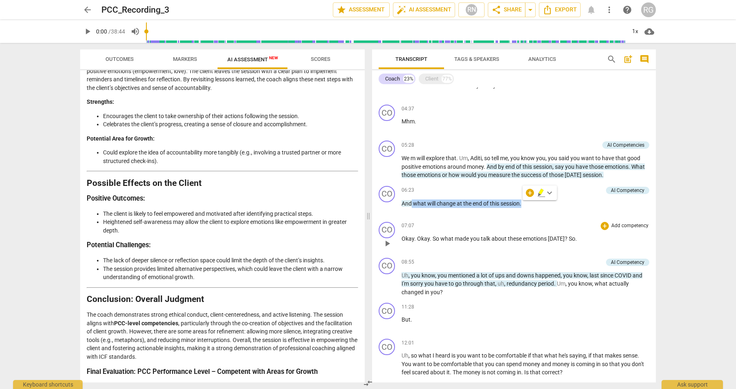
click at [494, 222] on div "07:07 + Add competency keyboard_arrow_right" at bounding box center [526, 226] width 248 height 8
drag, startPoint x: 399, startPoint y: 283, endPoint x: 504, endPoint y: 281, distance: 104.7
click at [505, 281] on div "CO play_arrow pause 08:55 + Add competency AI Competency keyboard_arrow_right U…" at bounding box center [514, 277] width 284 height 45
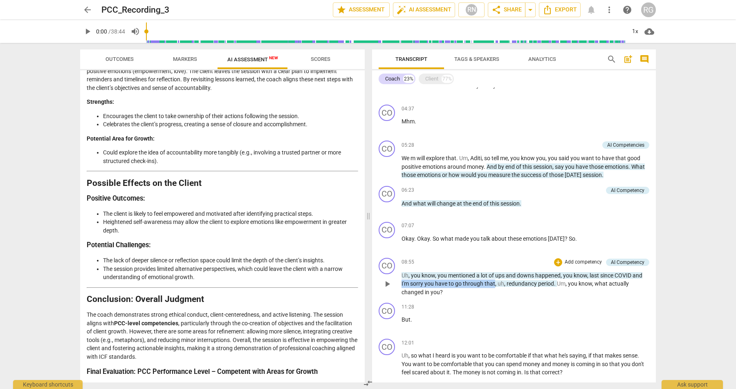
drag, startPoint x: 460, startPoint y: 283, endPoint x: 395, endPoint y: 284, distance: 65.0
click at [395, 284] on div "CO play_arrow pause 08:55 + Add competency AI Competency keyboard_arrow_right U…" at bounding box center [514, 277] width 284 height 45
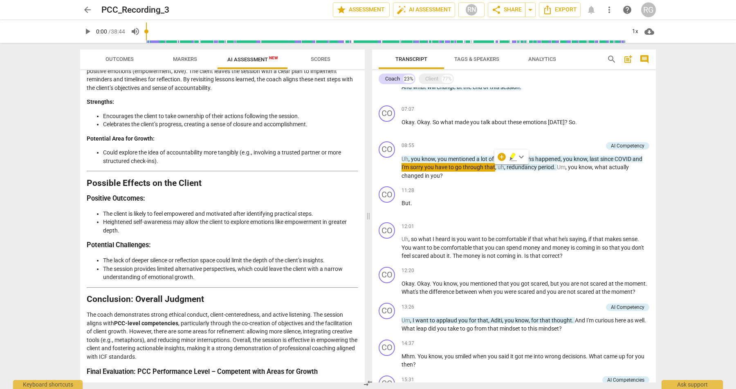
scroll to position [438, 0]
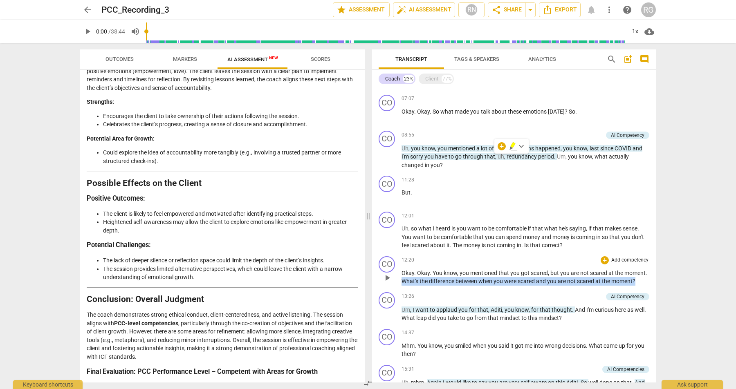
drag, startPoint x: 403, startPoint y: 280, endPoint x: 638, endPoint y: 277, distance: 234.7
click at [638, 277] on p "Okay . Okay . You know , you mentioned that you got scared , but you are not sc…" at bounding box center [526, 277] width 248 height 17
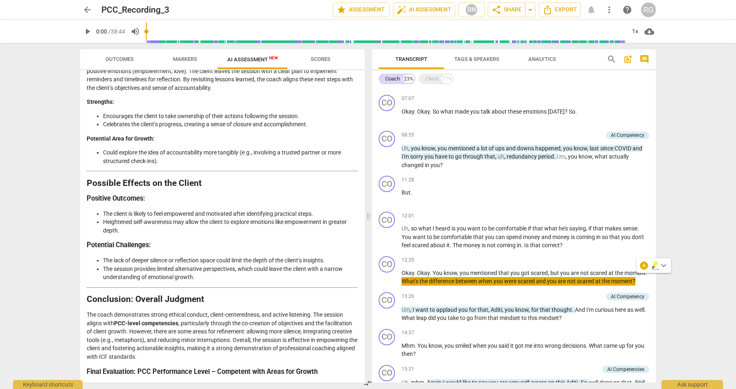
scroll to position [457, 0]
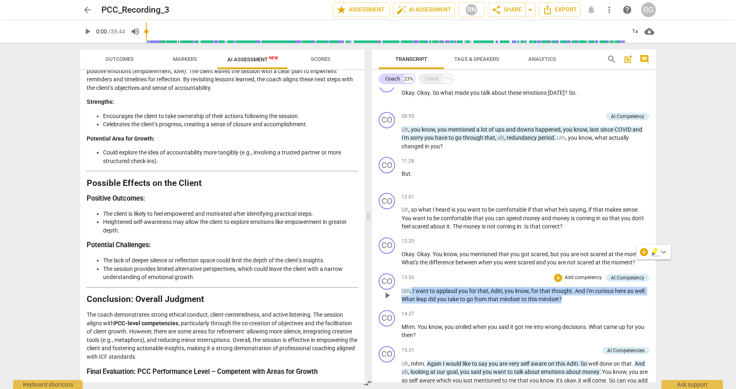
drag, startPoint x: 577, startPoint y: 299, endPoint x: 411, endPoint y: 292, distance: 166.2
click at [411, 292] on p "Um , I want to applaud you for that , [PERSON_NAME] , you know , for that thoug…" at bounding box center [526, 295] width 248 height 17
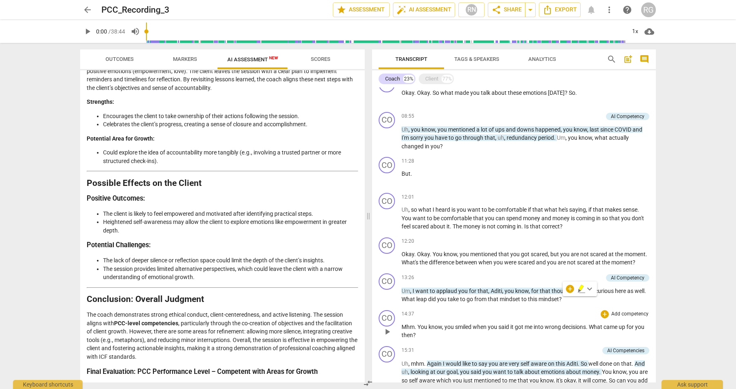
click at [606, 325] on span "came" at bounding box center [610, 327] width 15 height 7
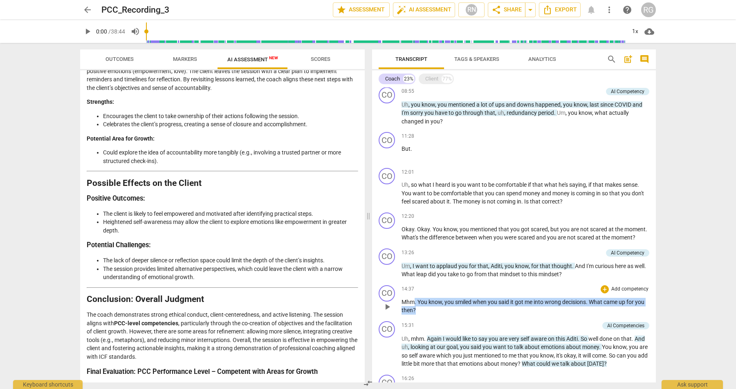
drag, startPoint x: 431, startPoint y: 311, endPoint x: 413, endPoint y: 301, distance: 20.3
click at [413, 301] on p "Mhm . You know , you smiled when you said it got me into wrong decisions . What…" at bounding box center [526, 306] width 248 height 17
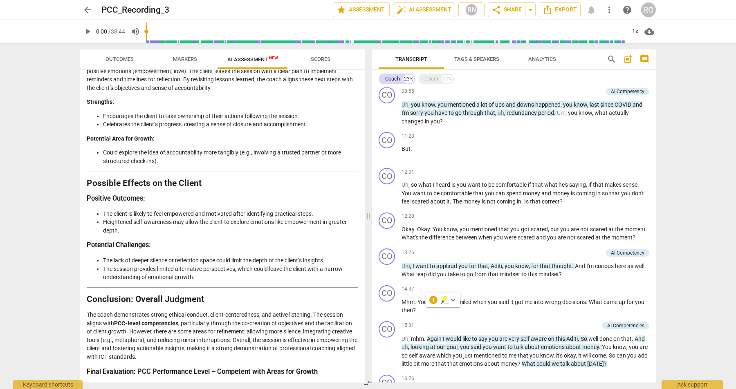
click at [667, 315] on div "arrow_back PCC_Recording_3 edit star Assessment auto_fix_high AI Assessment RN …" at bounding box center [368, 194] width 736 height 389
drag, startPoint x: 424, startPoint y: 336, endPoint x: 639, endPoint y: 336, distance: 214.7
click at [639, 336] on p "Uh , mhm . Again I would like to say you are very self aware on this Aditi . So…" at bounding box center [526, 352] width 248 height 34
